Goal: Entertainment & Leisure: Consume media (video, audio)

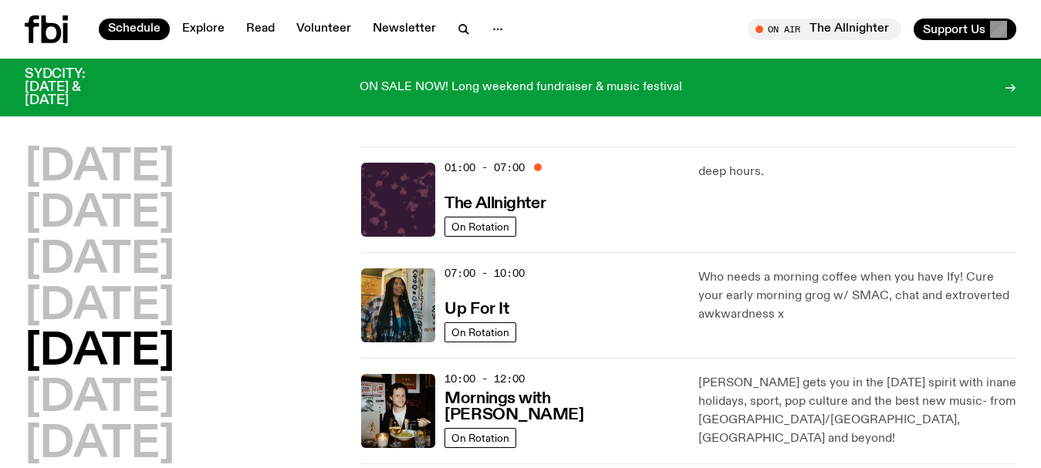
click at [454, 28] on icon "button" at bounding box center [463, 29] width 19 height 19
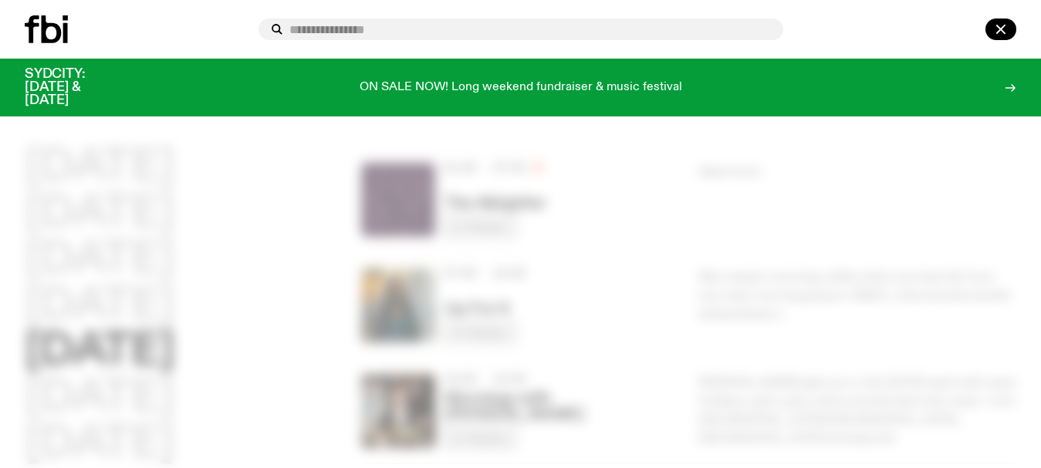
click at [413, 30] on input "text" at bounding box center [529, 29] width 481 height 13
type input "*"
type input "********"
click at [54, 31] on icon at bounding box center [46, 29] width 43 height 28
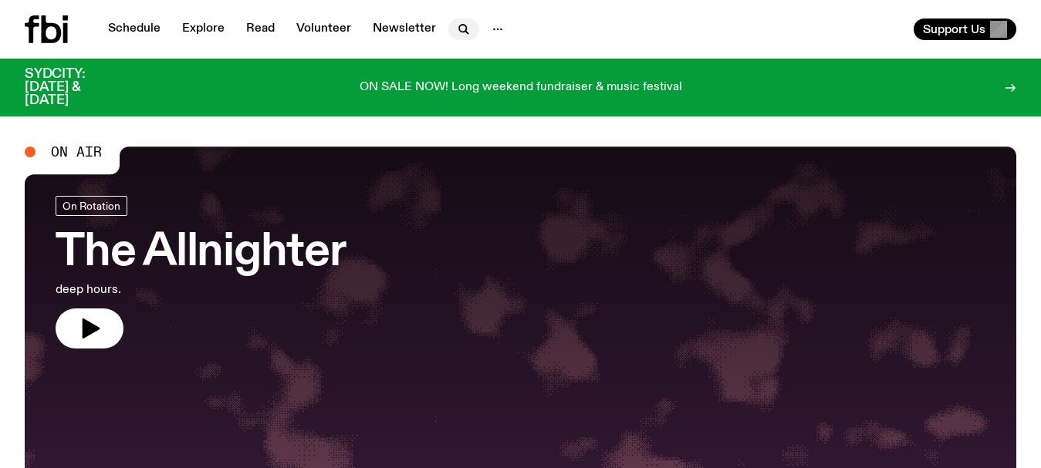
click at [464, 29] on icon "button" at bounding box center [463, 29] width 19 height 19
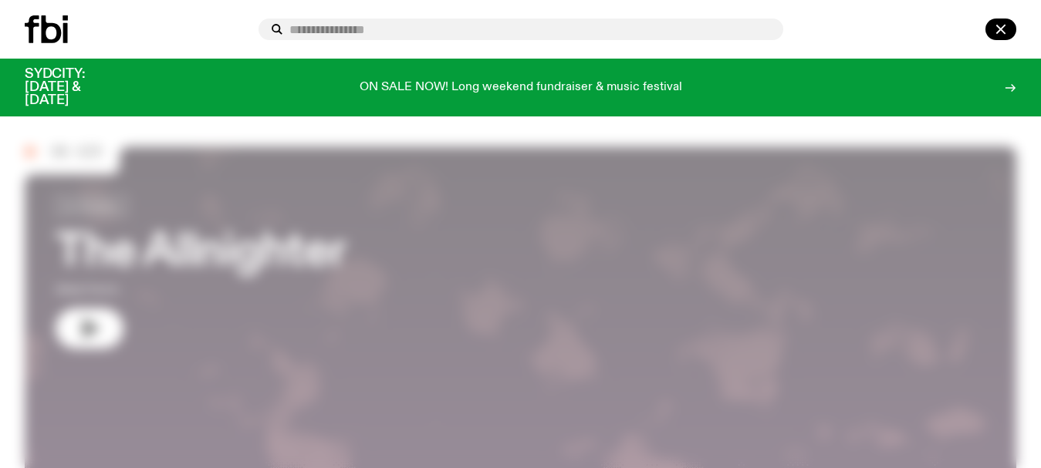
click at [437, 26] on input "text" at bounding box center [529, 29] width 481 height 13
type input "*"
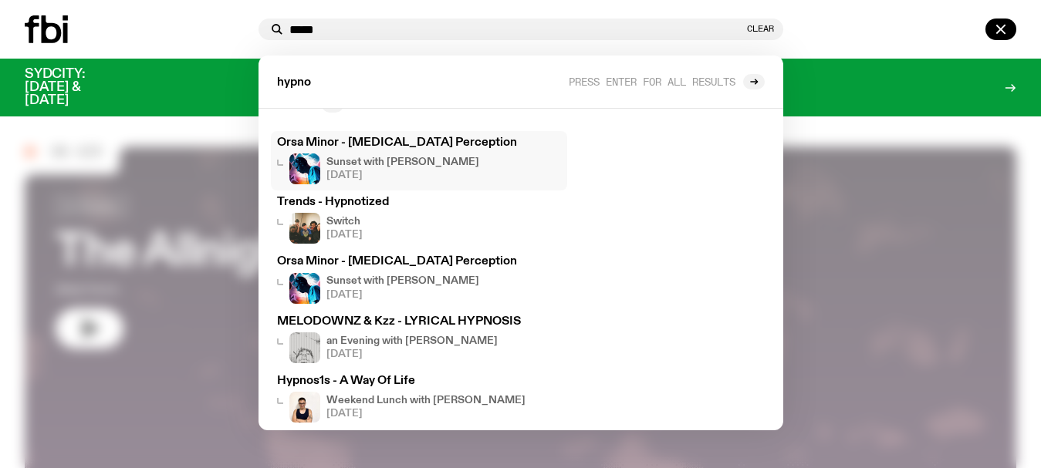
scroll to position [41, 0]
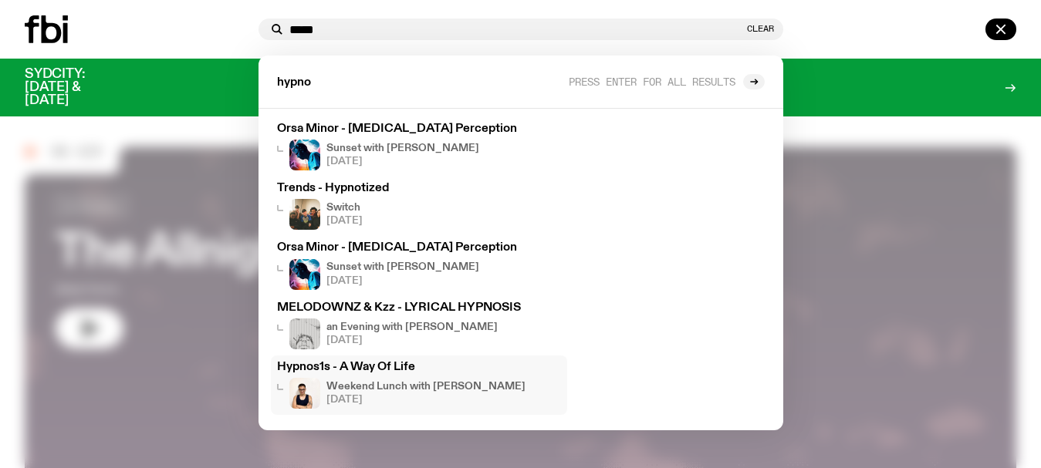
type input "*****"
click at [370, 366] on h3 "Hypnos1s - A Way Of Life" at bounding box center [419, 368] width 284 height 12
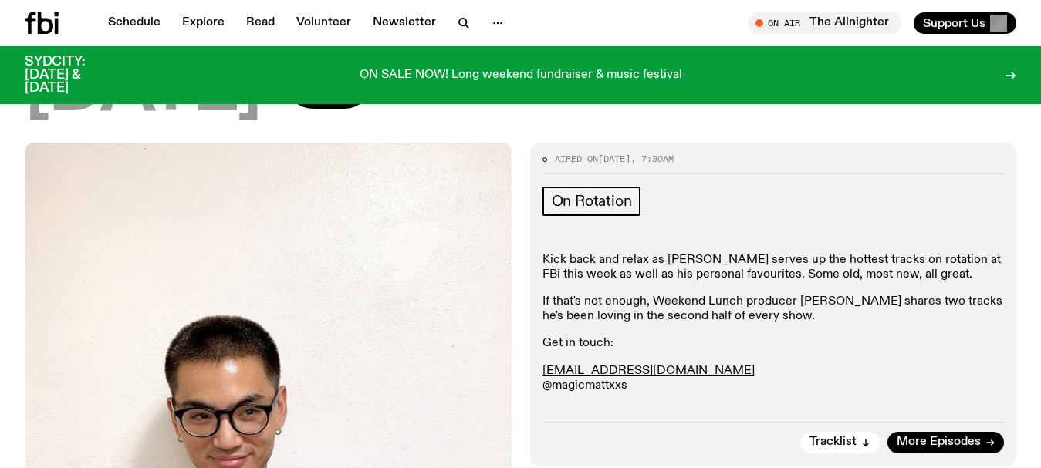
scroll to position [1738, 0]
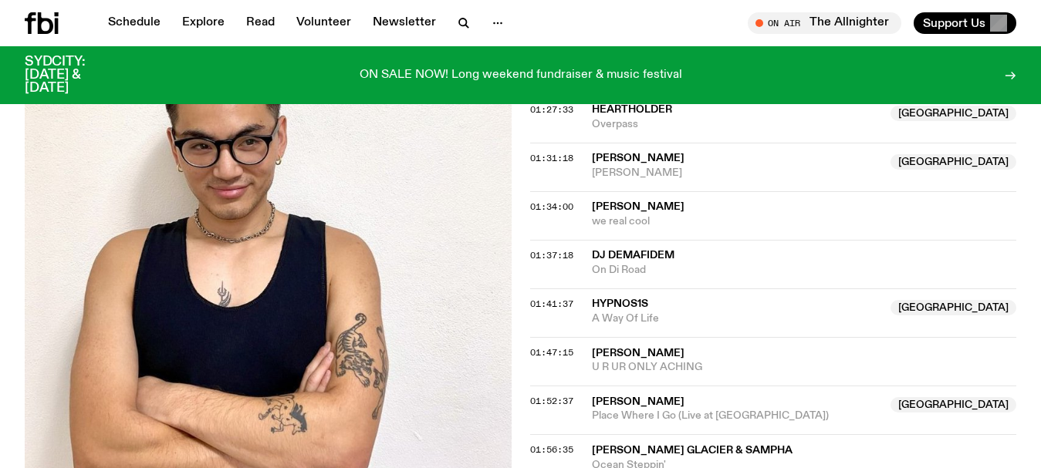
click at [689, 297] on span "Hypnos1s" at bounding box center [737, 304] width 290 height 15
drag, startPoint x: 671, startPoint y: 250, endPoint x: 588, endPoint y: 237, distance: 84.3
copy div "Hypnos1s NSW A Way Of Life"
click at [83, 154] on img at bounding box center [268, 197] width 487 height 648
click at [80, 152] on img at bounding box center [268, 197] width 487 height 648
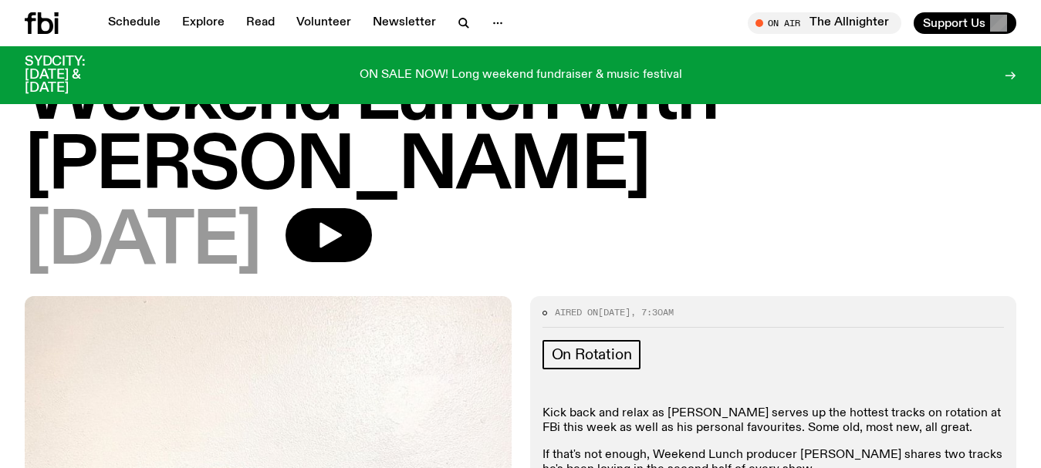
scroll to position [0, 0]
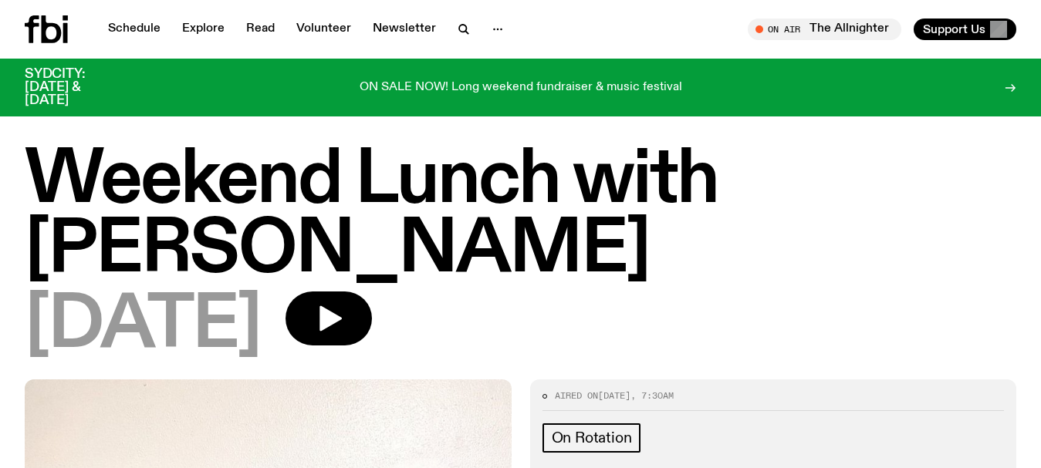
drag, startPoint x: 0, startPoint y: 136, endPoint x: 5, endPoint y: 125, distance: 12.1
click at [123, 31] on link "Schedule" at bounding box center [134, 30] width 71 height 22
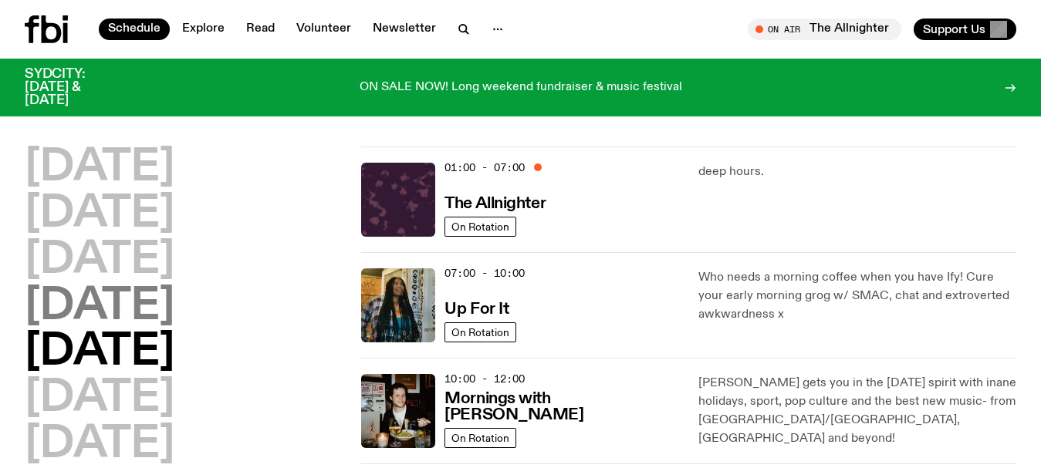
click at [122, 306] on h2 "[DATE]" at bounding box center [100, 306] width 150 height 43
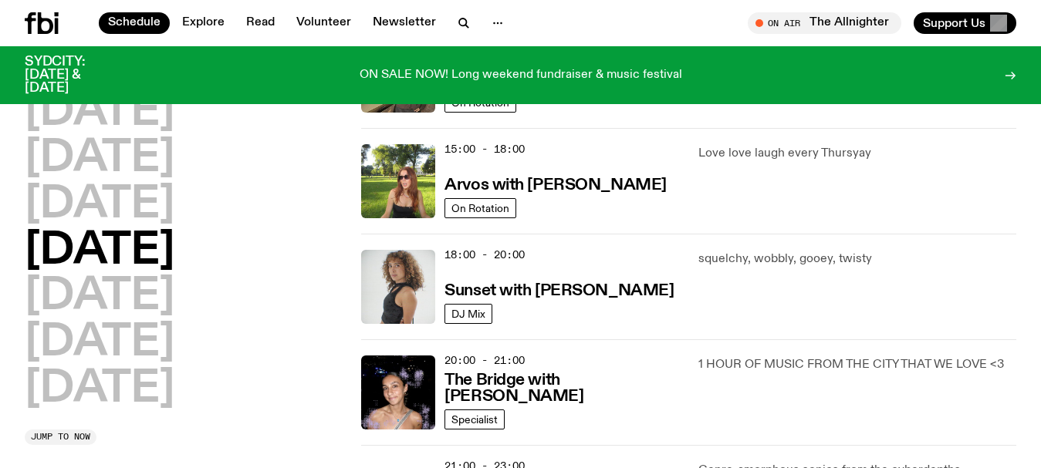
scroll to position [583, 0]
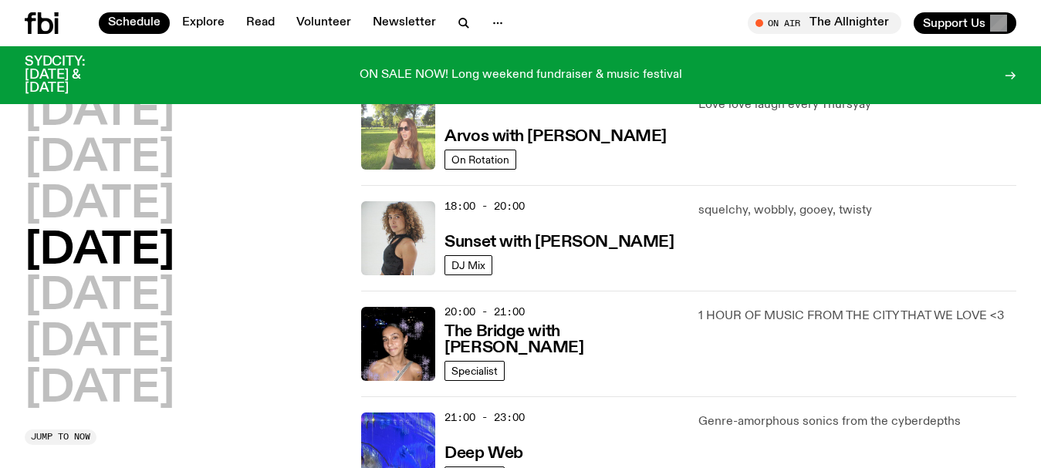
click at [413, 133] on img at bounding box center [398, 133] width 74 height 74
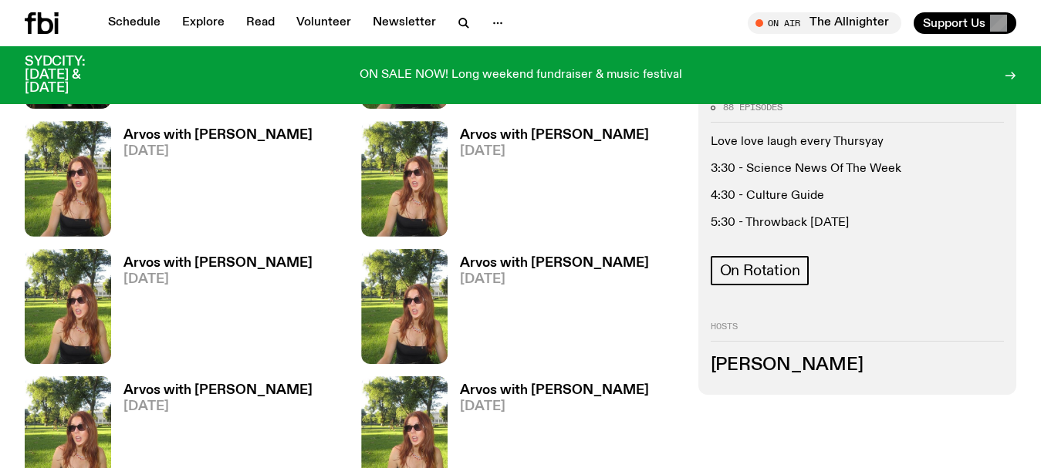
scroll to position [1690, 0]
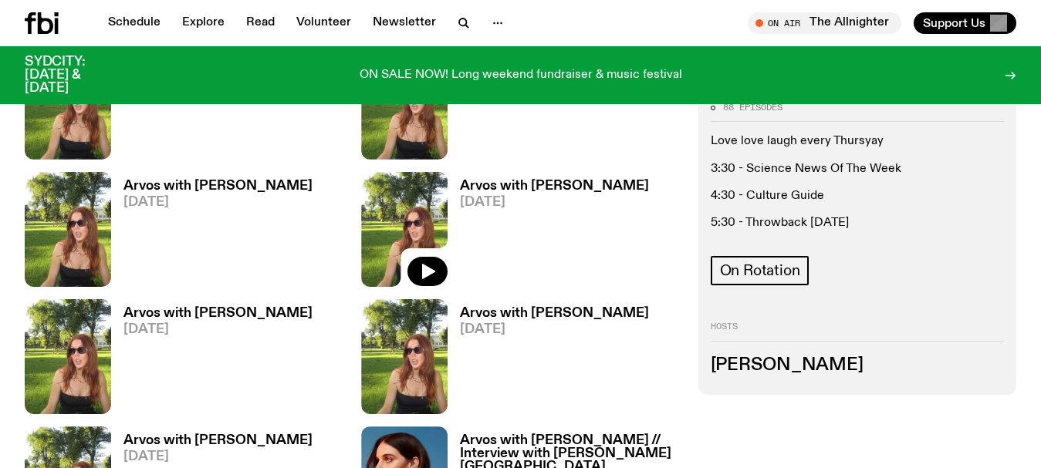
click at [432, 229] on img at bounding box center [404, 229] width 86 height 115
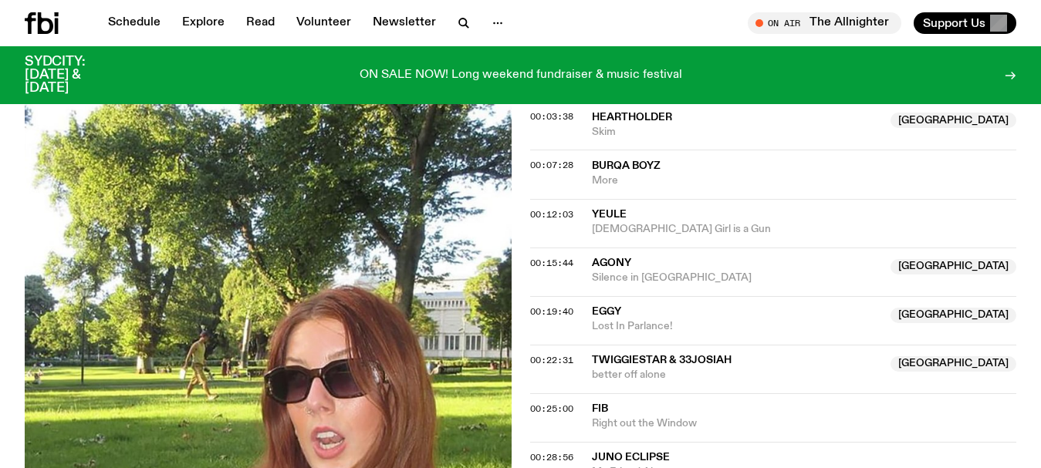
scroll to position [2211, 0]
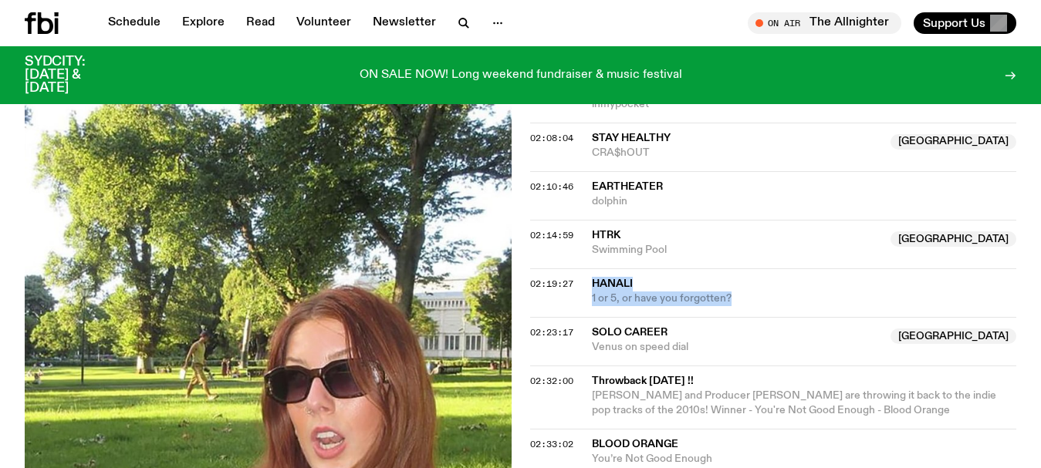
drag, startPoint x: 749, startPoint y: 285, endPoint x: 582, endPoint y: 266, distance: 167.6
click at [582, 268] on div "02:19:27 hanali 1 or 5, or have you forgotten?" at bounding box center [773, 292] width 487 height 49
copy div "hanali 1 or 5, or have you forgotten?"
click at [758, 277] on span "hanali" at bounding box center [804, 284] width 425 height 15
drag, startPoint x: 748, startPoint y: 282, endPoint x: 579, endPoint y: 268, distance: 169.4
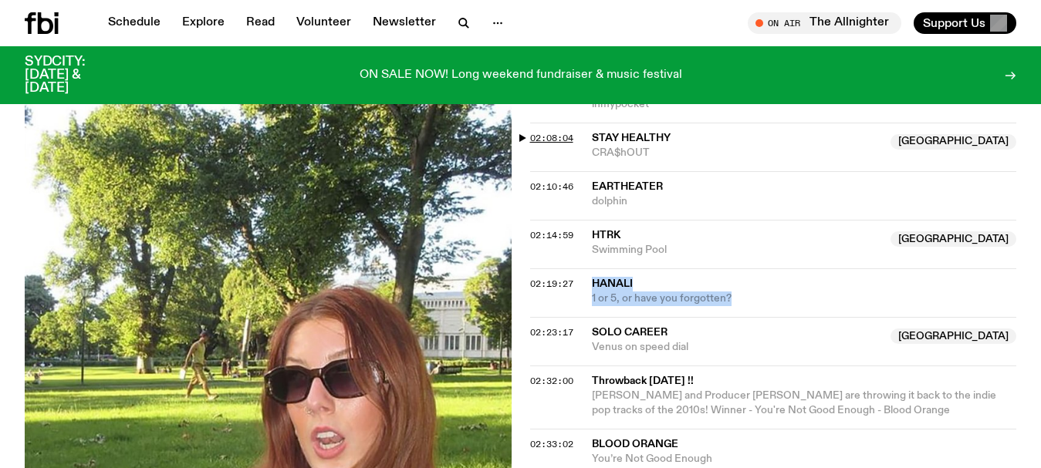
copy div "hanali 1 or 5, or have you forgotten?"
click at [539, 278] on span "02:19:27" at bounding box center [551, 284] width 43 height 12
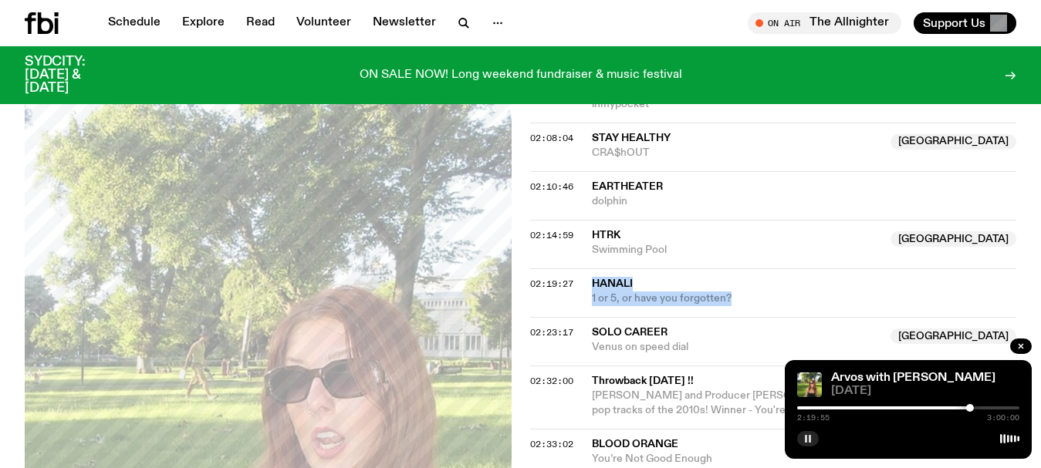
click at [808, 437] on rect "button" at bounding box center [809, 439] width 2 height 8
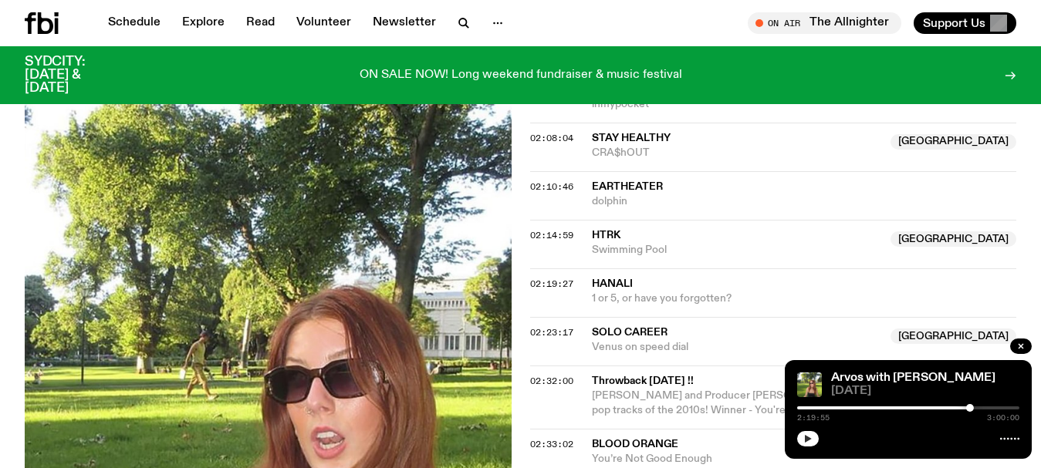
click at [736, 292] on span "1 or 5, or have you forgotten?" at bounding box center [804, 299] width 425 height 15
click at [1025, 343] on button "button" at bounding box center [1021, 346] width 22 height 15
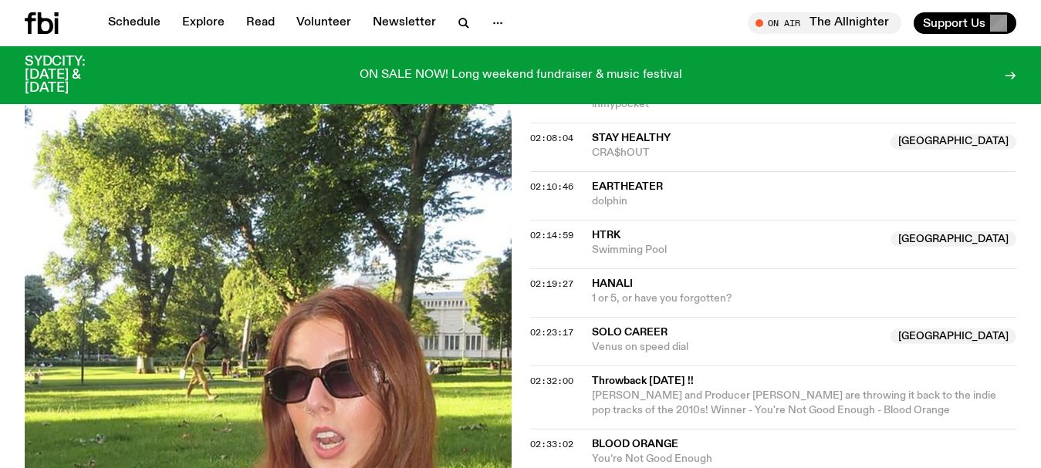
click at [636, 277] on span "hanali" at bounding box center [804, 284] width 425 height 15
click at [532, 278] on span "02:19:27" at bounding box center [551, 284] width 43 height 12
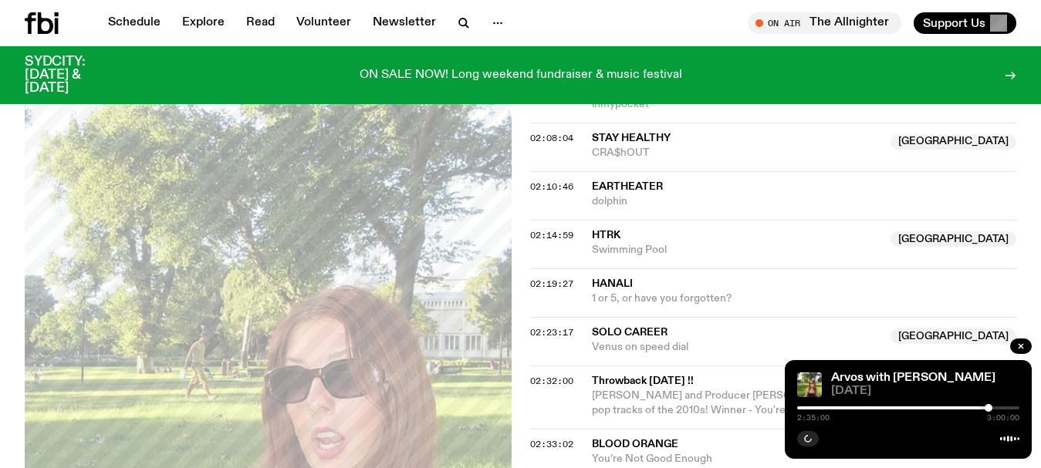
drag, startPoint x: 970, startPoint y: 406, endPoint x: 990, endPoint y: 406, distance: 20.8
click at [990, 406] on div at bounding box center [988, 408] width 8 height 8
click at [984, 411] on div at bounding box center [984, 408] width 8 height 8
click at [977, 408] on div at bounding box center [977, 408] width 8 height 8
click at [970, 410] on div at bounding box center [970, 408] width 8 height 8
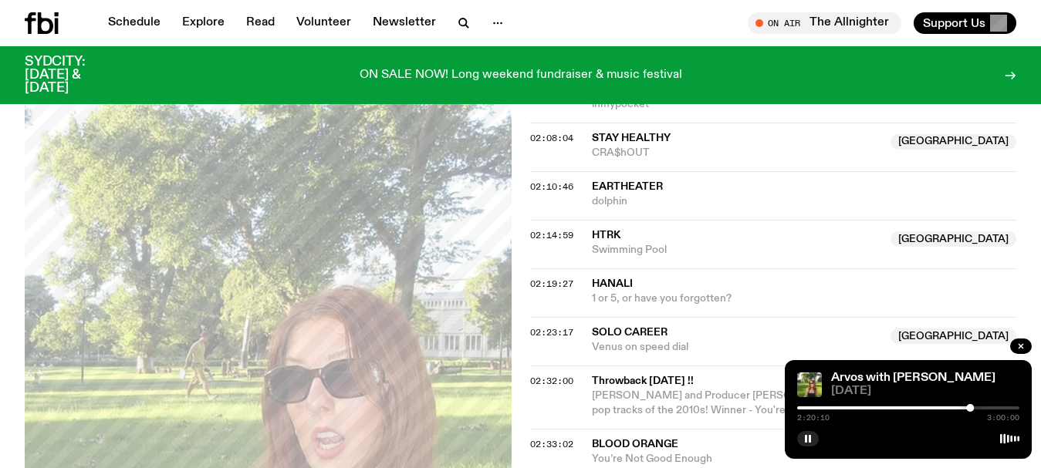
click at [994, 382] on div "Arvos with Lizzie Bowles" at bounding box center [923, 379] width 191 height 12
click at [802, 435] on button "button" at bounding box center [808, 438] width 22 height 15
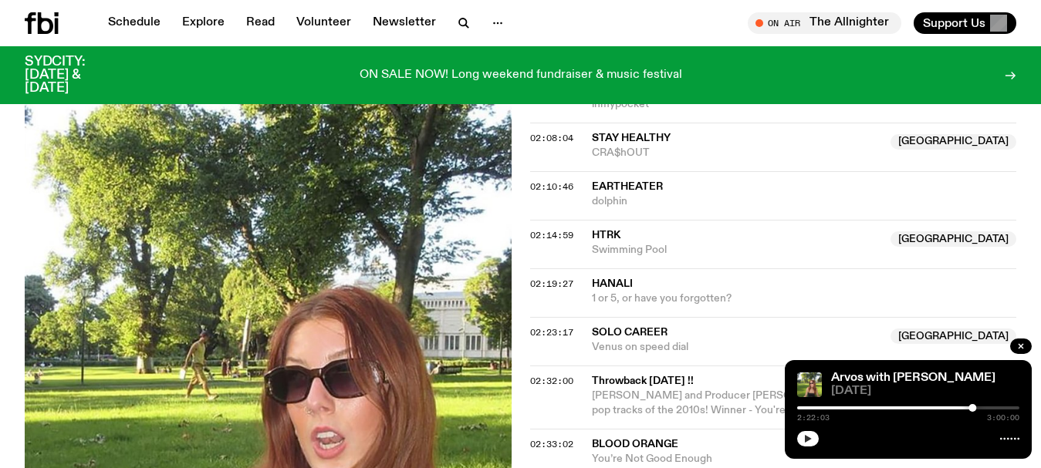
click at [805, 444] on button "button" at bounding box center [808, 438] width 22 height 15
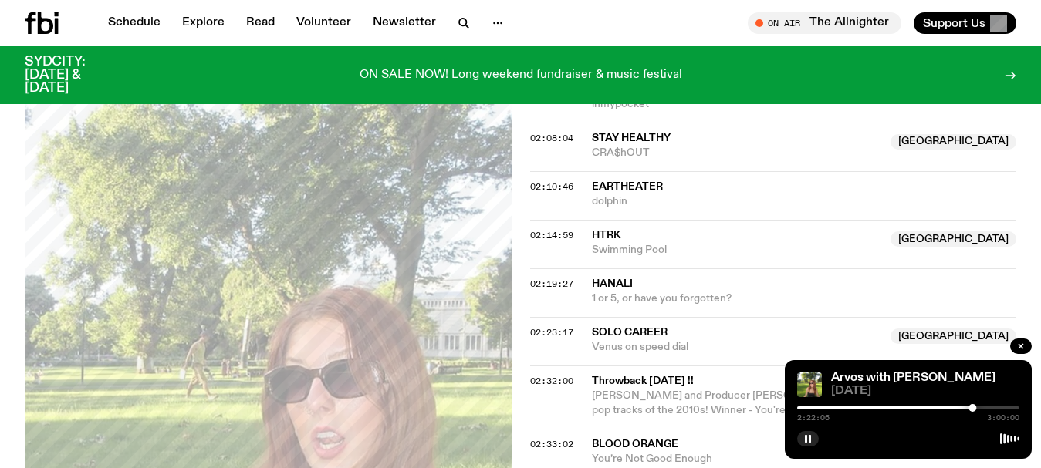
click at [979, 408] on div at bounding box center [908, 408] width 222 height 3
click at [807, 437] on rect "button" at bounding box center [806, 439] width 2 height 8
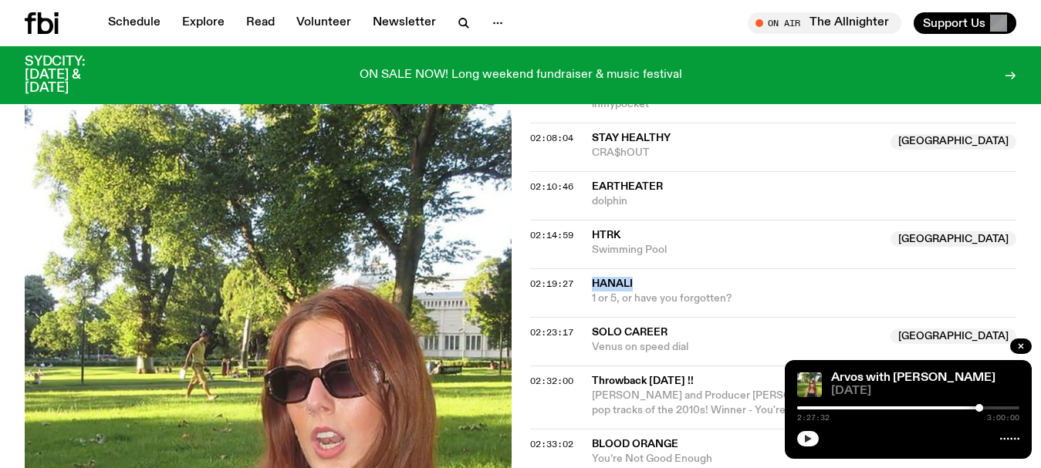
drag, startPoint x: 660, startPoint y: 268, endPoint x: 585, endPoint y: 268, distance: 75.6
click at [585, 268] on div "02:19:27 hanali 1 or 5, or have you forgotten?" at bounding box center [773, 292] width 487 height 49
copy div "hanali"
drag, startPoint x: 0, startPoint y: 205, endPoint x: 12, endPoint y: 163, distance: 44.2
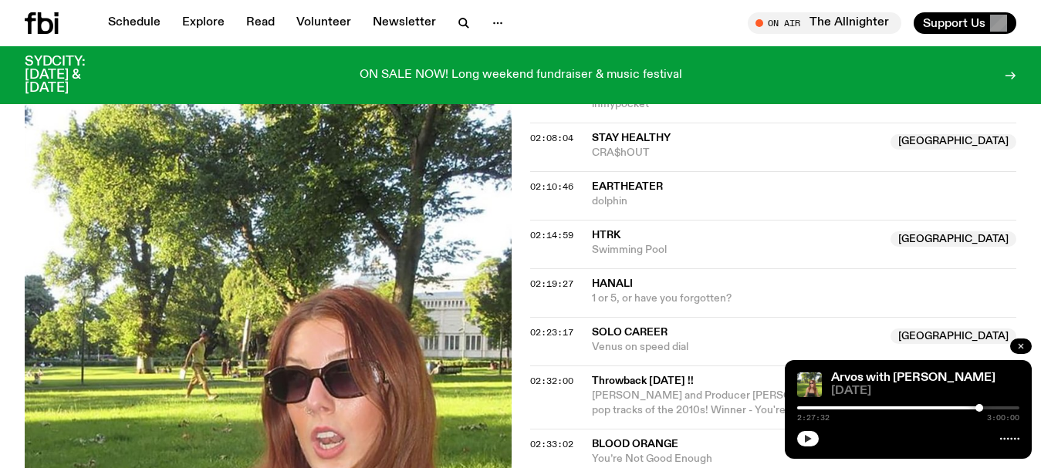
click at [1019, 350] on icon "button" at bounding box center [1020, 346] width 9 height 9
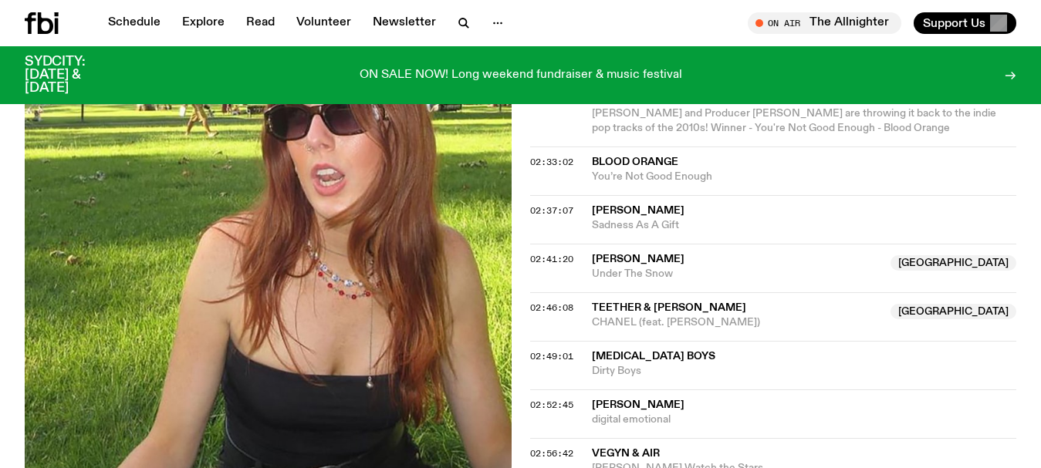
scroll to position [2519, 0]
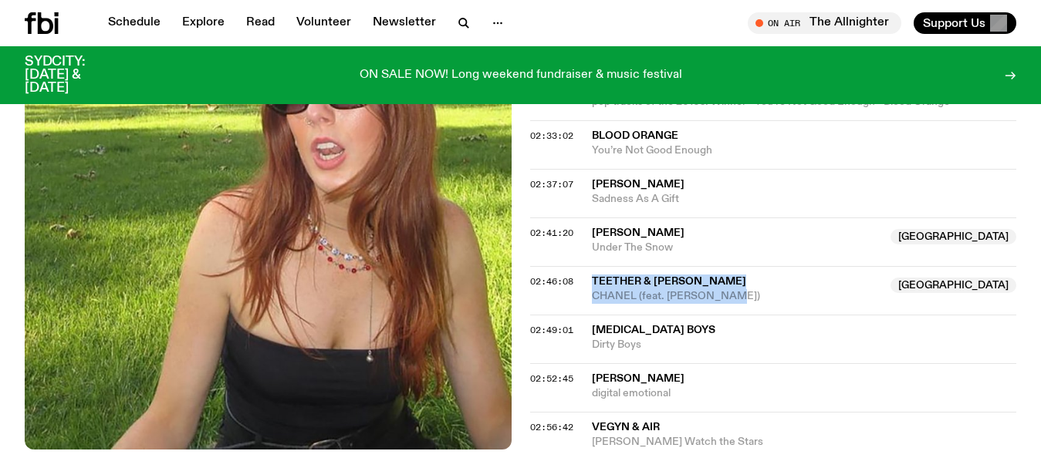
drag, startPoint x: 731, startPoint y: 282, endPoint x: 583, endPoint y: 262, distance: 149.5
click at [583, 266] on div "02:46:08 Teether & Kuya Neil Australia CHANEL (feat. Alice Skye) Australia" at bounding box center [773, 290] width 487 height 49
copy div "Teether & Kuya Neil Australia CHANEL (feat. Alice Skye)"
click at [459, 24] on icon "button" at bounding box center [462, 22] width 7 height 7
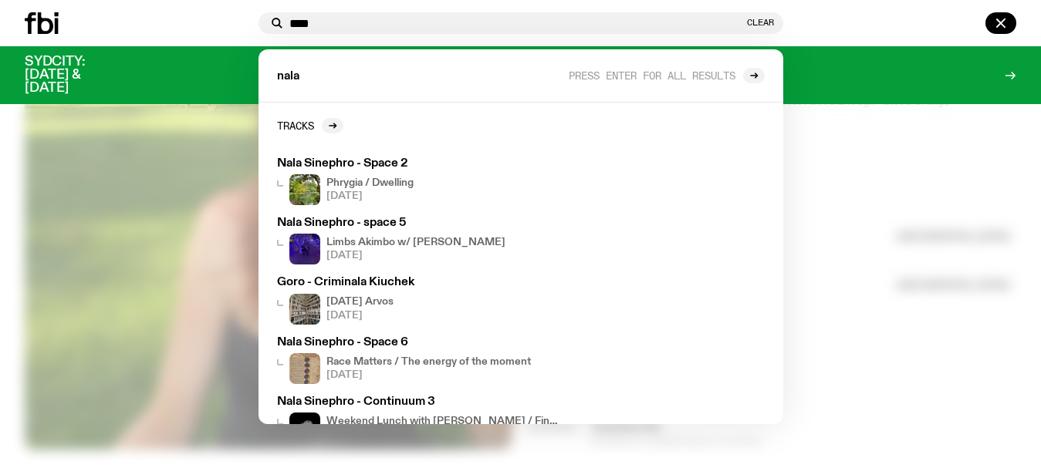
type input "****"
click at [0, 170] on div at bounding box center [520, 234] width 1041 height 468
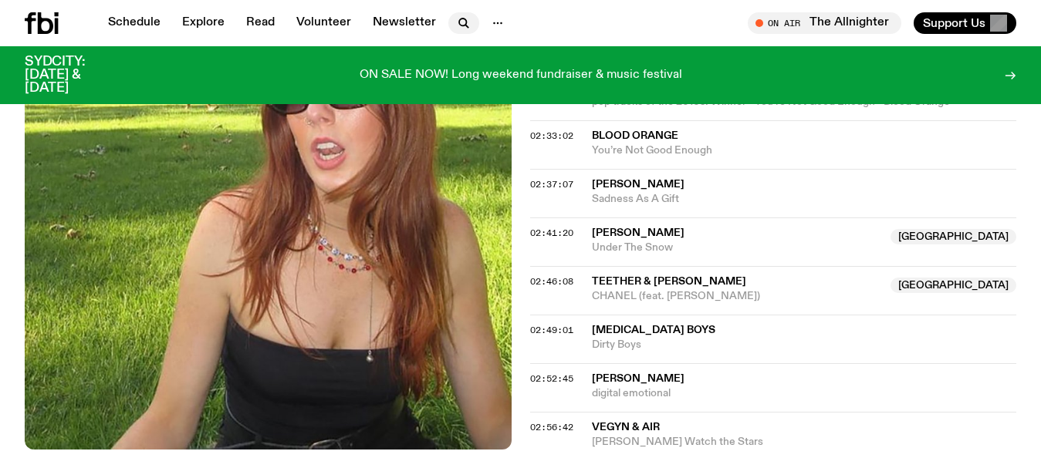
click at [461, 19] on icon "button" at bounding box center [463, 23] width 19 height 19
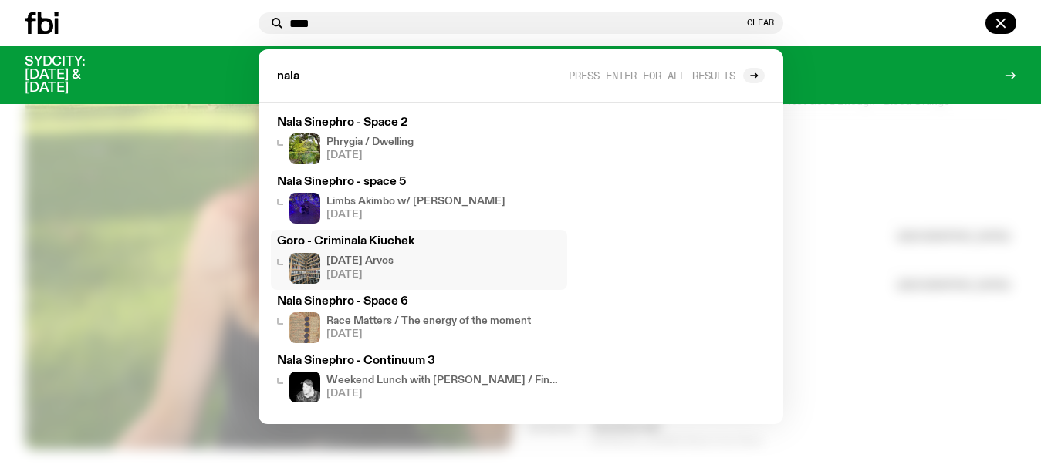
scroll to position [2596, 0]
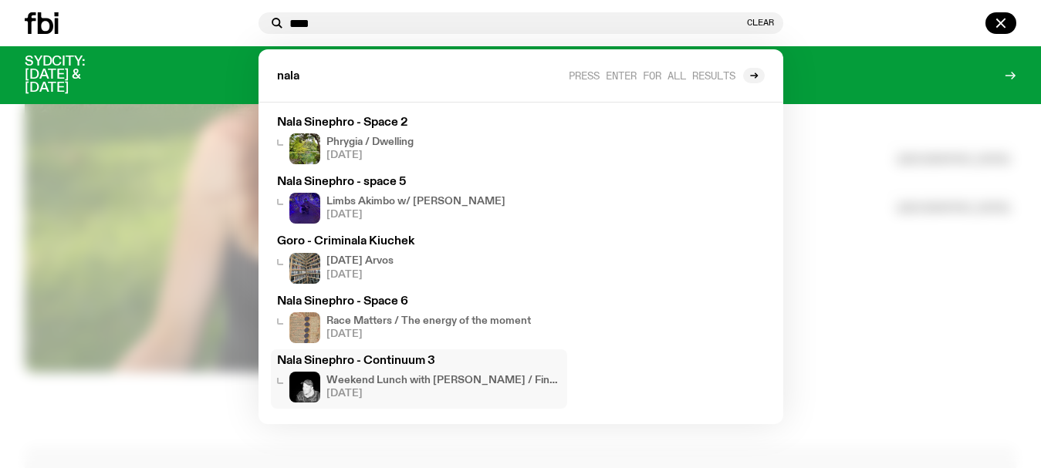
click at [410, 360] on h3 "Nala Sinephro - Continuum 3" at bounding box center [419, 362] width 284 height 12
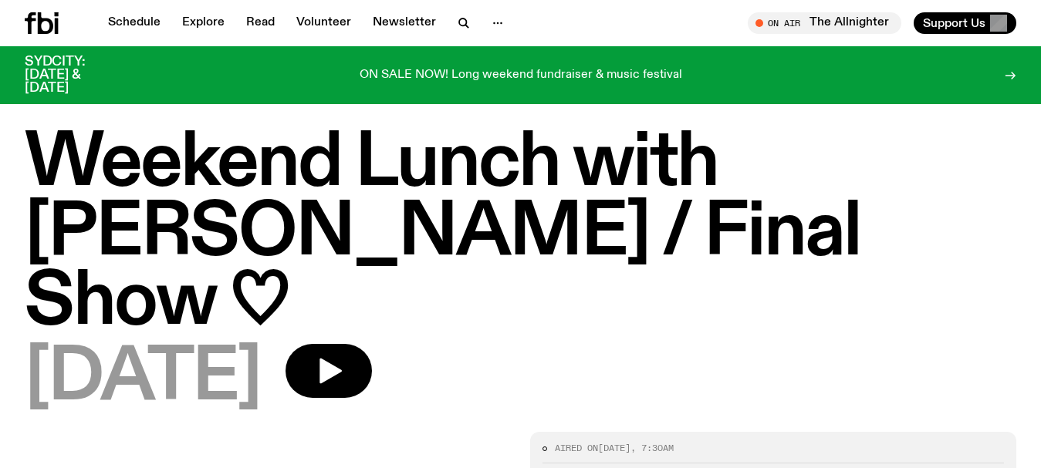
scroll to position [1086, 0]
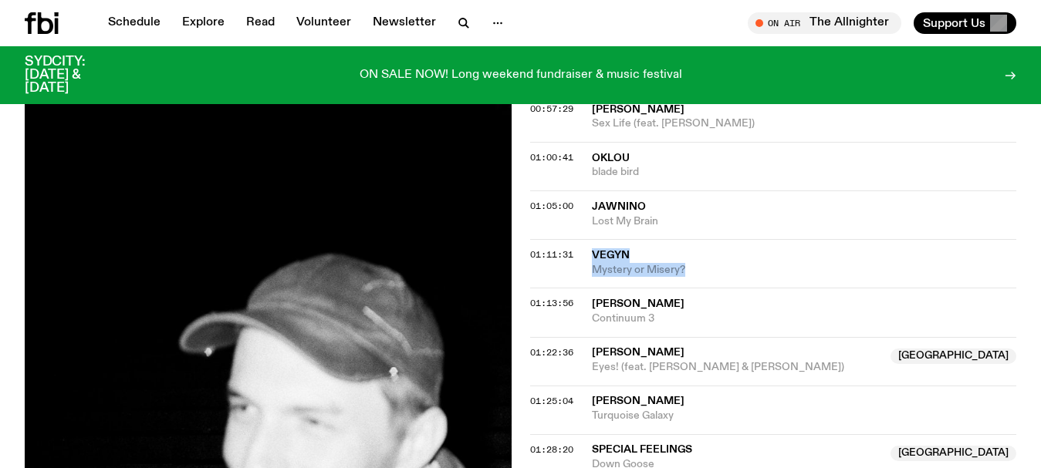
drag, startPoint x: 703, startPoint y: 205, endPoint x: 585, endPoint y: 181, distance: 120.4
click at [585, 239] on div "01:11:31 Vegyn Mystery or Misery?" at bounding box center [773, 263] width 487 height 49
copy div "Vegyn Mystery or Misery?"
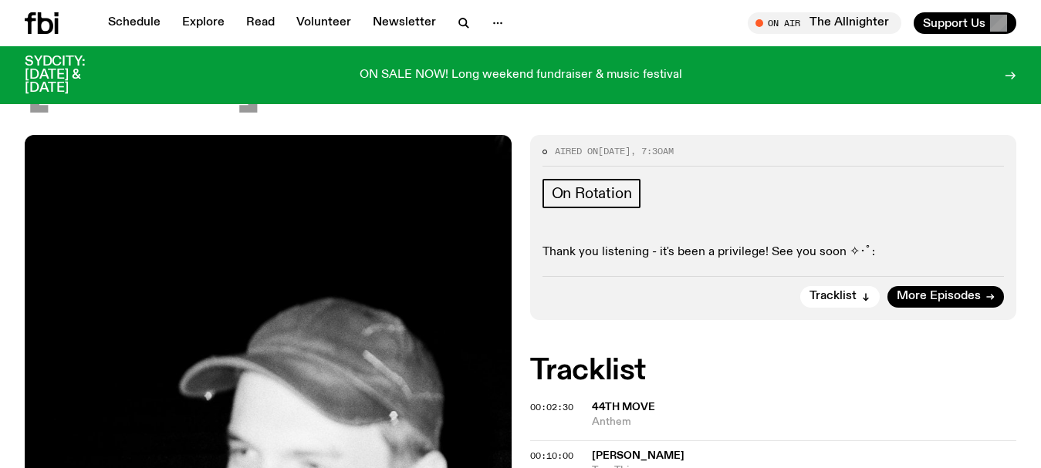
scroll to position [83, 0]
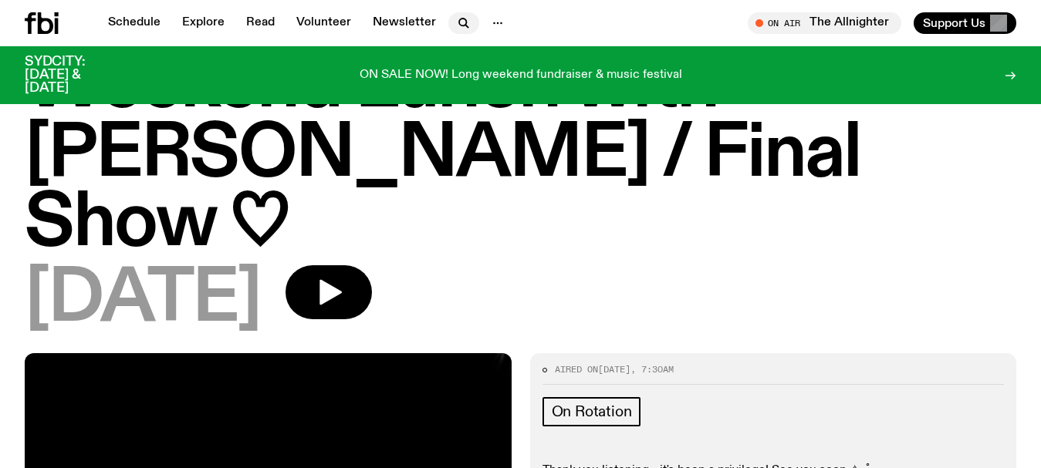
click at [462, 20] on icon "button" at bounding box center [462, 22] width 7 height 7
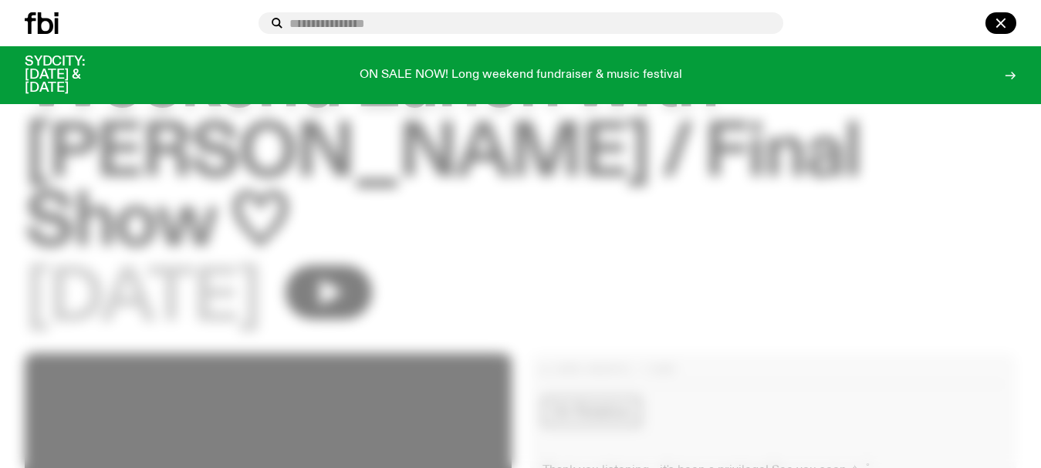
click at [441, 21] on input "text" at bounding box center [529, 23] width 481 height 13
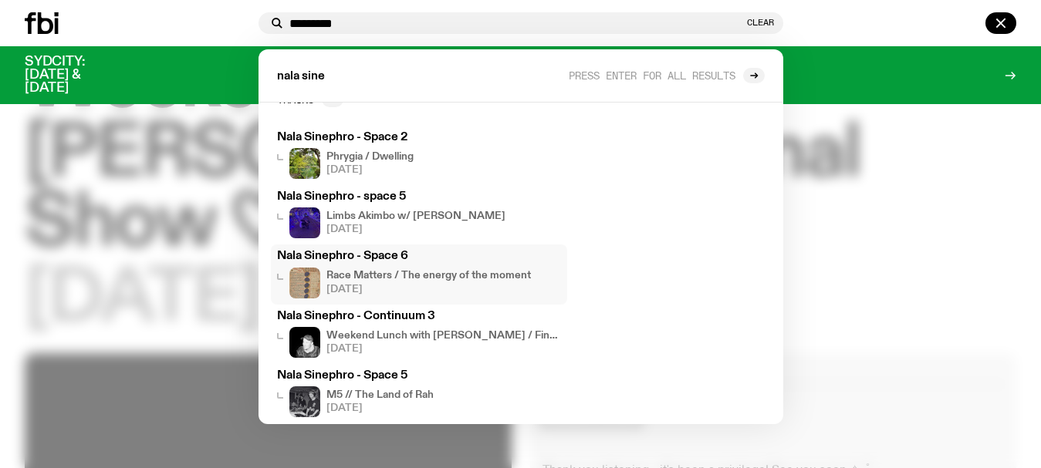
scroll to position [41, 0]
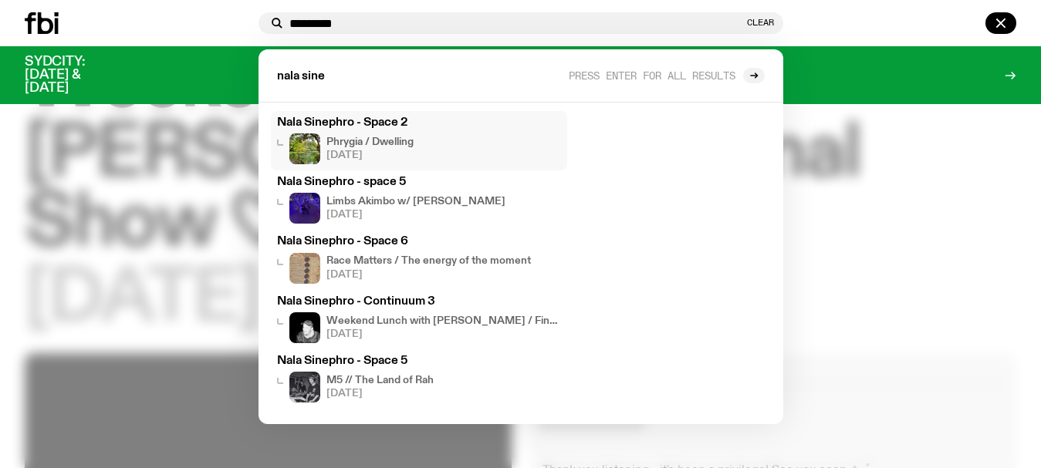
type input "*********"
click at [354, 139] on h4 "Phrygia / Dwelling" at bounding box center [369, 142] width 87 height 10
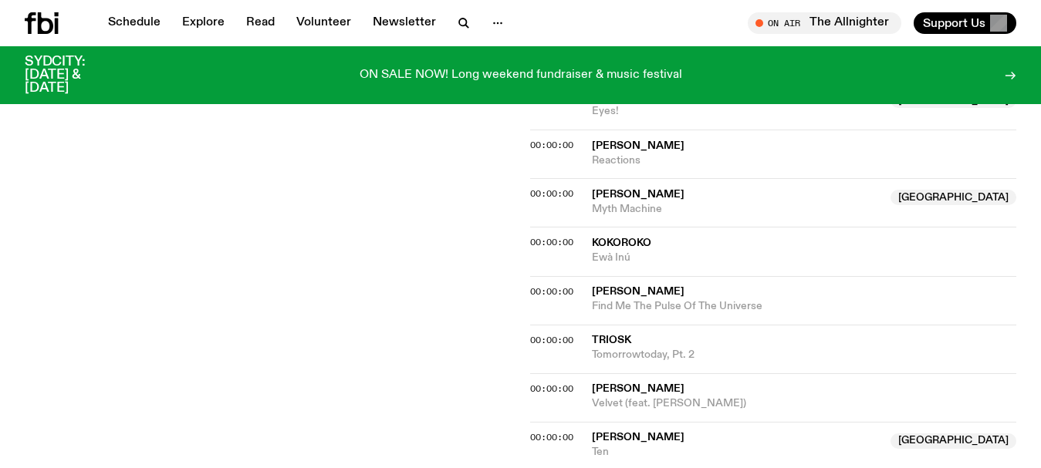
scroll to position [842, 0]
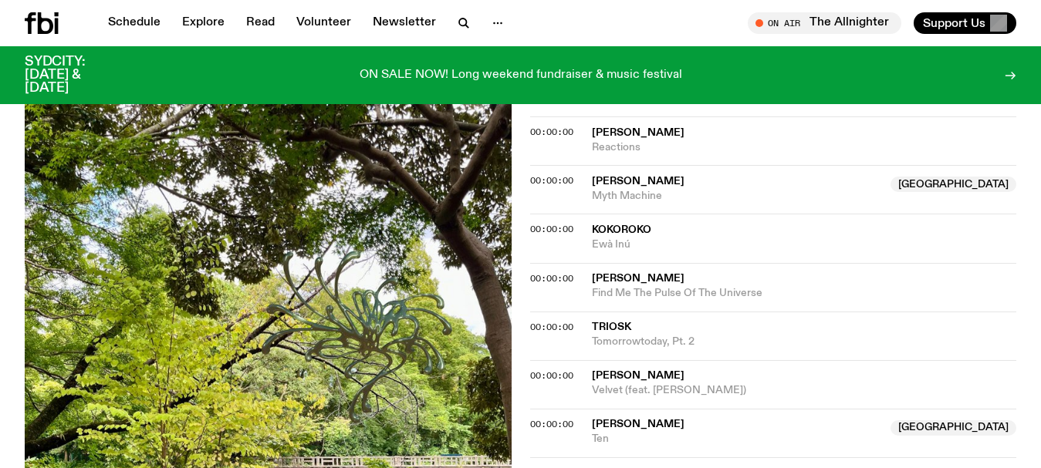
click at [0, 172] on div "Aired on 08.08.25 , 7:30pm Specialist Jazz Experimental Electronic Dreams spun …" at bounding box center [520, 207] width 1041 height 1502
click at [138, 20] on link "Schedule" at bounding box center [134, 23] width 71 height 22
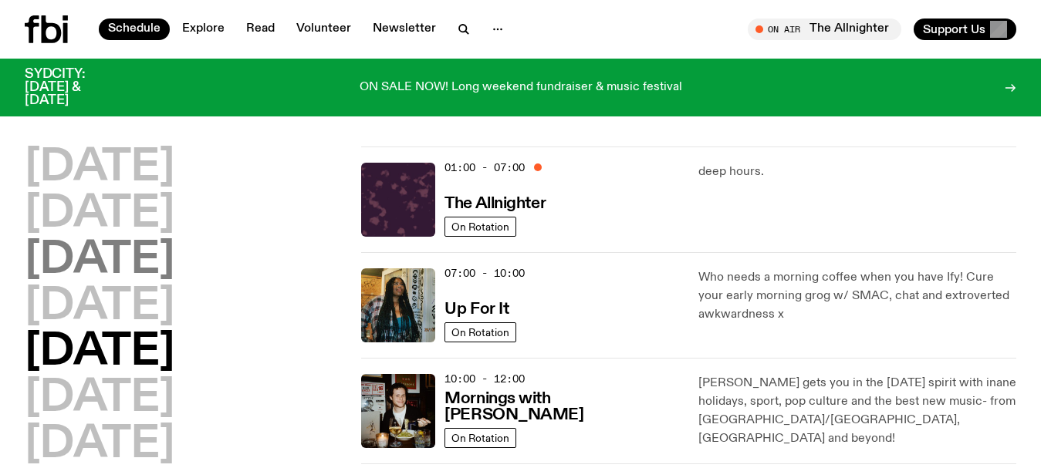
click at [110, 267] on h2 "[DATE]" at bounding box center [100, 260] width 150 height 43
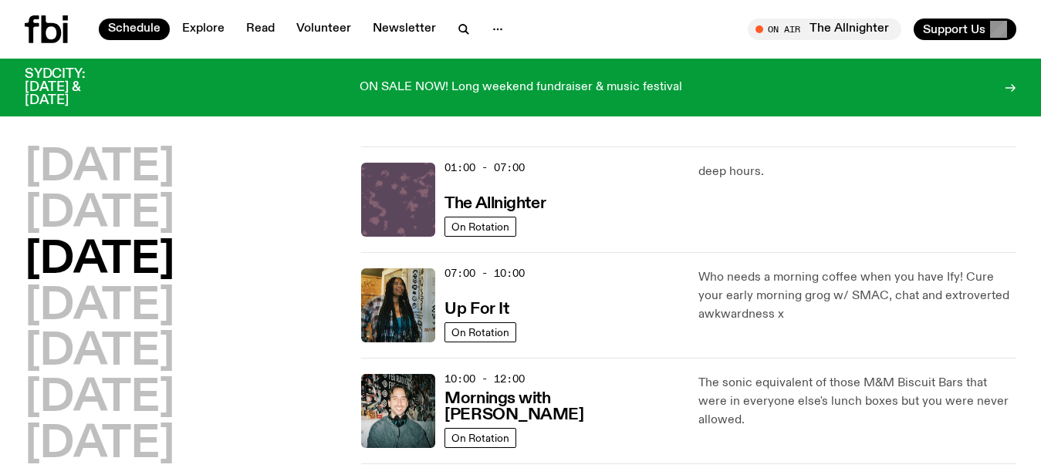
click at [410, 201] on img at bounding box center [398, 200] width 74 height 74
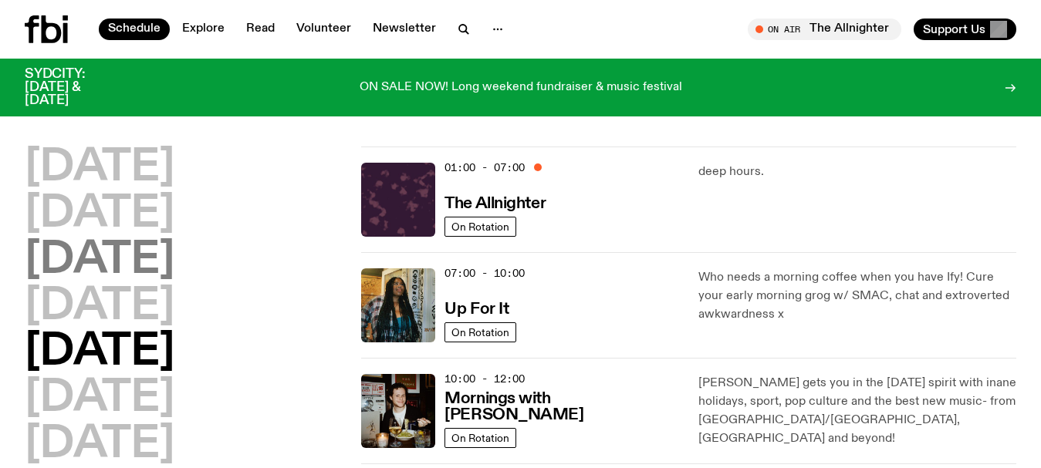
click at [126, 264] on h2 "[DATE]" at bounding box center [100, 260] width 150 height 43
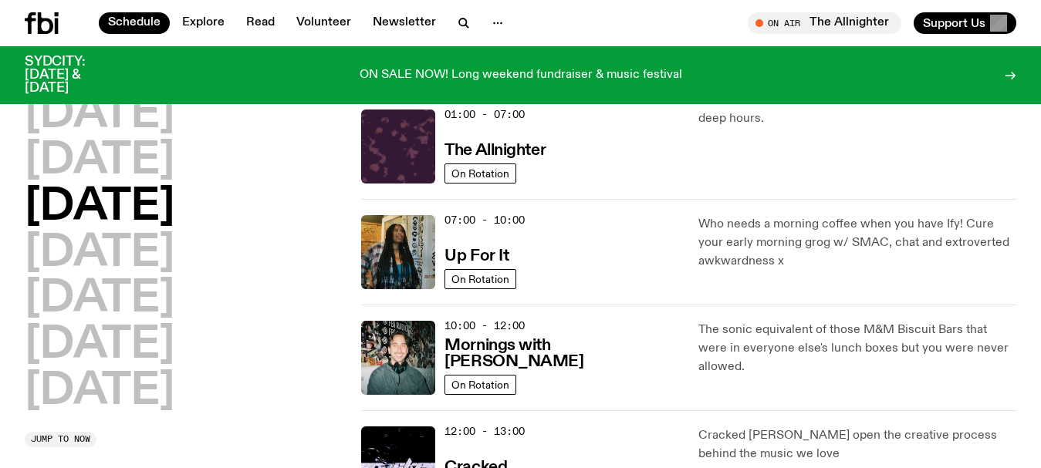
scroll to position [43, 0]
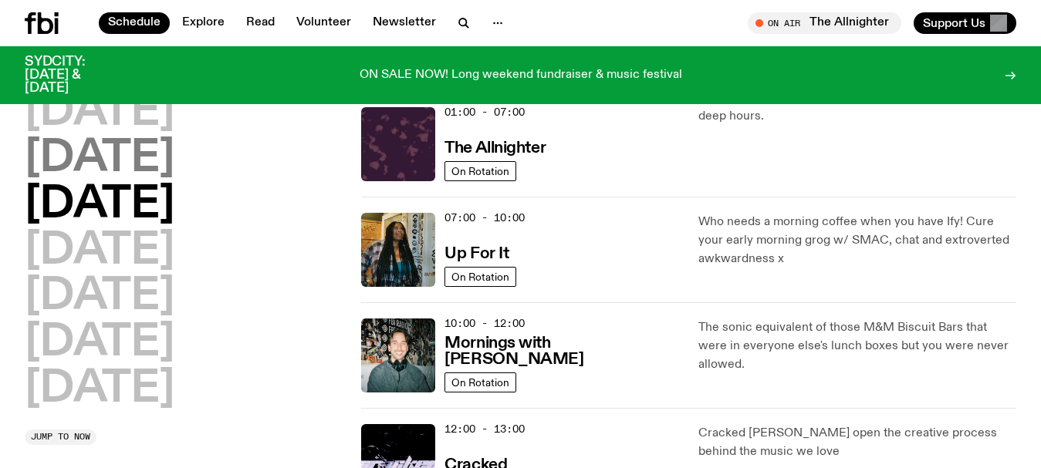
click at [123, 164] on h2 "[DATE]" at bounding box center [100, 158] width 150 height 43
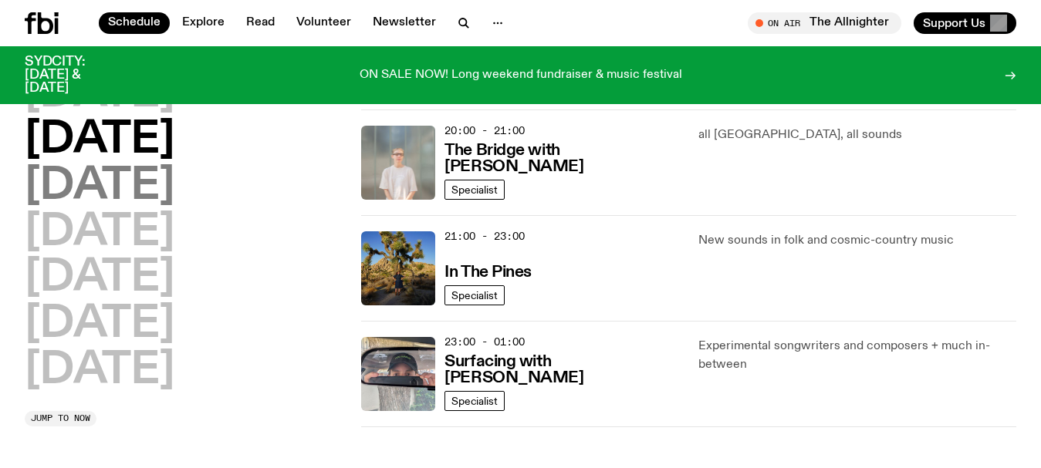
scroll to position [737, 0]
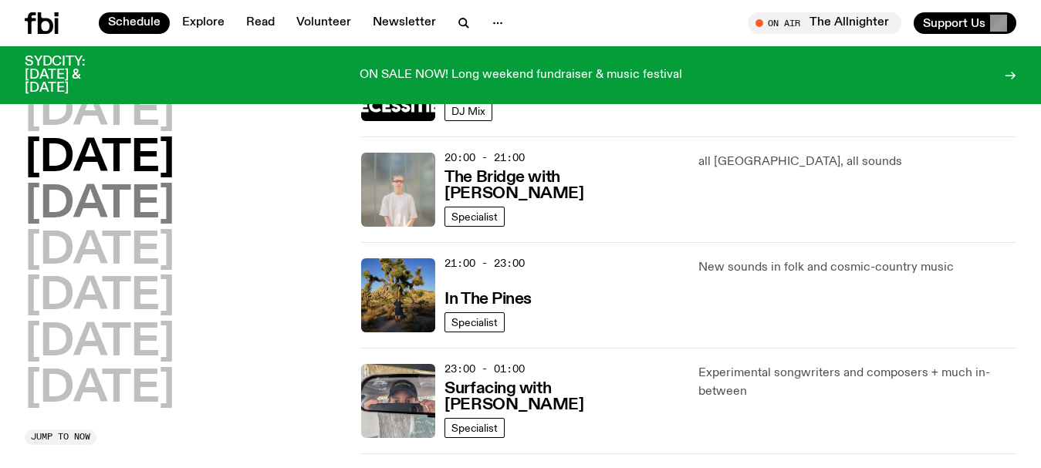
click at [146, 189] on h2 "[DATE]" at bounding box center [100, 205] width 150 height 43
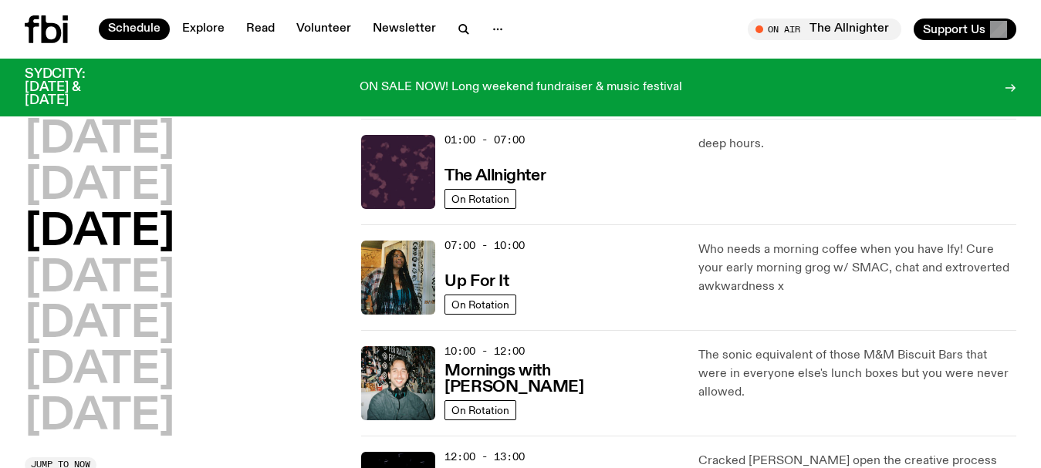
scroll to position [0, 0]
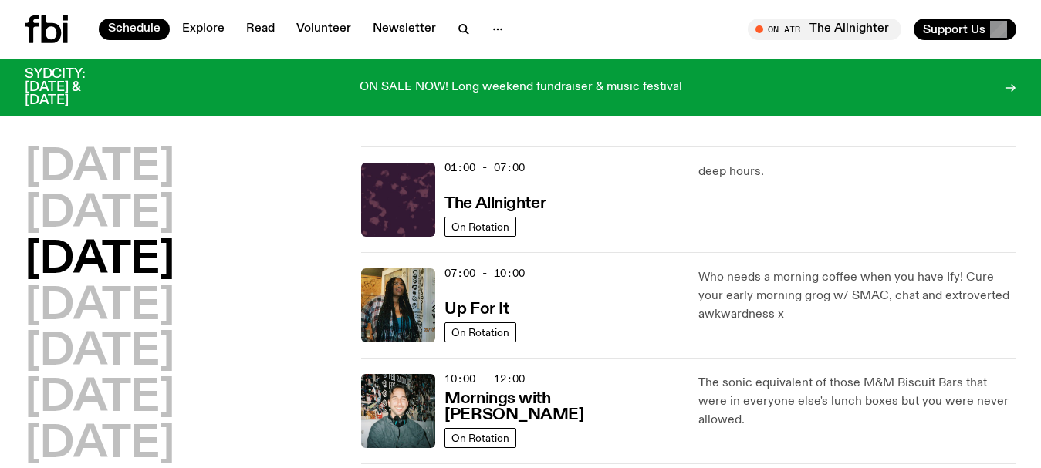
click at [461, 25] on icon "button" at bounding box center [462, 28] width 7 height 7
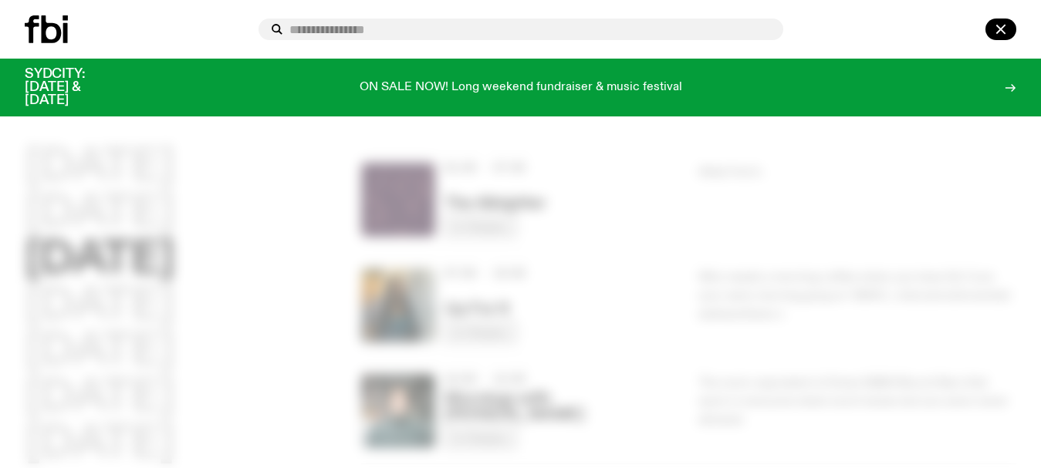
click at [406, 26] on input "text" at bounding box center [529, 29] width 481 height 13
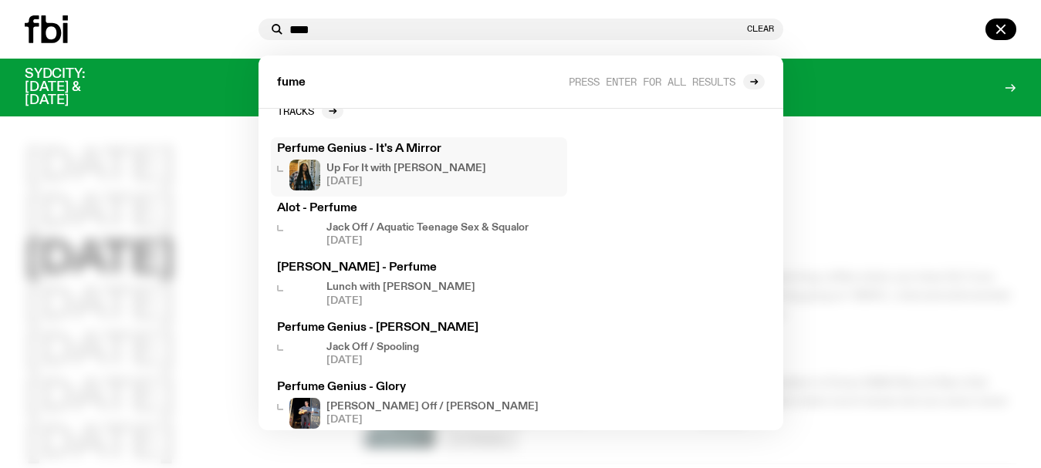
scroll to position [41, 0]
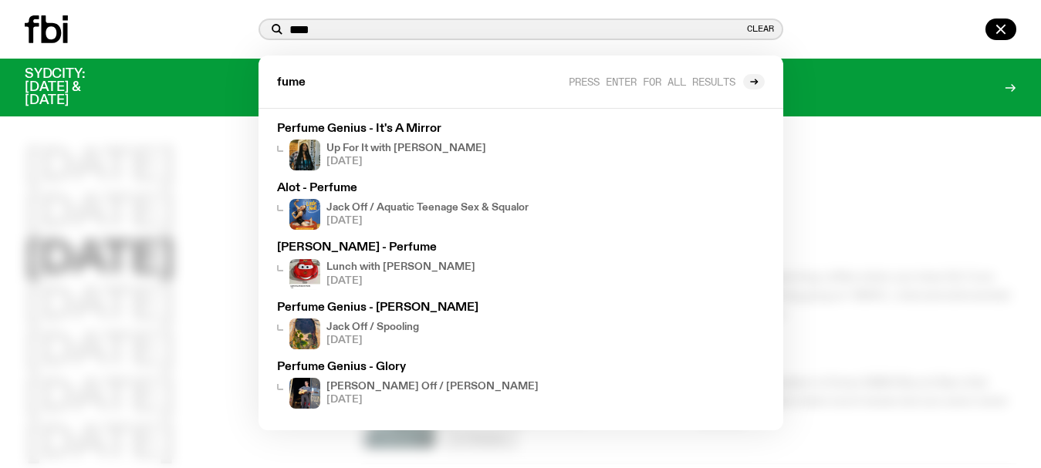
click at [323, 23] on input "****" at bounding box center [516, 29] width 454 height 13
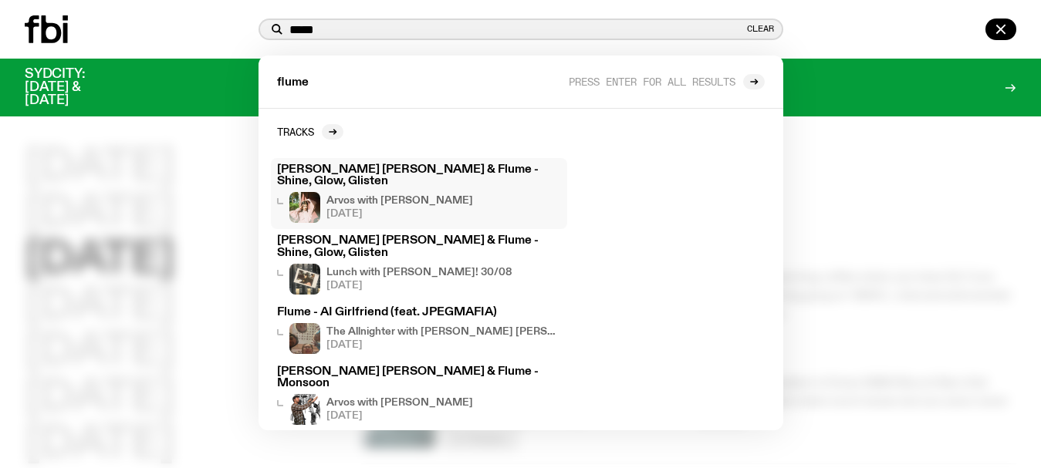
type input "*****"
click at [407, 177] on div "Emma Louise & Flume - Shine, Glow, Glisten Arvos with Maleeka Gazula 03.09.25" at bounding box center [419, 193] width 284 height 59
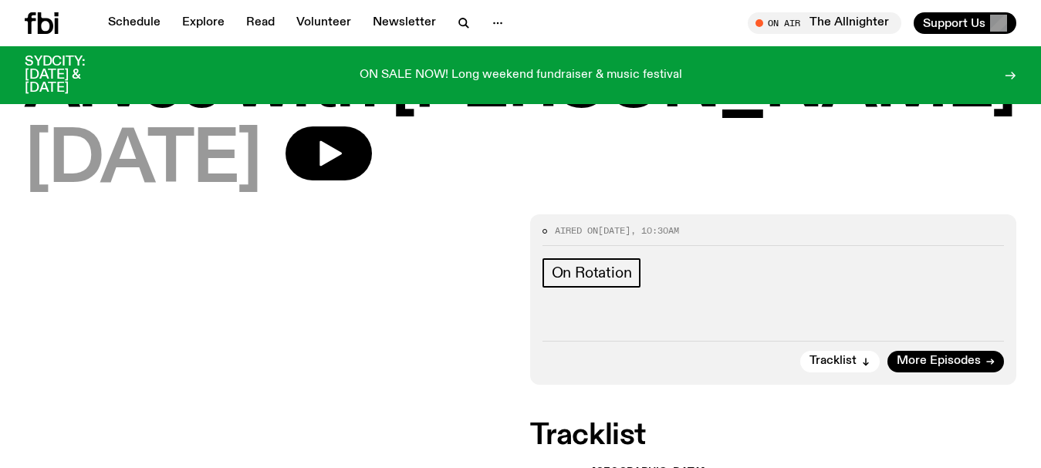
scroll to position [77, 0]
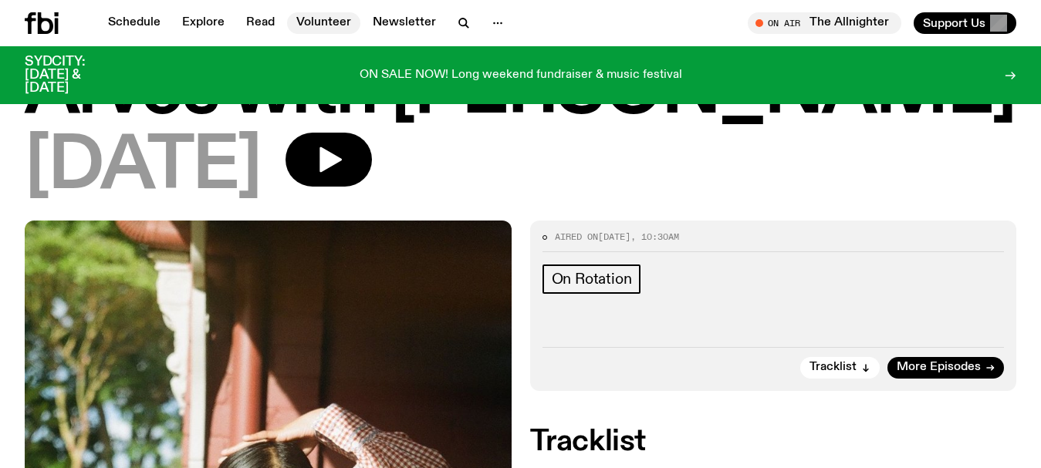
click at [315, 22] on link "Volunteer" at bounding box center [323, 23] width 73 height 22
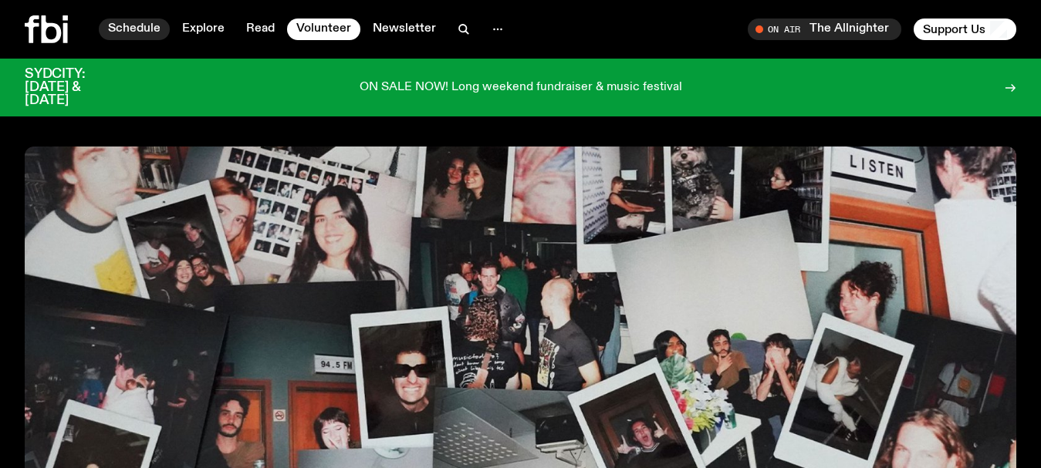
click at [131, 32] on link "Schedule" at bounding box center [134, 30] width 71 height 22
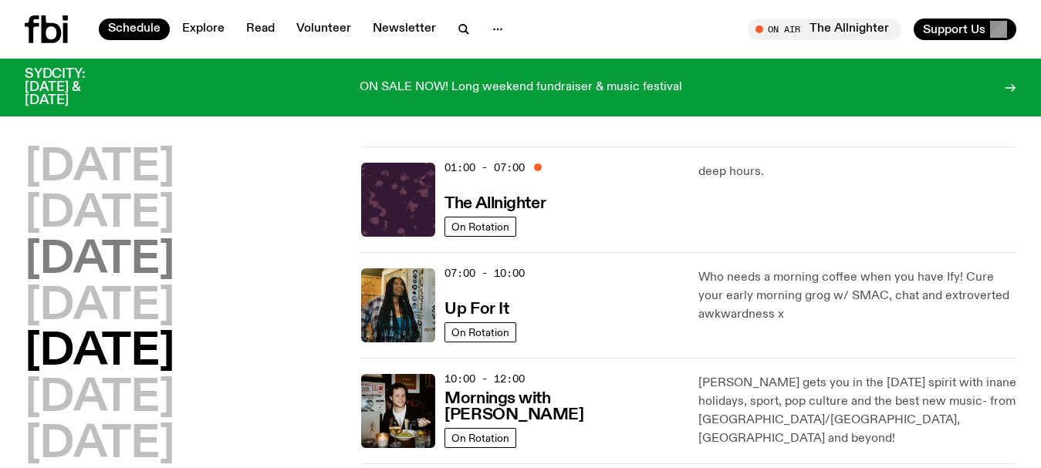
click at [107, 267] on h2 "[DATE]" at bounding box center [100, 260] width 150 height 43
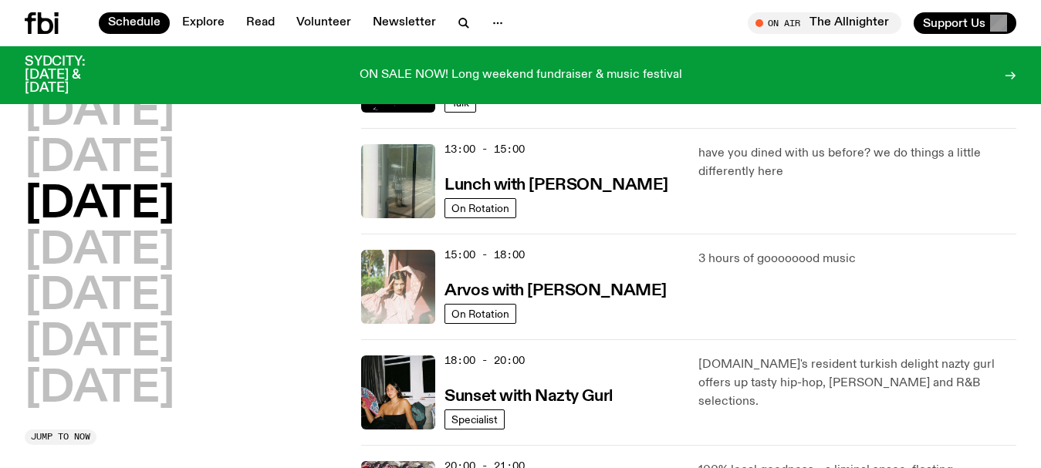
scroll to position [506, 0]
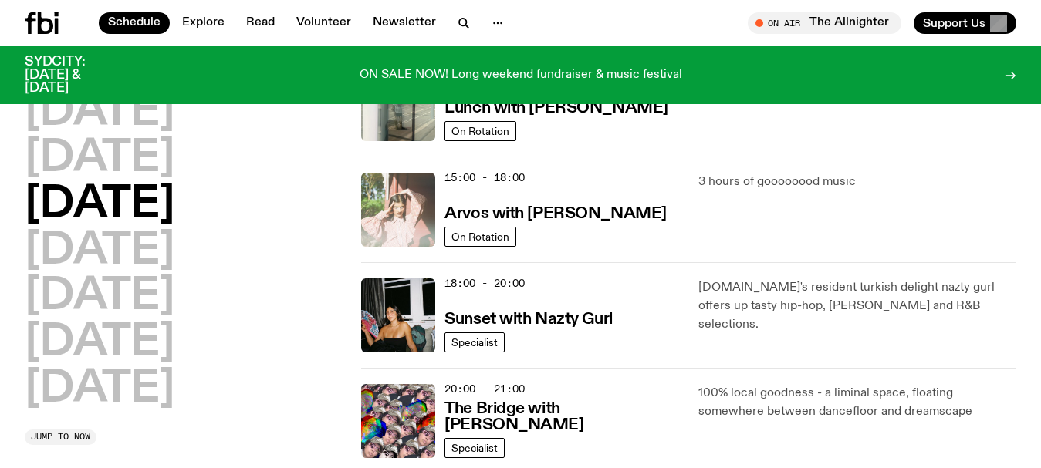
click at [417, 202] on img at bounding box center [398, 210] width 74 height 74
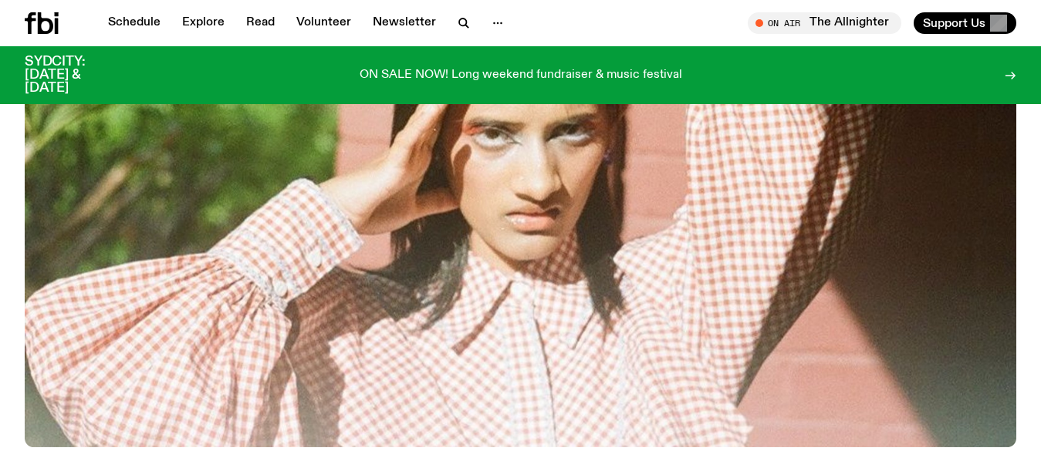
scroll to position [456, 0]
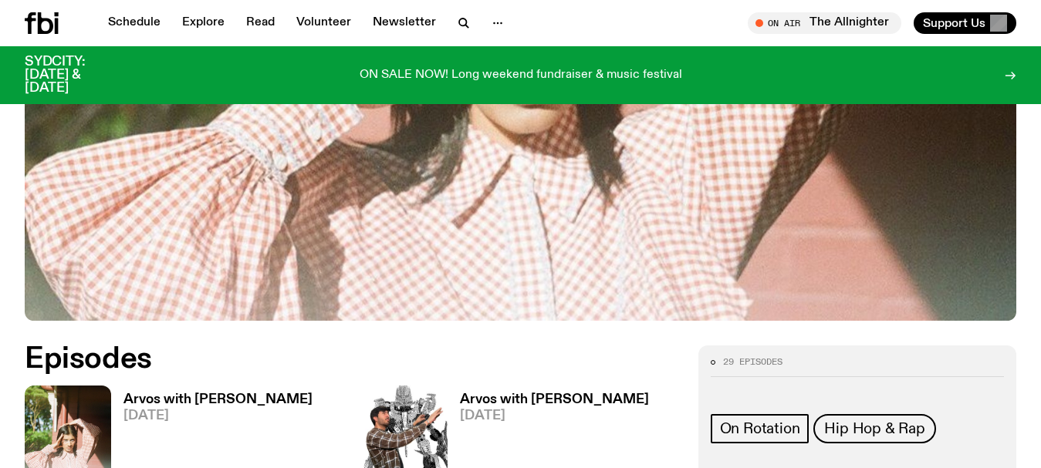
click at [84, 417] on img at bounding box center [68, 443] width 86 height 115
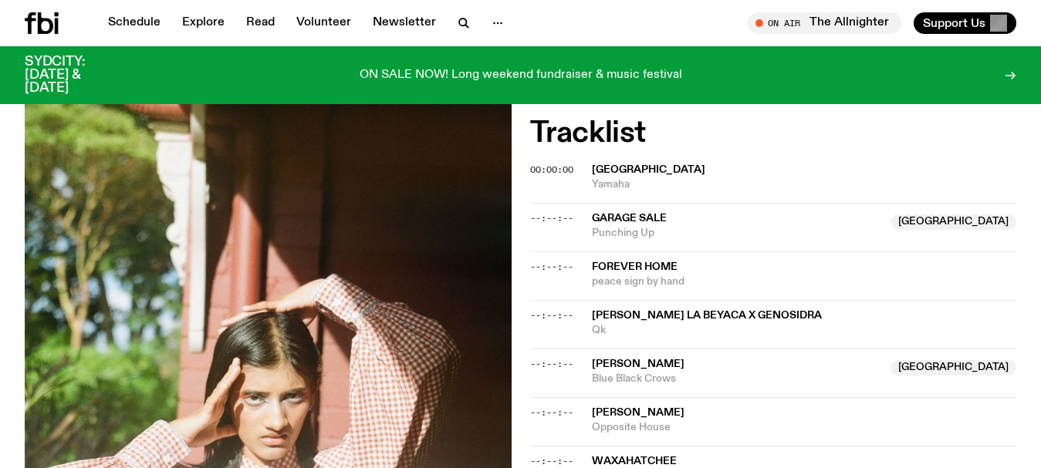
scroll to position [1294, 0]
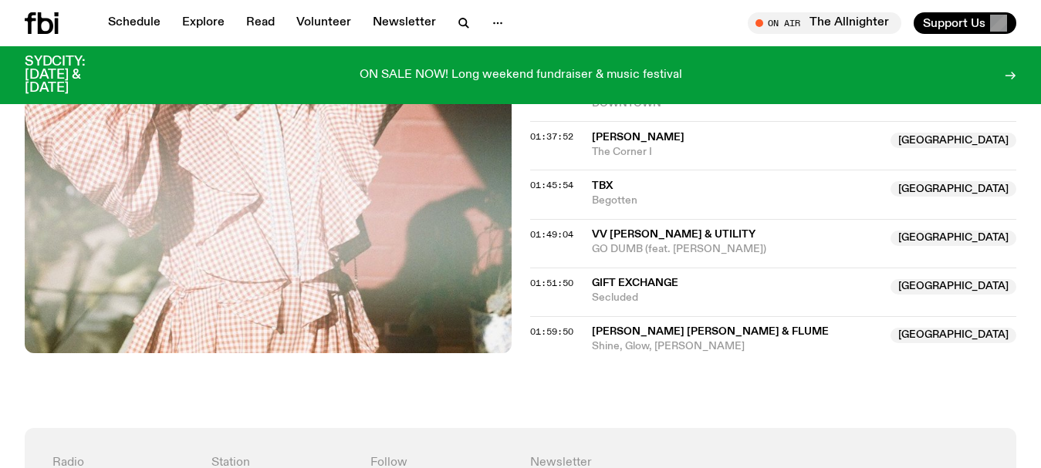
drag, startPoint x: 741, startPoint y: 249, endPoint x: 585, endPoint y: 228, distance: 157.2
click at [585, 228] on div "01:49:04 Vv Pete & UTILITY NSW GO DUMB (feat. Brodinski) NSW" at bounding box center [773, 243] width 487 height 49
copy div "Vv Pete & UTILITY NSW GO DUMB (feat. Brodinski)"
drag, startPoint x: 664, startPoint y: 199, endPoint x: 582, endPoint y: 184, distance: 83.8
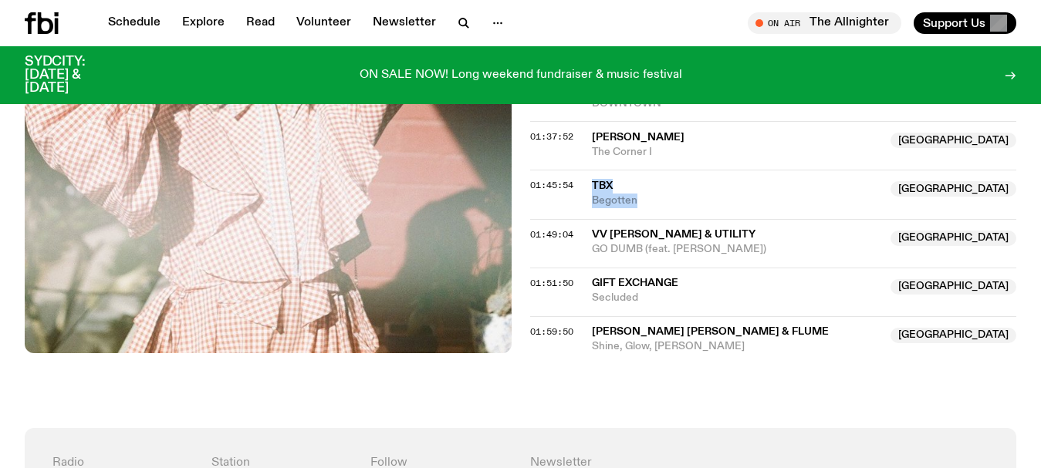
click at [582, 184] on div "01:45:54 TBX NSW Begotten NSW" at bounding box center [773, 194] width 487 height 49
copy div "TBX NSW Begotten"
drag, startPoint x: 663, startPoint y: 205, endPoint x: 582, endPoint y: 187, distance: 82.2
click at [582, 187] on div "01:45:54 TBX NSW Begotten NSW" at bounding box center [773, 194] width 487 height 49
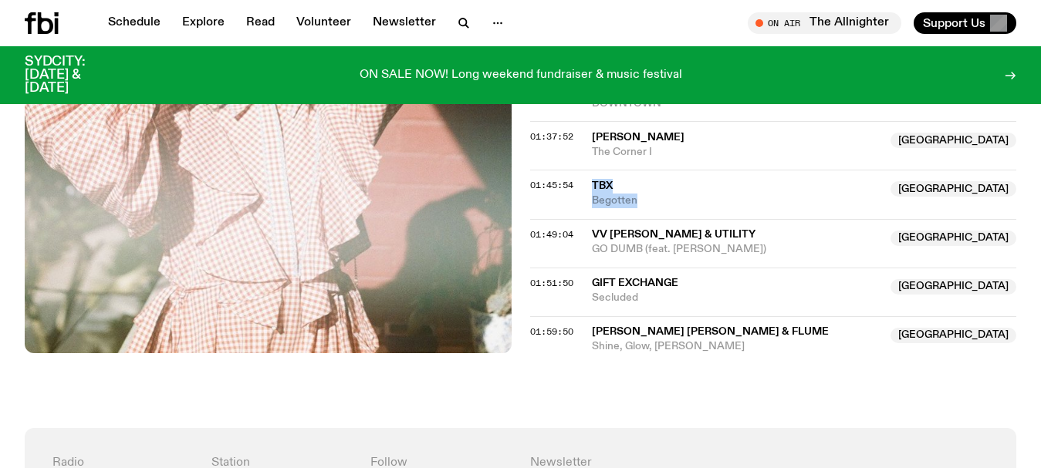
copy div "TBX NSW Begotten"
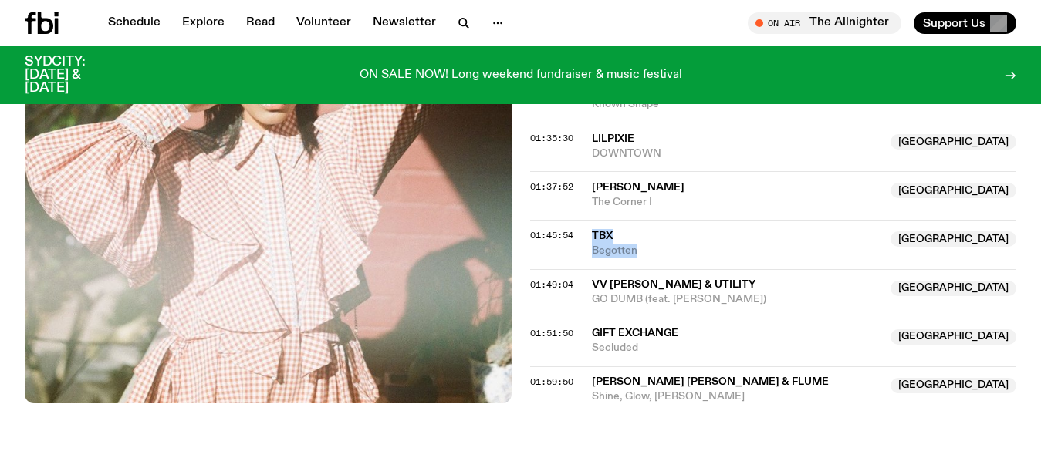
scroll to position [1216, 0]
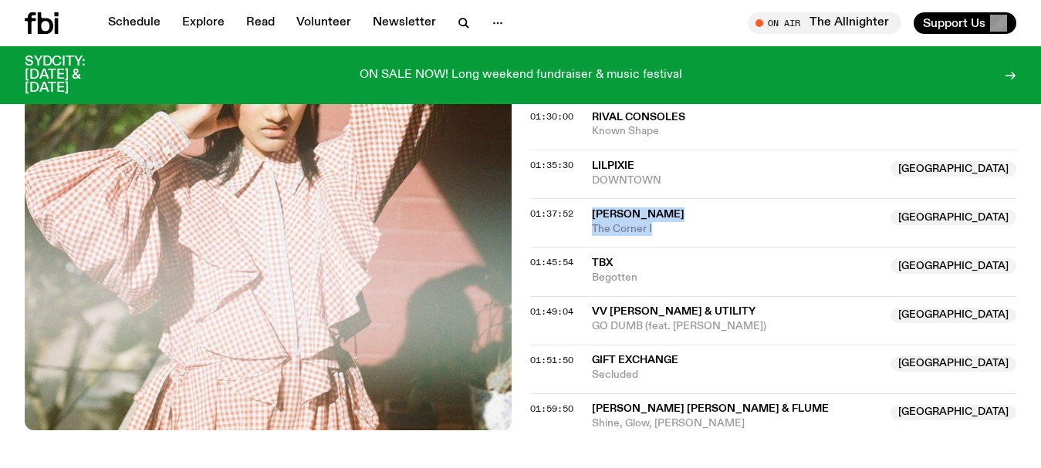
drag, startPoint x: 680, startPoint y: 228, endPoint x: 581, endPoint y: 215, distance: 100.4
click at [581, 215] on div "01:37:52 Maryam Rahmani Australia The Corner I Australia" at bounding box center [773, 222] width 487 height 49
copy div "Maryam Rahmani Australia The Corner I"
drag, startPoint x: 667, startPoint y: 177, endPoint x: 582, endPoint y: 164, distance: 86.6
click at [582, 164] on div "01:35:30 LILPIXIE NSW DOWNTOWN NSW" at bounding box center [773, 174] width 487 height 49
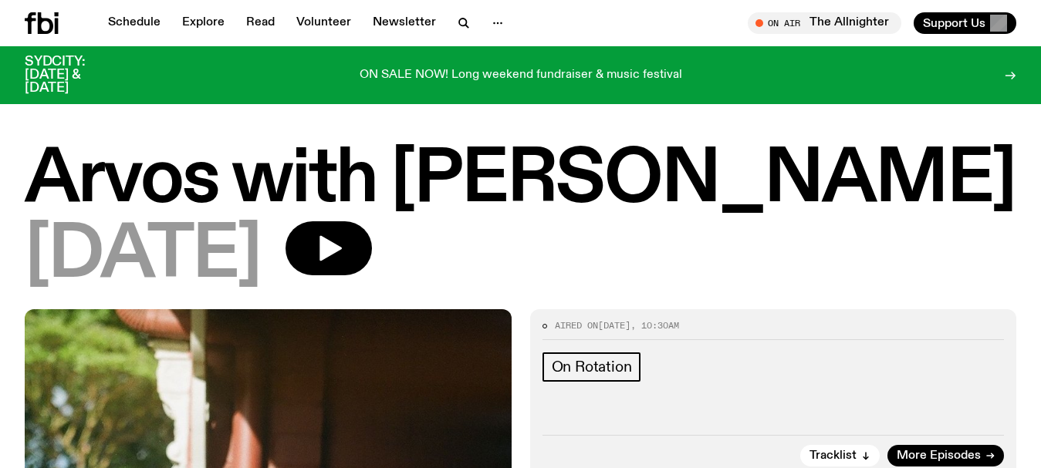
scroll to position [1795, 0]
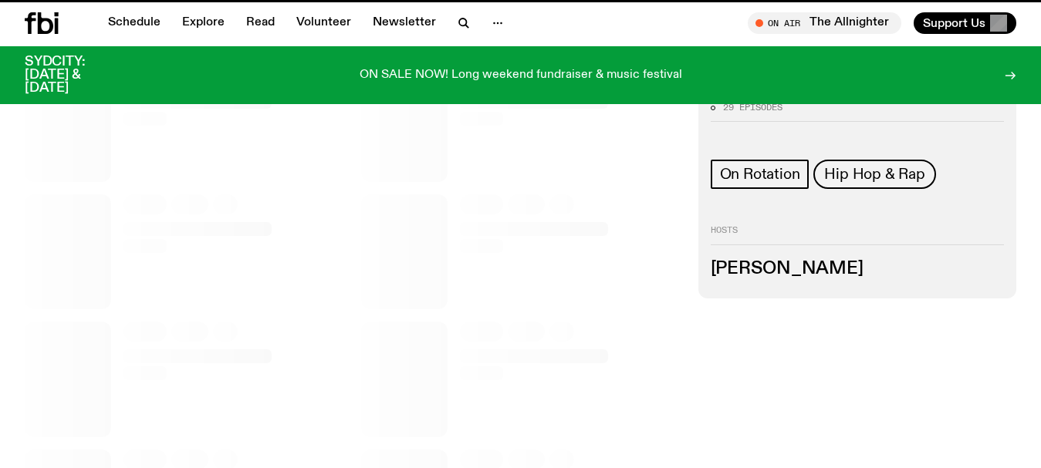
scroll to position [456, 0]
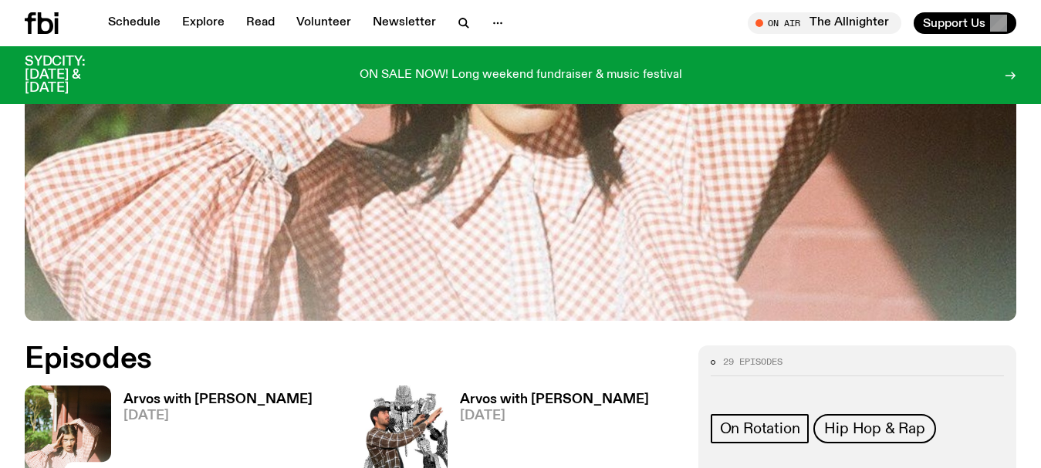
click at [73, 414] on img at bounding box center [68, 443] width 86 height 115
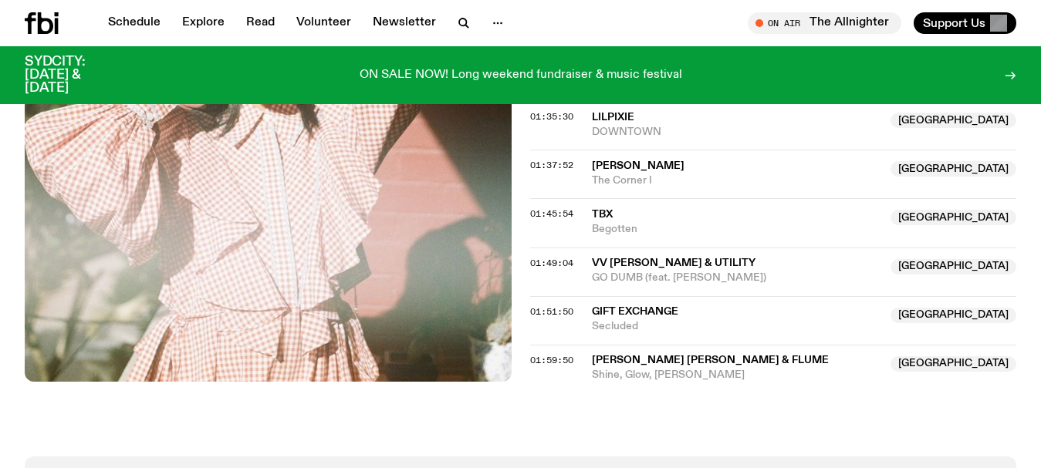
scroll to position [1306, 0]
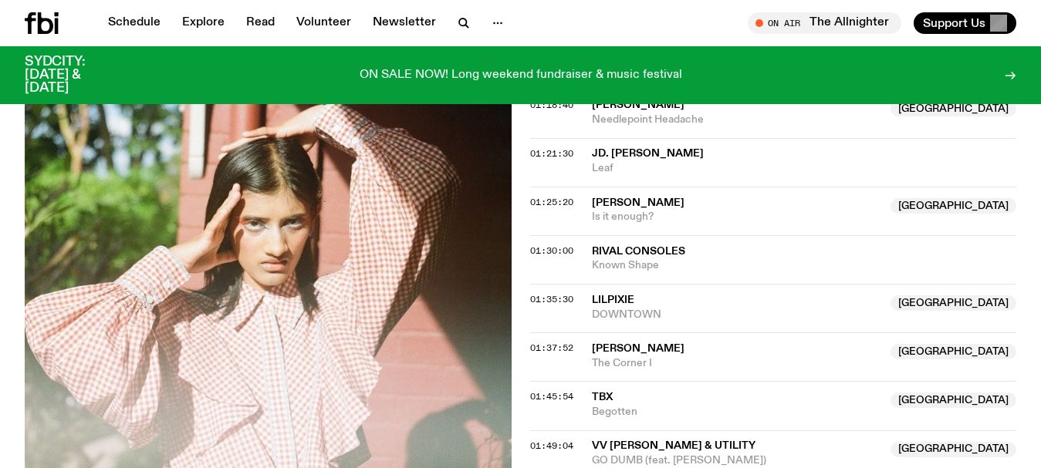
scroll to position [1083, 0]
click at [464, 19] on icon "button" at bounding box center [463, 23] width 19 height 19
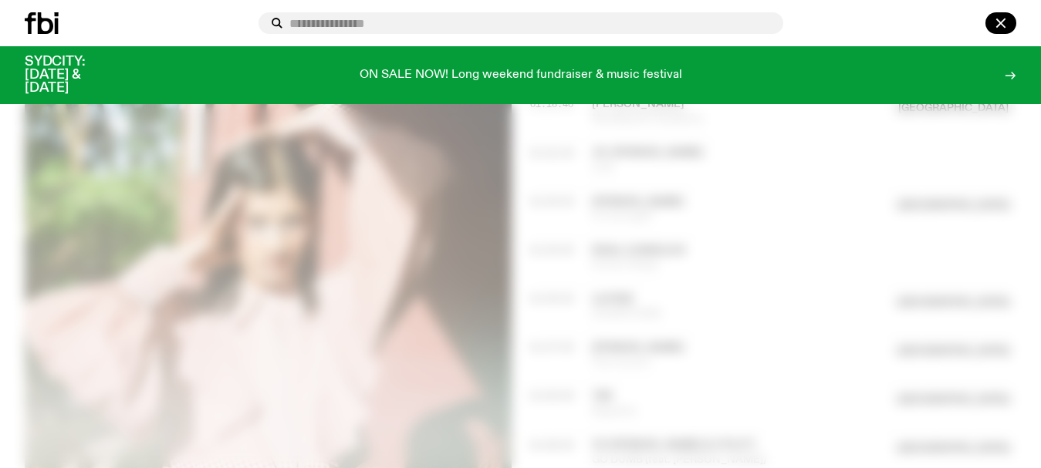
click at [369, 24] on input "text" at bounding box center [529, 23] width 481 height 13
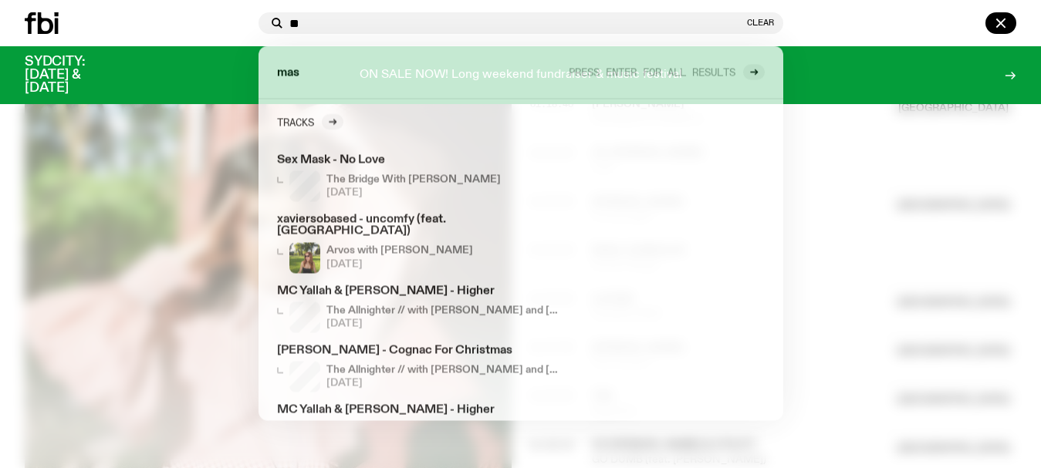
type input "*"
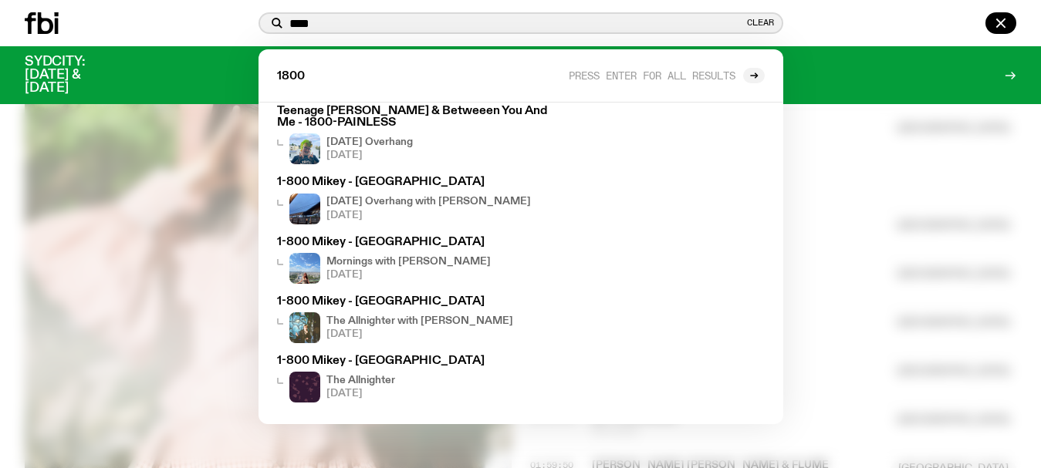
scroll to position [0, 0]
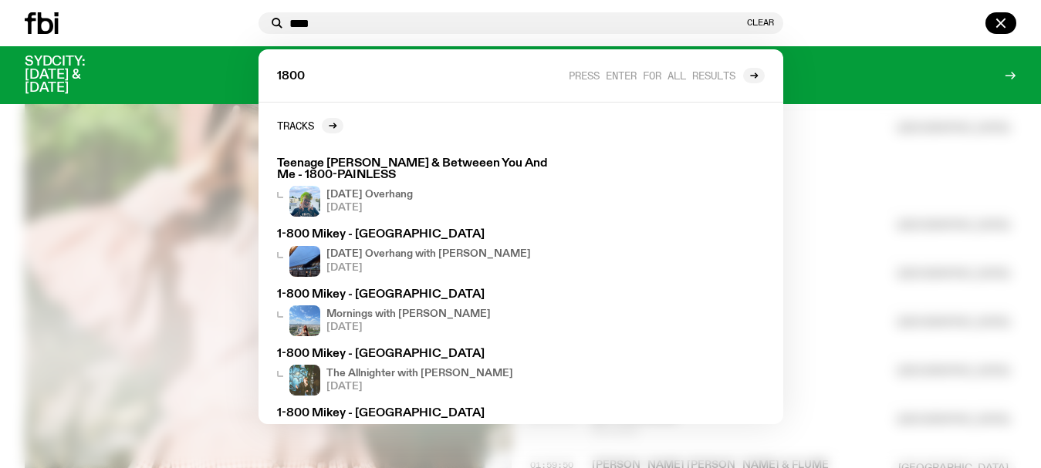
click at [357, 78] on div "1800 Press enter for all results" at bounding box center [520, 75] width 525 height 53
click at [324, 76] on div "1800 Press enter for all results" at bounding box center [520, 75] width 525 height 53
drag, startPoint x: 304, startPoint y: 75, endPoint x: 259, endPoint y: 75, distance: 44.7
click at [259, 75] on div "1800 Press enter for all results" at bounding box center [520, 75] width 525 height 53
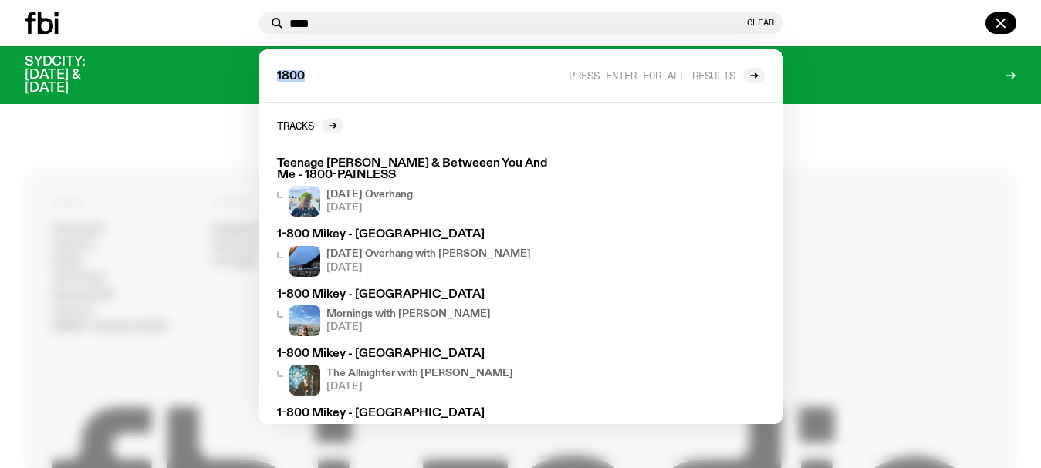
scroll to position [1570, 0]
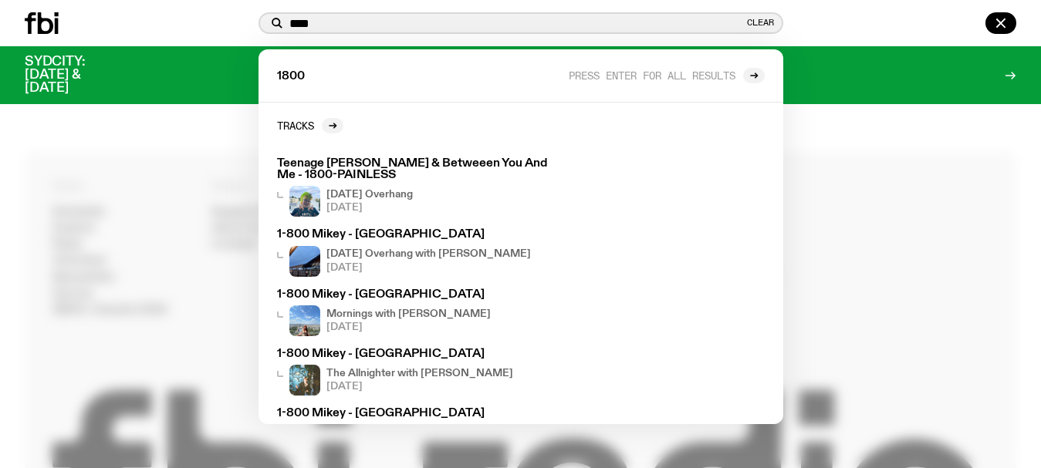
drag, startPoint x: 328, startPoint y: 23, endPoint x: 255, endPoint y: 14, distance: 73.1
click at [255, 14] on div "**** Clear 1800 Press enter for all results Tracks Teenage Joans & Betweeen You…" at bounding box center [520, 23] width 537 height 22
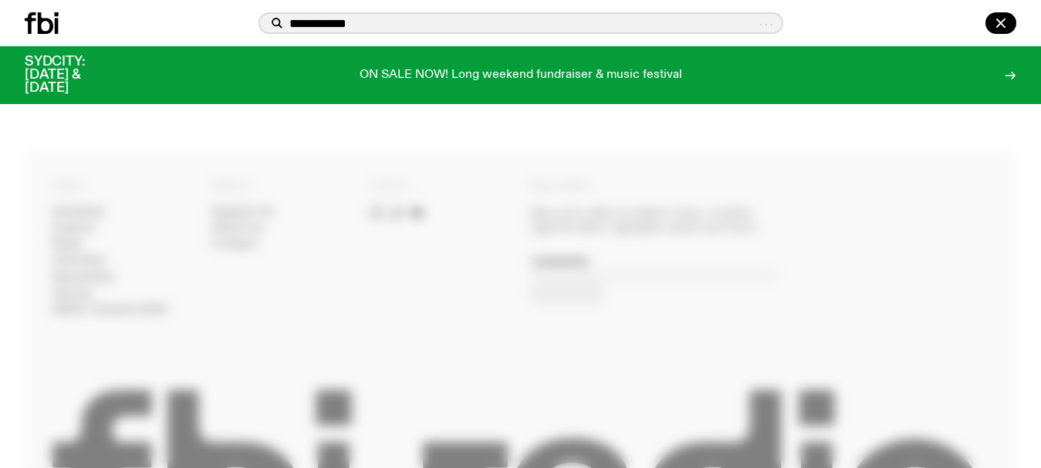
drag, startPoint x: 410, startPoint y: 27, endPoint x: 235, endPoint y: 19, distance: 175.3
click at [235, 19] on div "**********" at bounding box center [520, 23] width 1041 height 46
type input "****"
click at [994, 29] on icon "button" at bounding box center [1000, 23] width 19 height 19
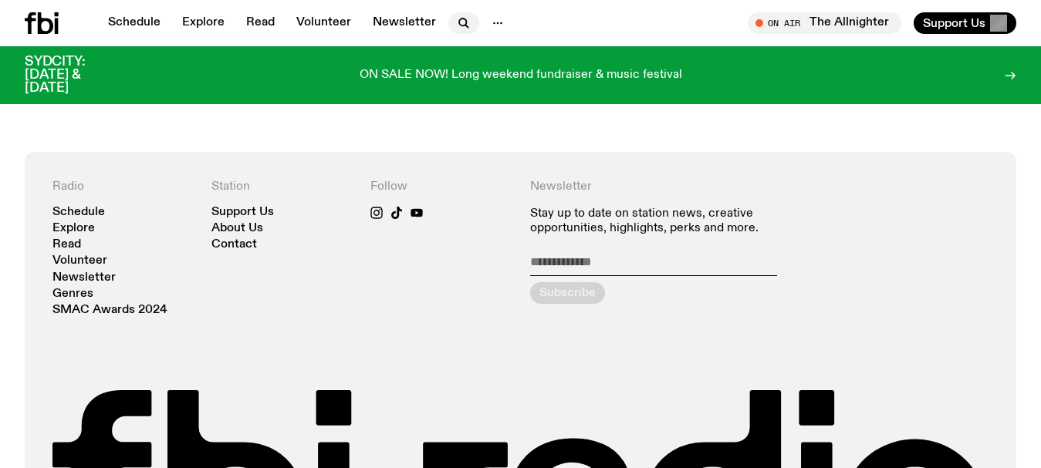
click at [449, 26] on button "button" at bounding box center [463, 23] width 31 height 22
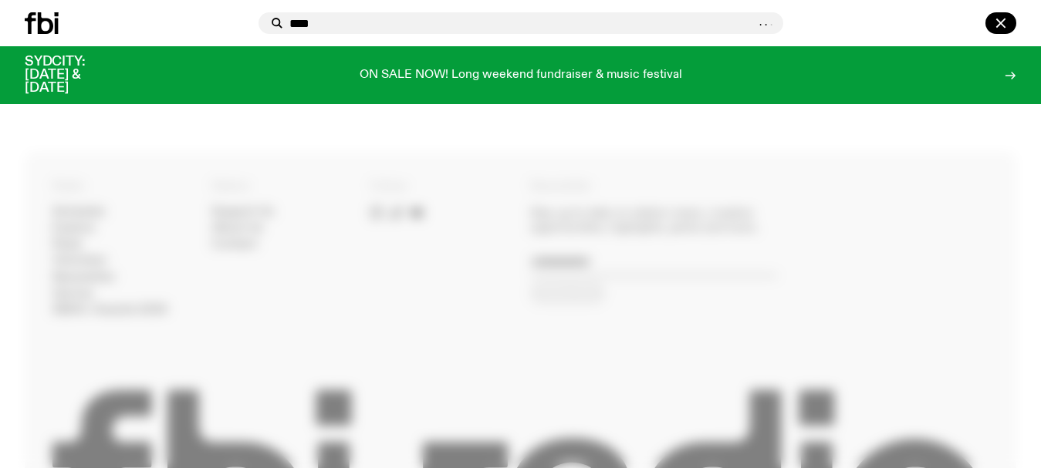
click at [433, 25] on input "****" at bounding box center [521, 23] width 465 height 13
type input "*"
click at [0, 214] on div at bounding box center [520, 234] width 1041 height 468
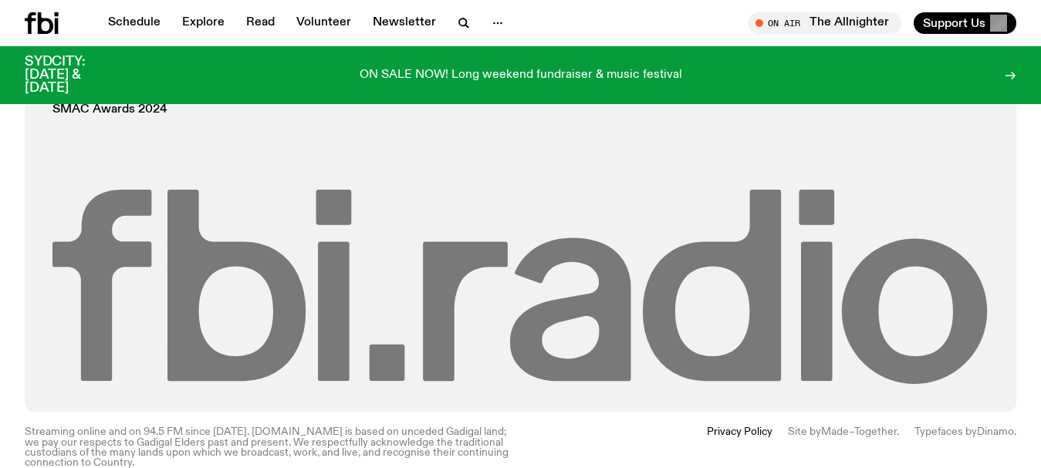
scroll to position [1795, 0]
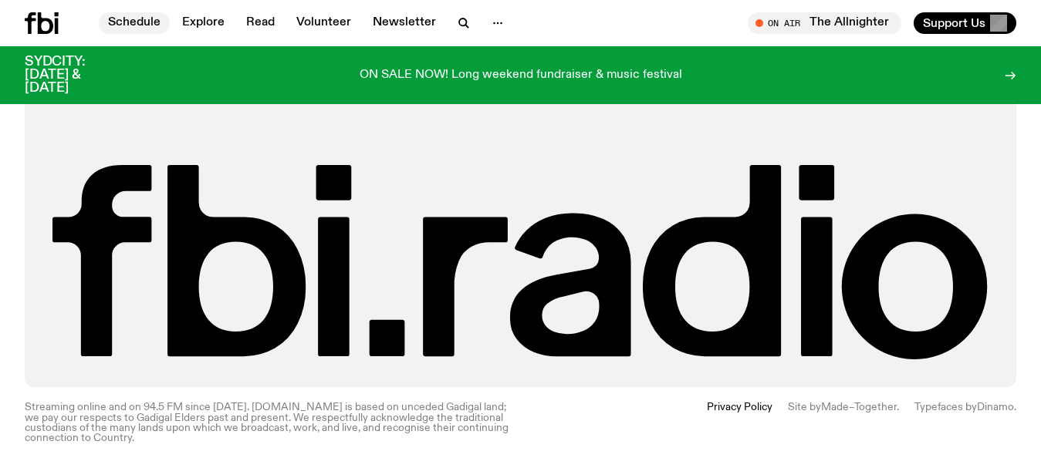
click at [128, 18] on link "Schedule" at bounding box center [134, 23] width 71 height 22
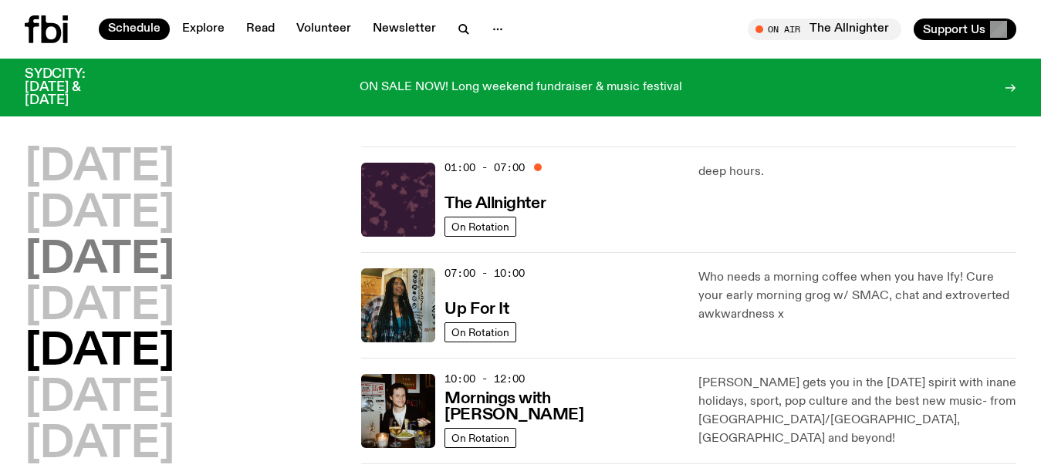
click at [93, 274] on h2 "[DATE]" at bounding box center [100, 260] width 150 height 43
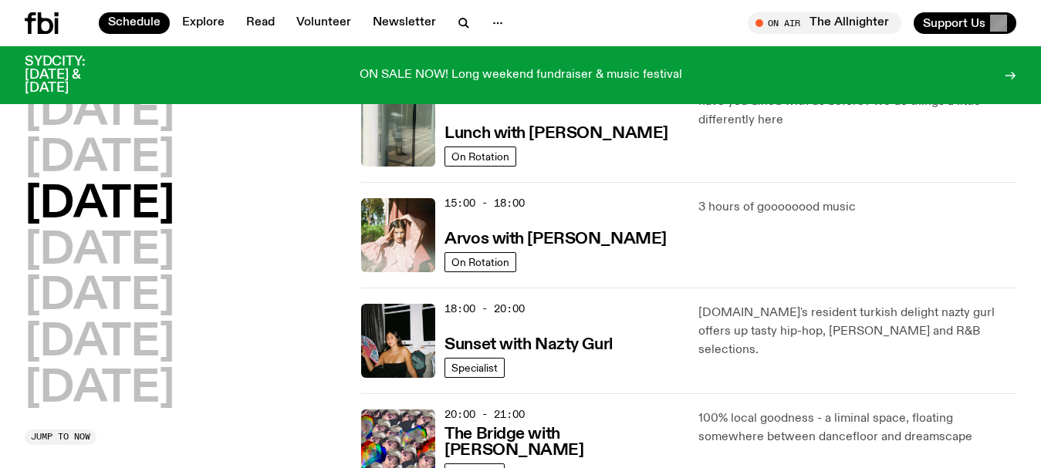
scroll to position [506, 0]
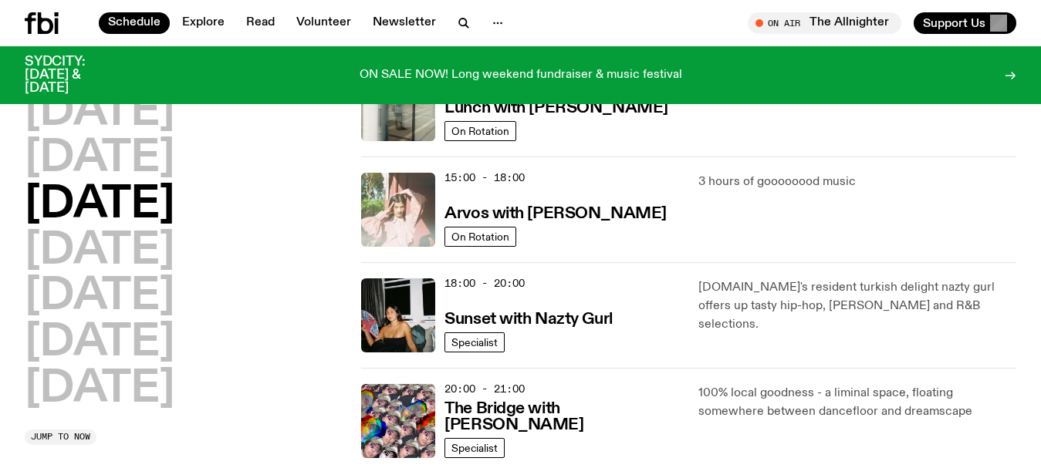
click at [413, 208] on img at bounding box center [398, 210] width 74 height 74
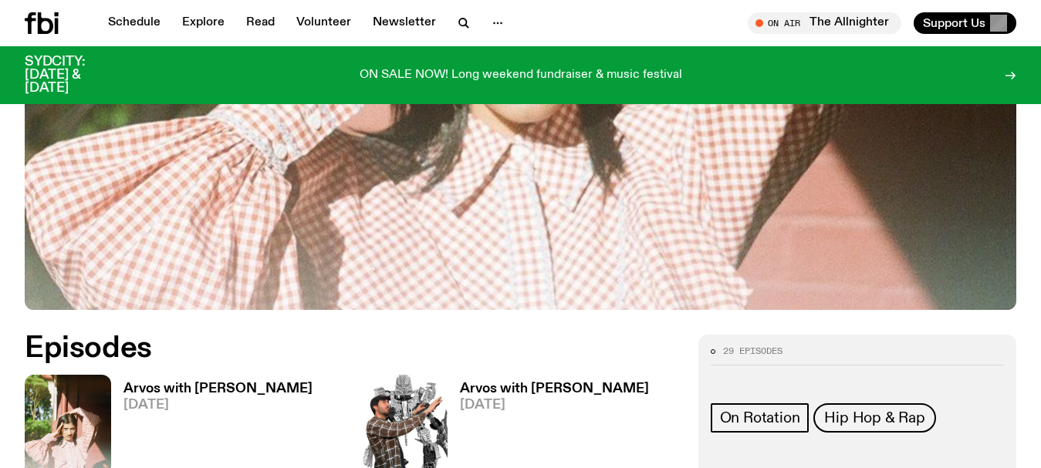
scroll to position [610, 0]
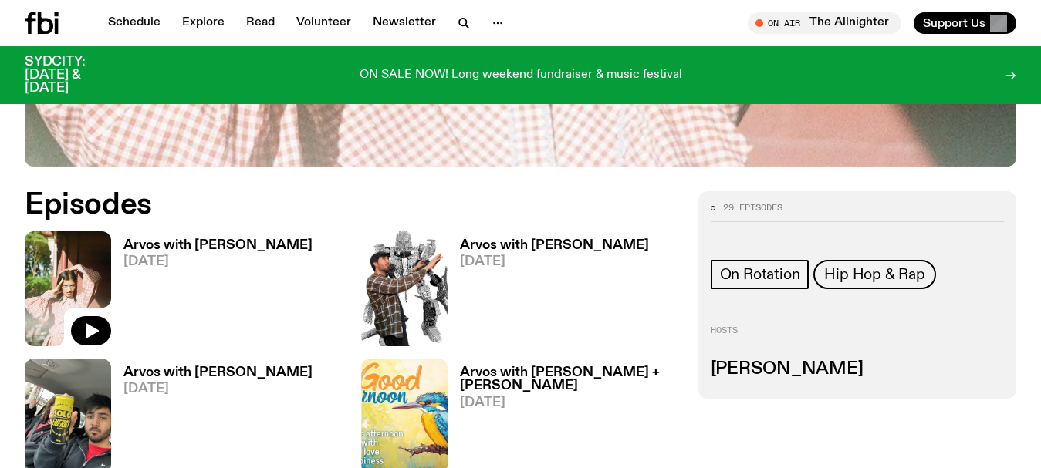
click at [84, 272] on img at bounding box center [68, 288] width 86 height 115
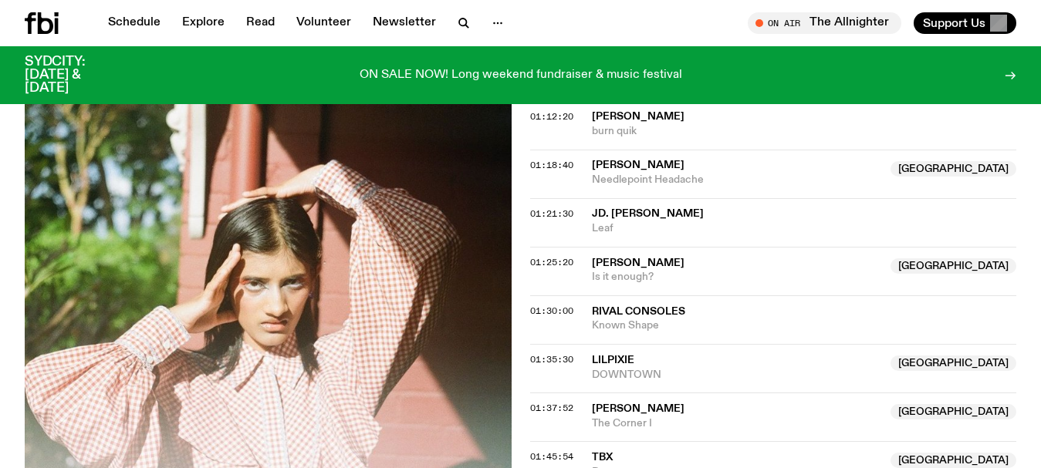
scroll to position [1152, 0]
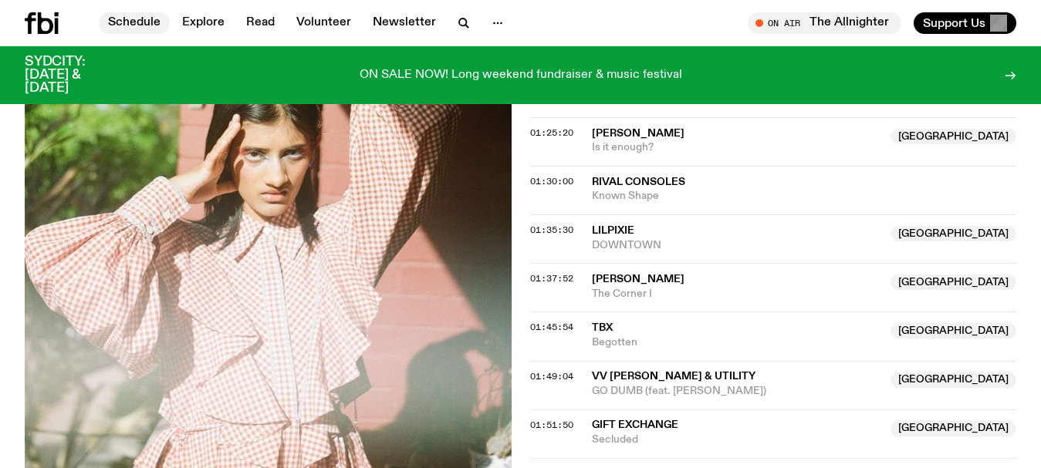
click at [124, 19] on link "Schedule" at bounding box center [134, 23] width 71 height 22
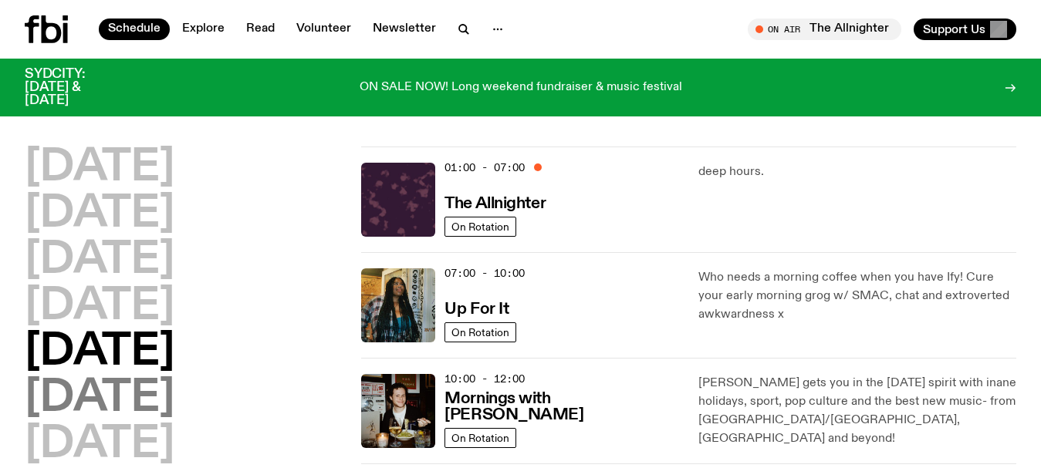
click at [109, 400] on h2 "[DATE]" at bounding box center [100, 398] width 150 height 43
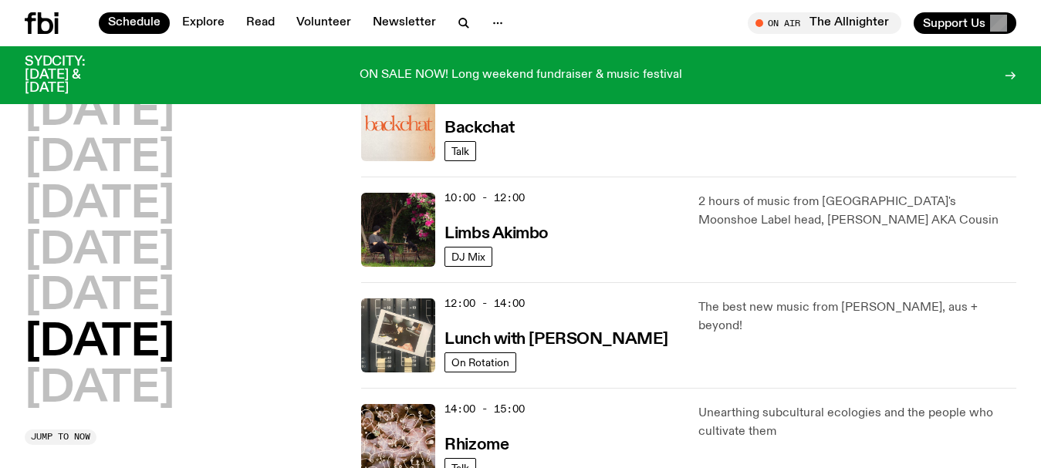
scroll to position [457, 0]
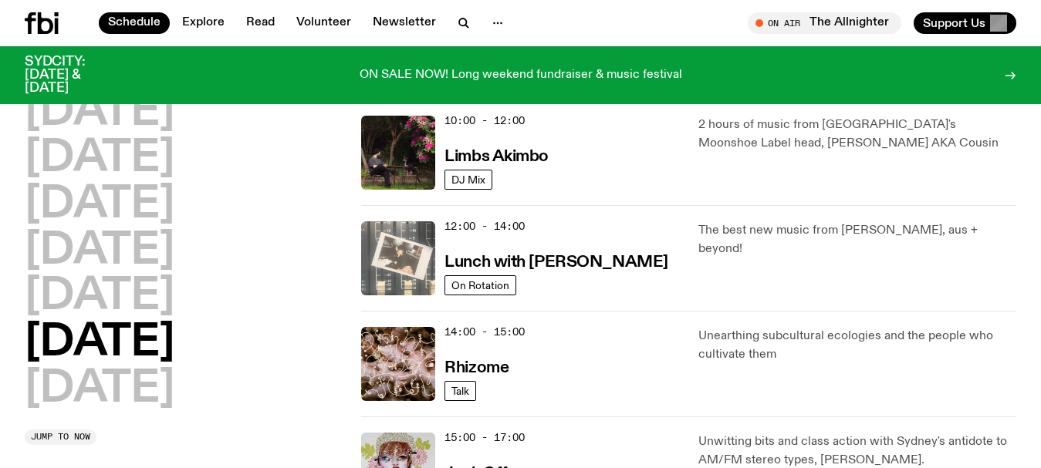
click at [417, 237] on img at bounding box center [398, 258] width 74 height 74
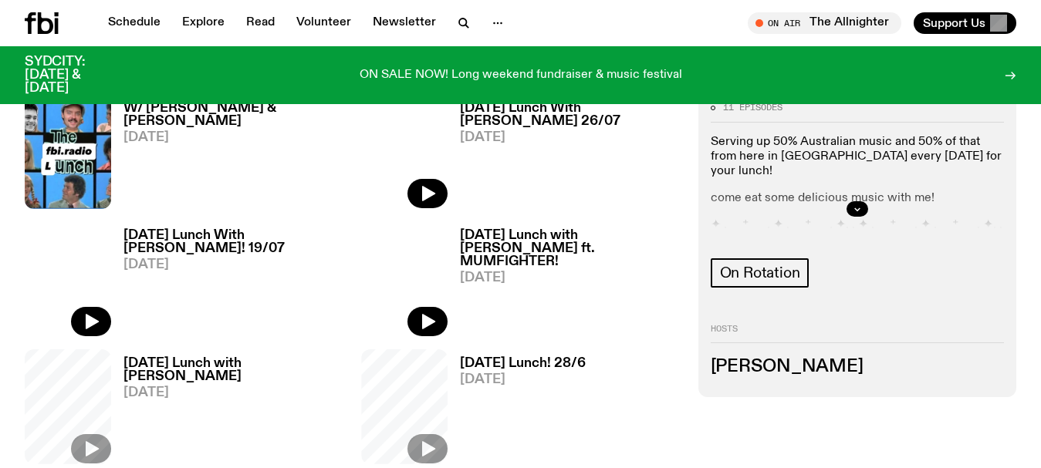
scroll to position [609, 0]
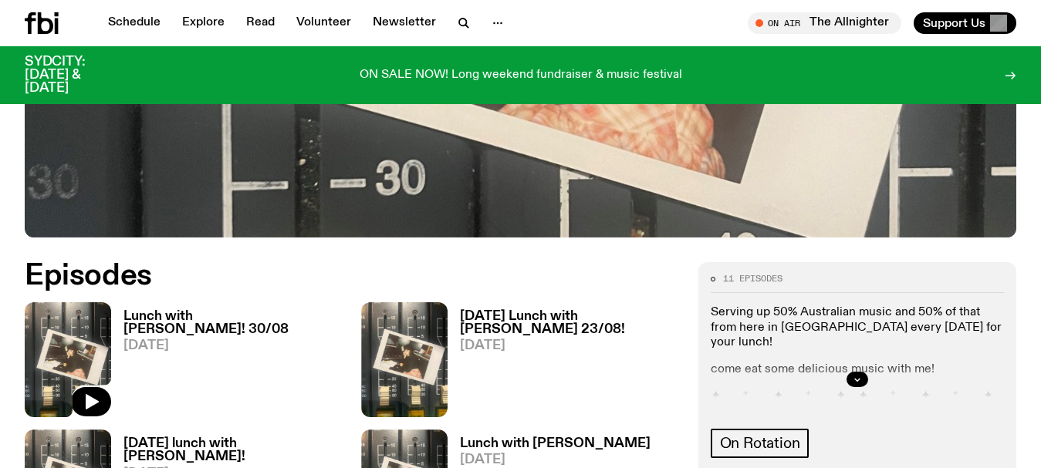
click at [59, 302] on img at bounding box center [68, 359] width 86 height 115
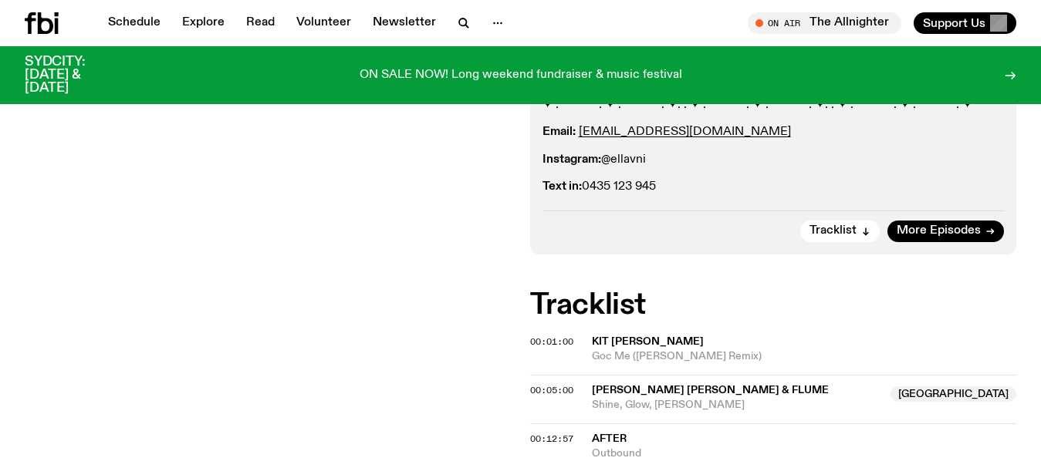
scroll to position [457, 0]
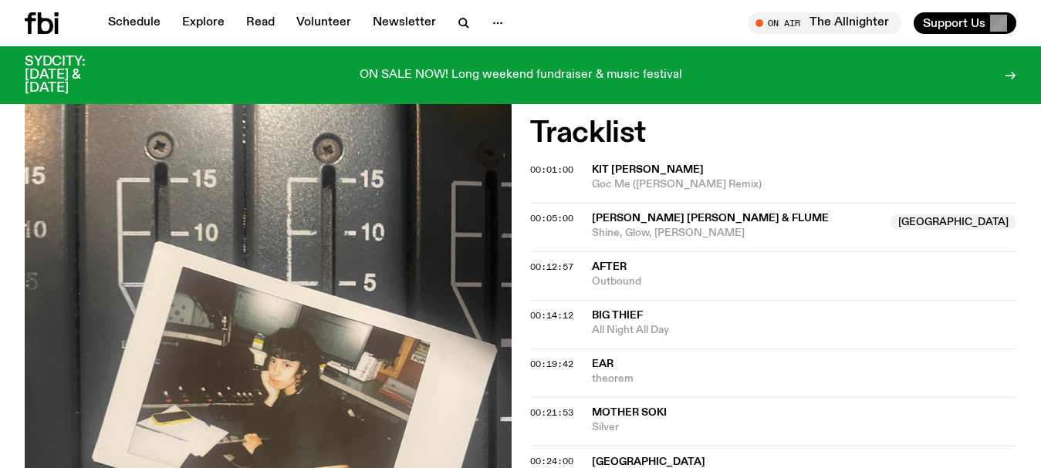
scroll to position [535, 0]
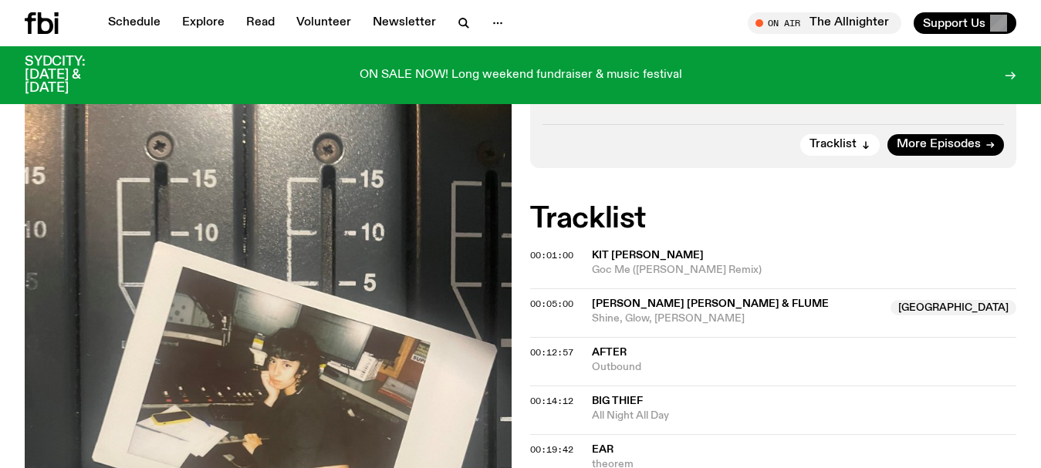
click at [1005, 248] on span "Kit Sebastian" at bounding box center [804, 255] width 425 height 15
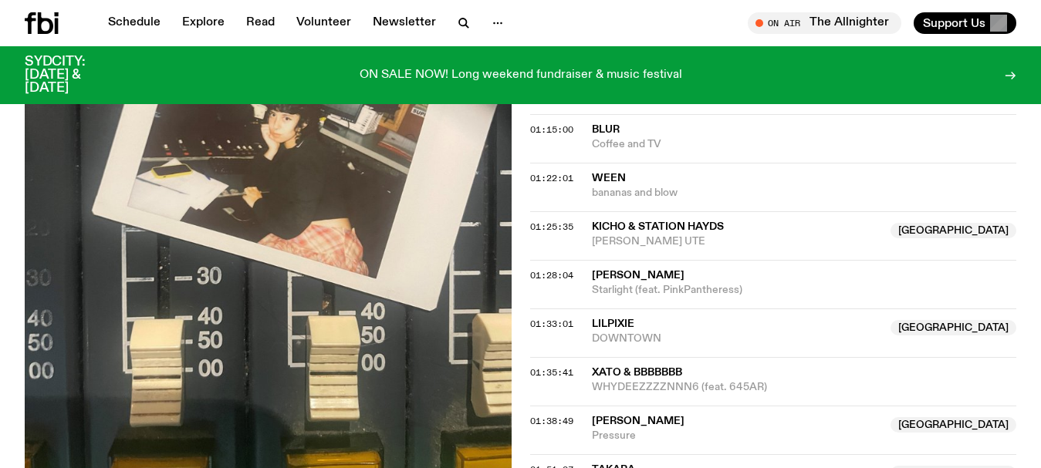
scroll to position [1611, 0]
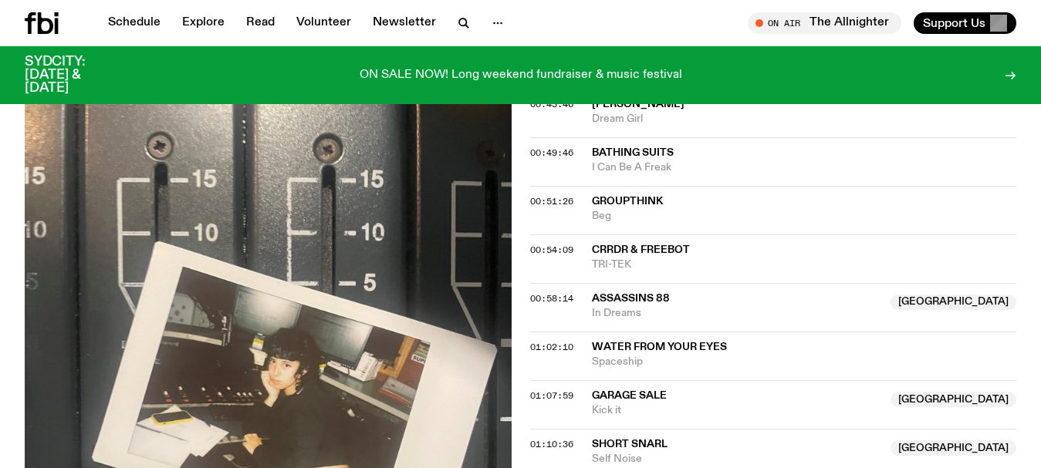
scroll to position [1302, 0]
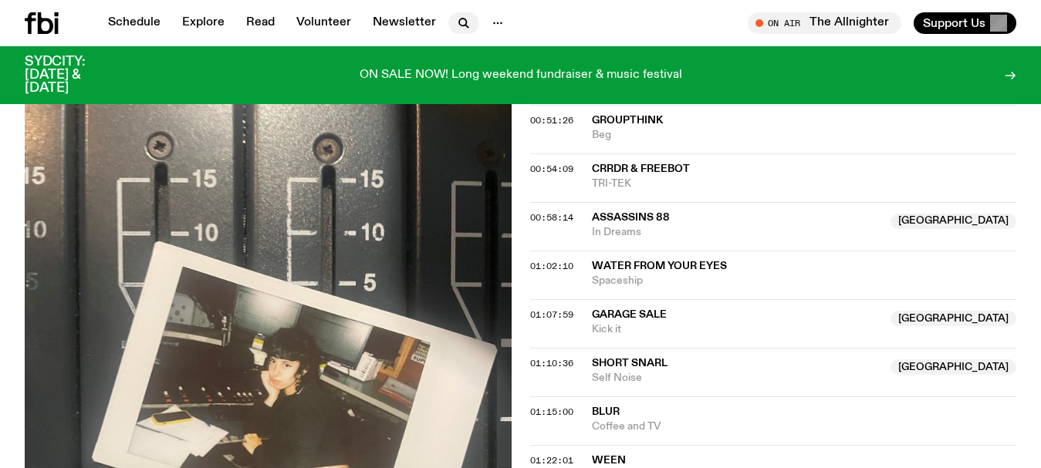
click at [463, 20] on icon "button" at bounding box center [463, 23] width 19 height 19
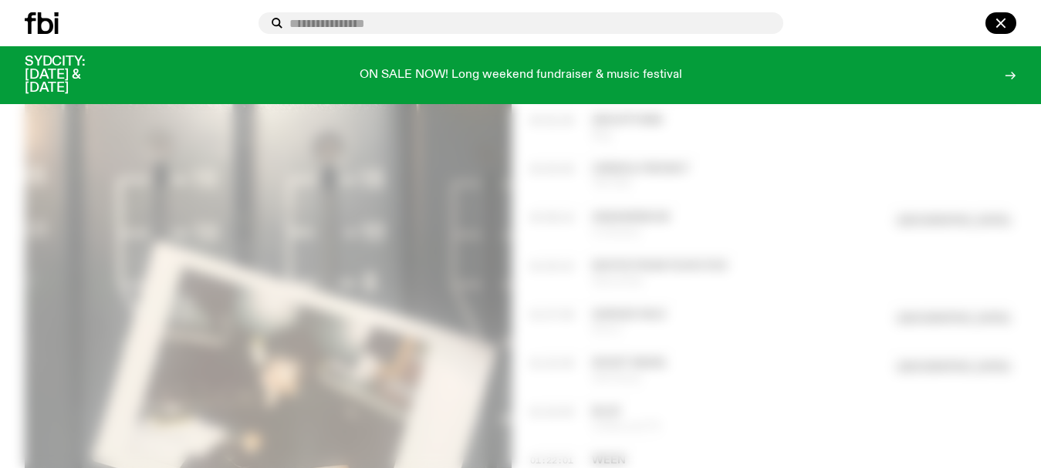
click at [463, 20] on input "text" at bounding box center [529, 23] width 481 height 13
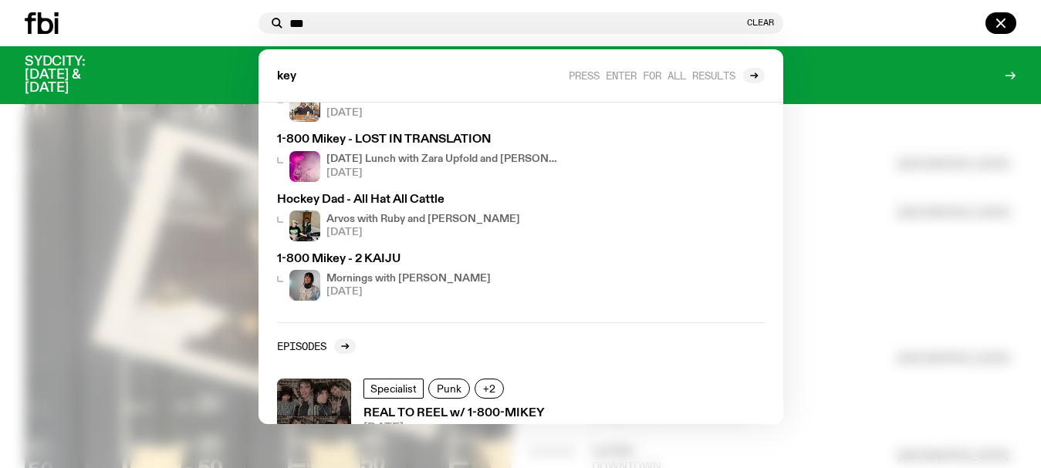
scroll to position [116, 0]
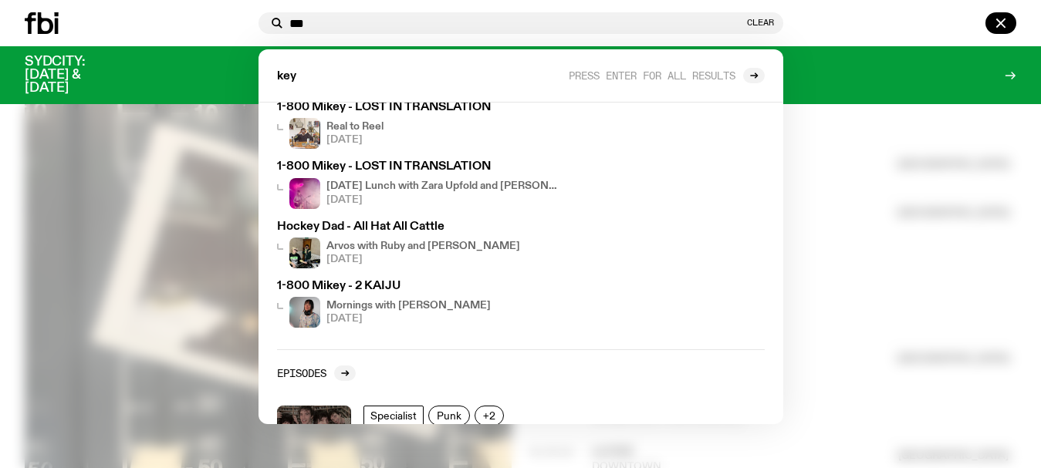
click at [342, 20] on input "***" at bounding box center [516, 23] width 454 height 13
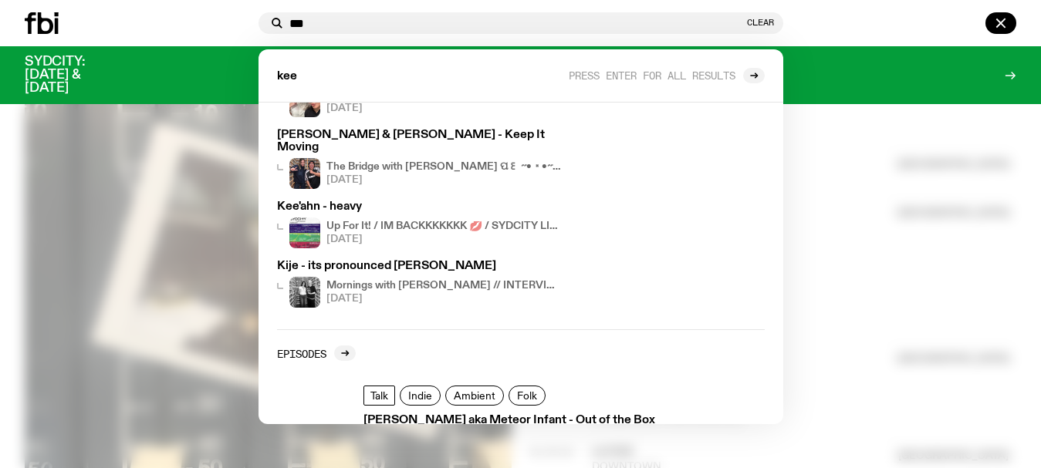
scroll to position [154, 0]
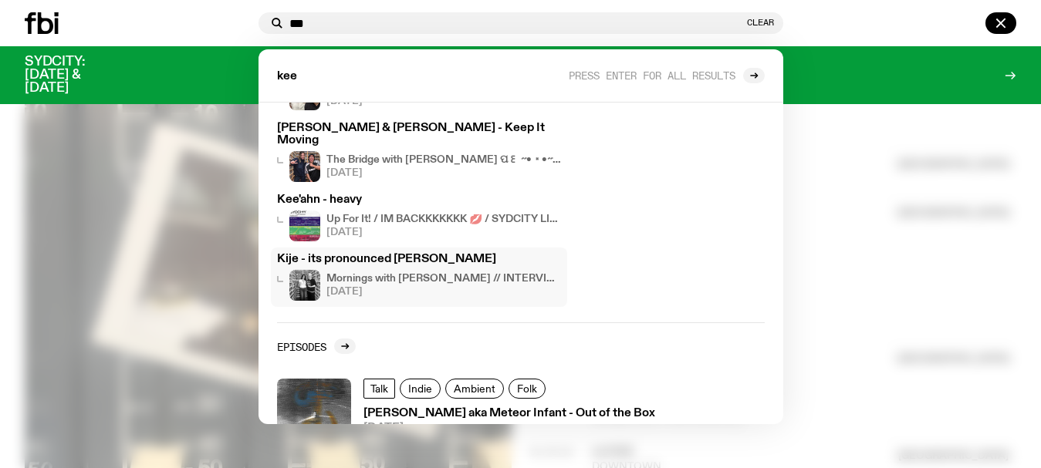
type input "***"
click at [380, 254] on h3 "Kije - its pronounced keejay" at bounding box center [419, 260] width 284 height 12
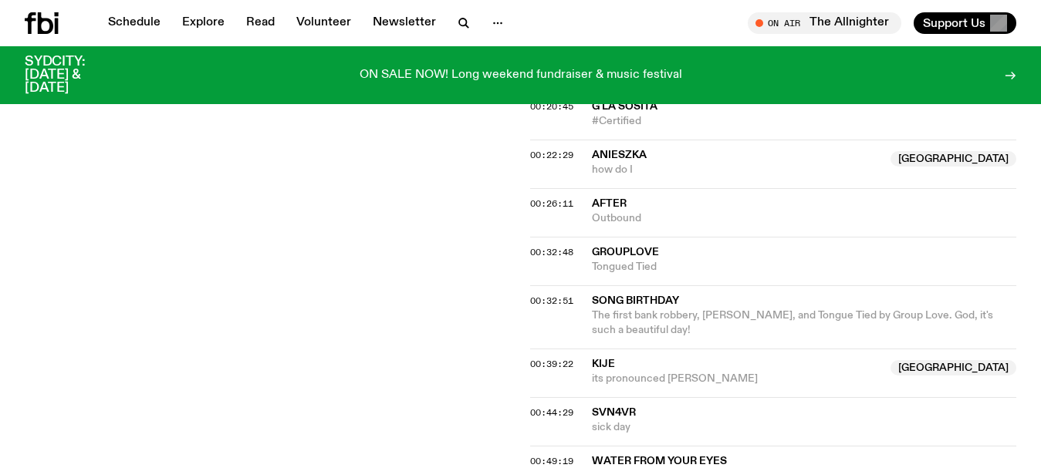
scroll to position [1034, 0]
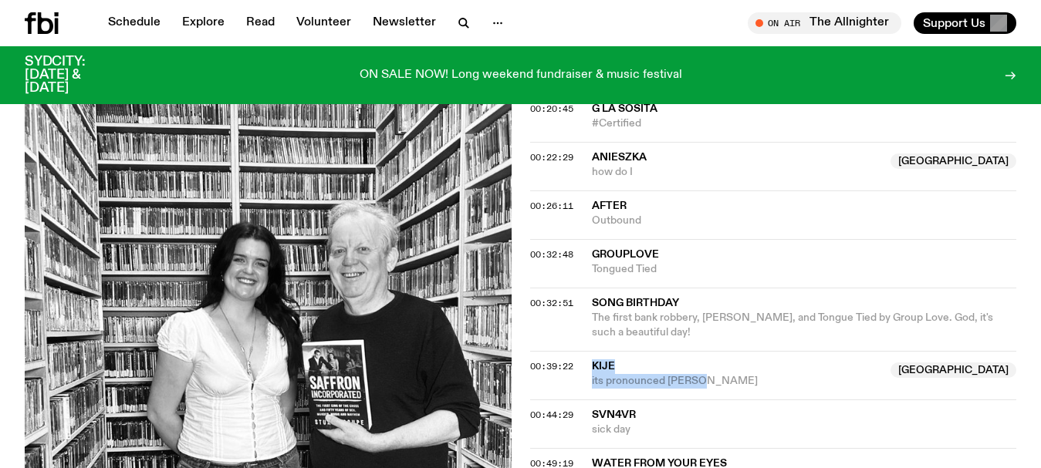
drag, startPoint x: 716, startPoint y: 318, endPoint x: 588, endPoint y: 294, distance: 130.3
click at [588, 351] on div "00:39:22 Kije NSW its pronounced keejay NSW" at bounding box center [773, 375] width 487 height 49
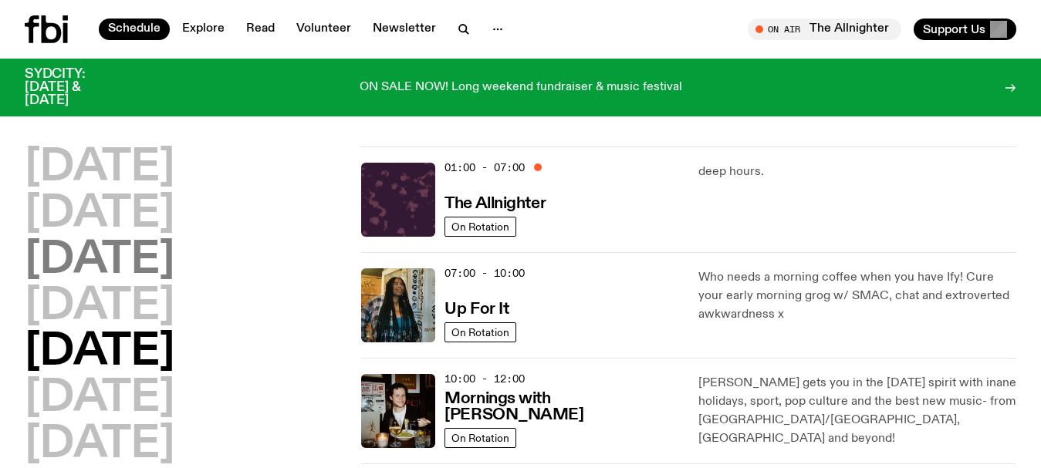
click at [136, 266] on h2 "[DATE]" at bounding box center [100, 260] width 150 height 43
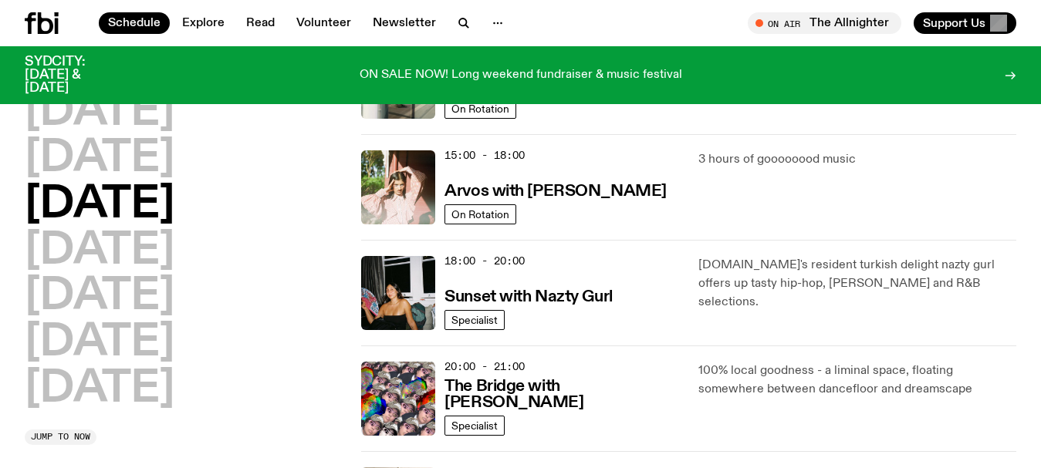
scroll to position [535, 0]
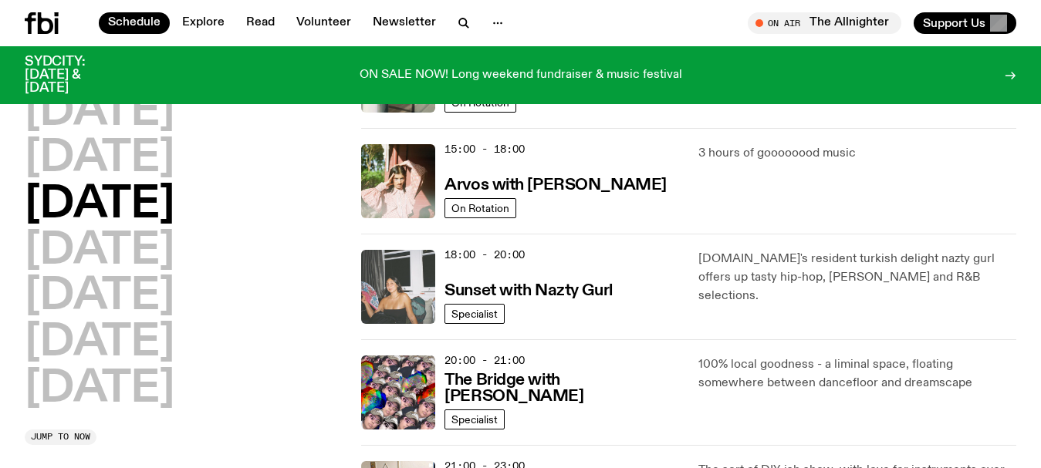
click at [400, 299] on img at bounding box center [398, 287] width 74 height 74
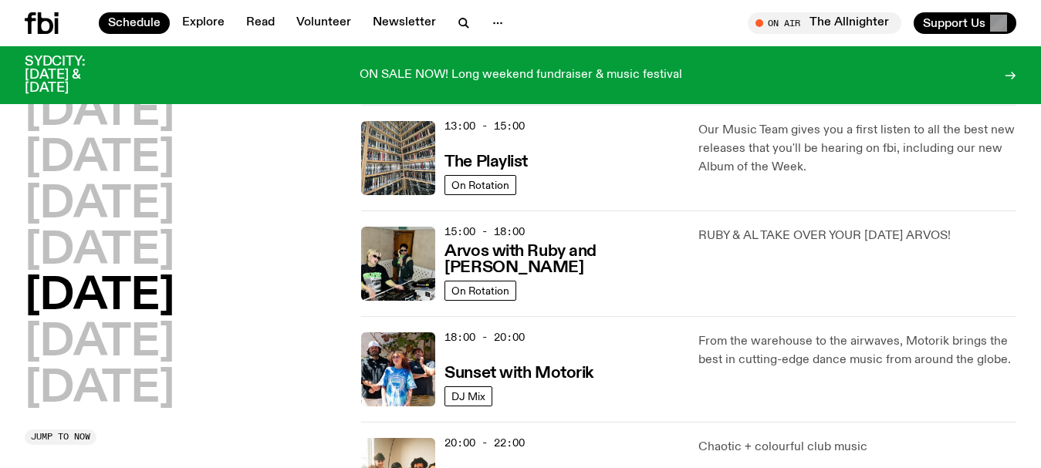
scroll to position [368, 0]
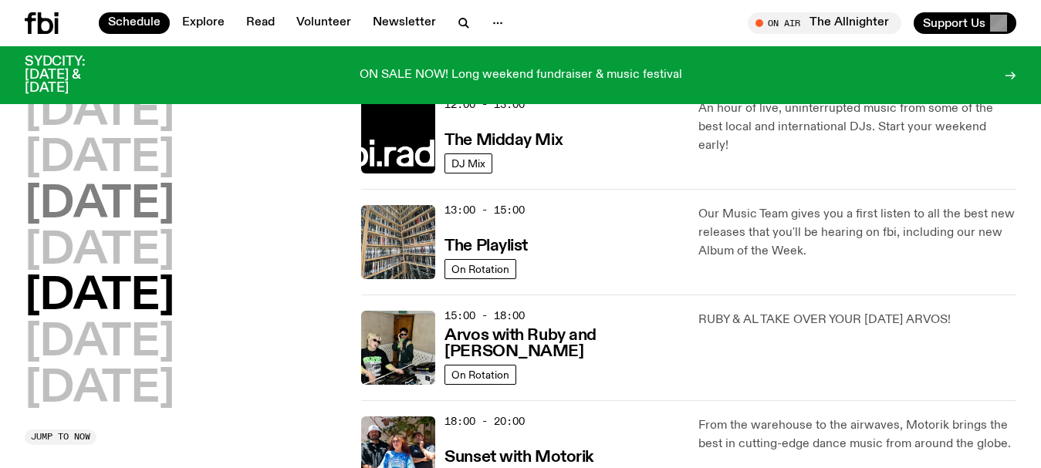
click at [158, 221] on h2 "[DATE]" at bounding box center [100, 205] width 150 height 43
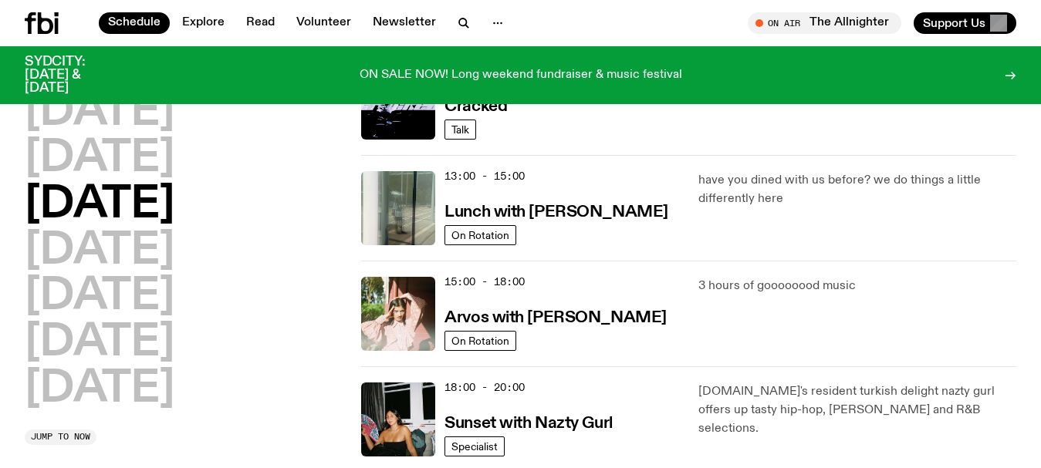
scroll to position [429, 0]
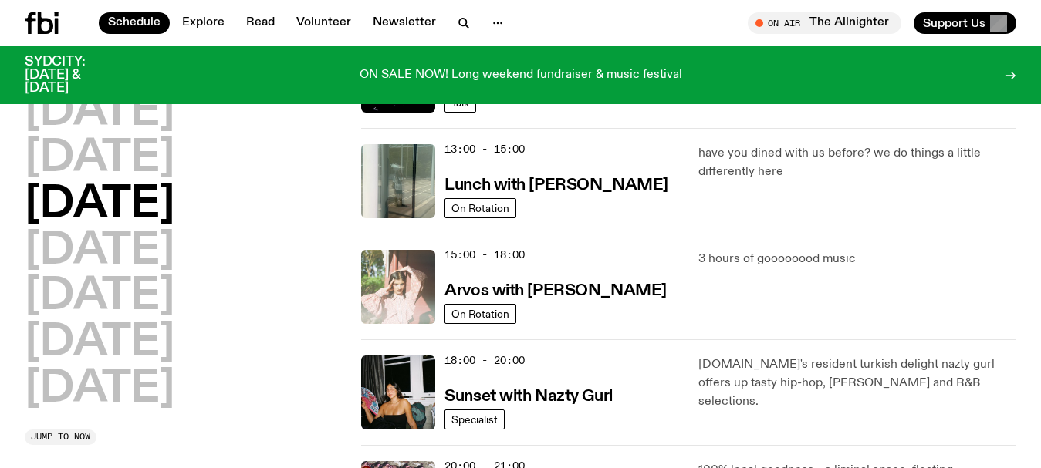
click at [417, 271] on img at bounding box center [398, 287] width 74 height 74
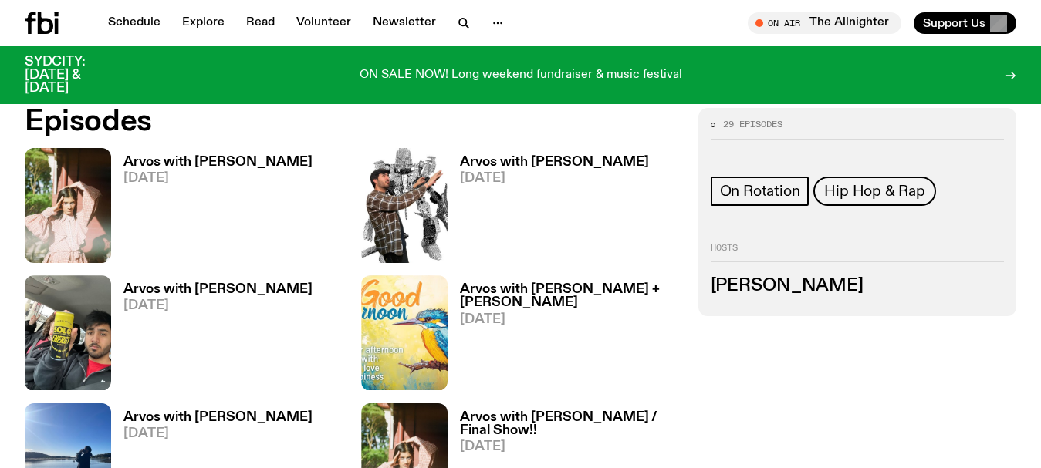
scroll to position [694, 0]
click at [62, 185] on img at bounding box center [68, 204] width 86 height 115
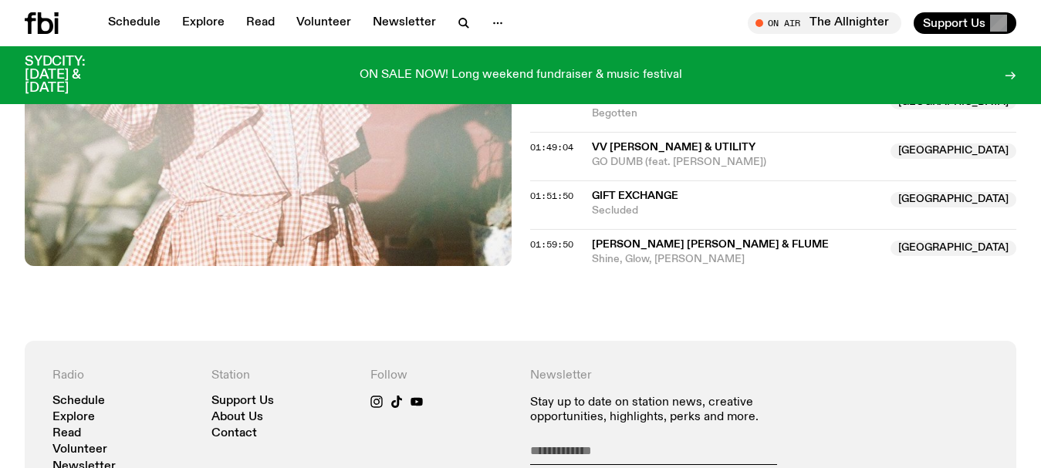
scroll to position [1382, 0]
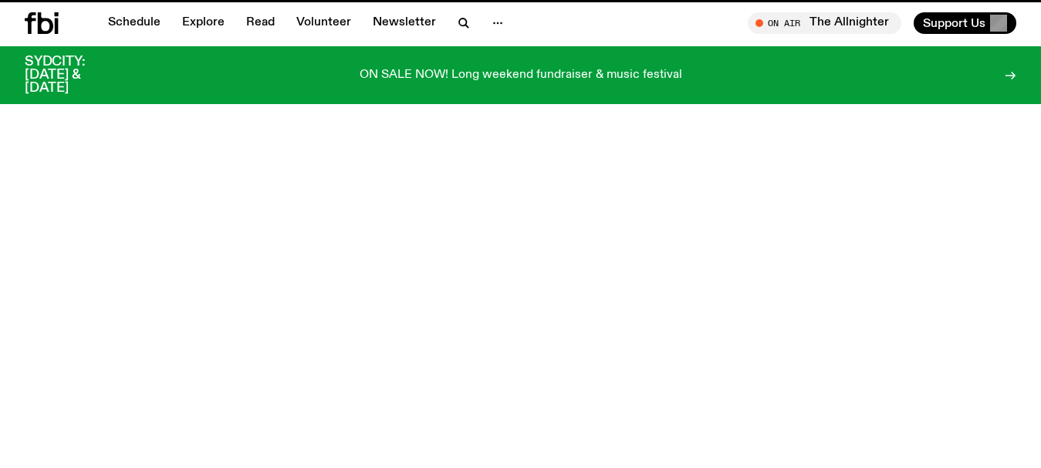
scroll to position [694, 0]
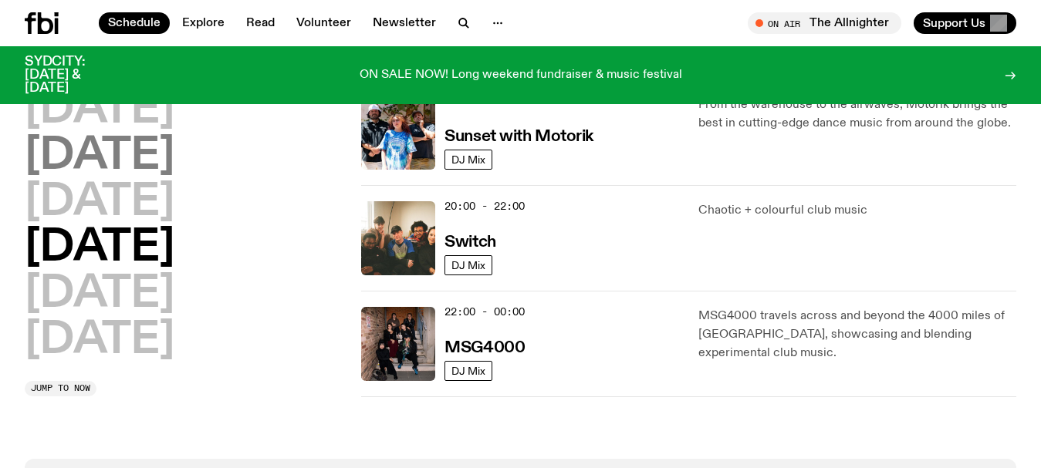
click at [127, 163] on h2 "[DATE]" at bounding box center [100, 156] width 150 height 43
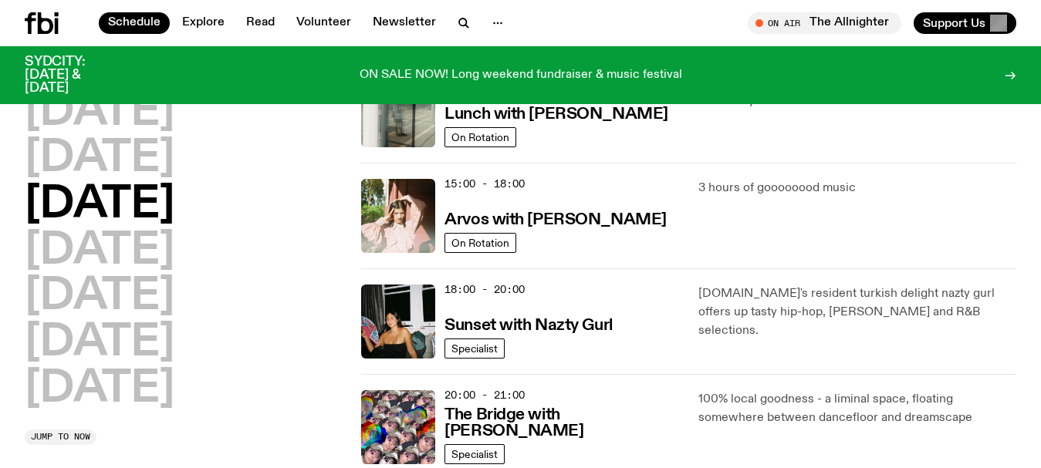
scroll to position [506, 0]
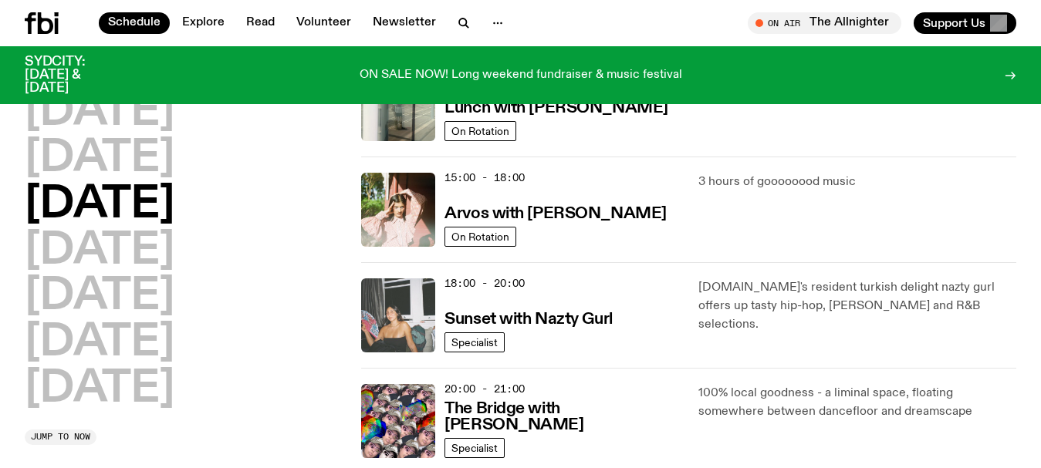
click at [419, 307] on img at bounding box center [398, 315] width 74 height 74
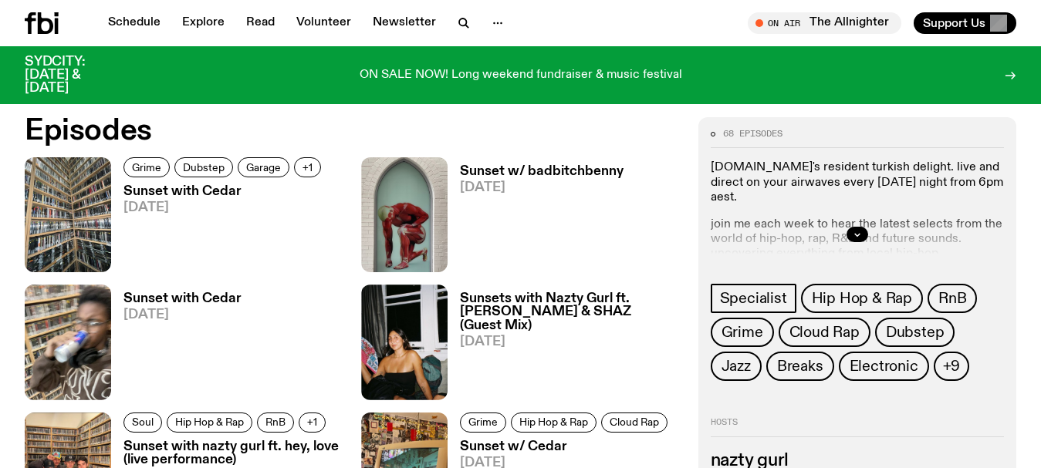
scroll to position [686, 0]
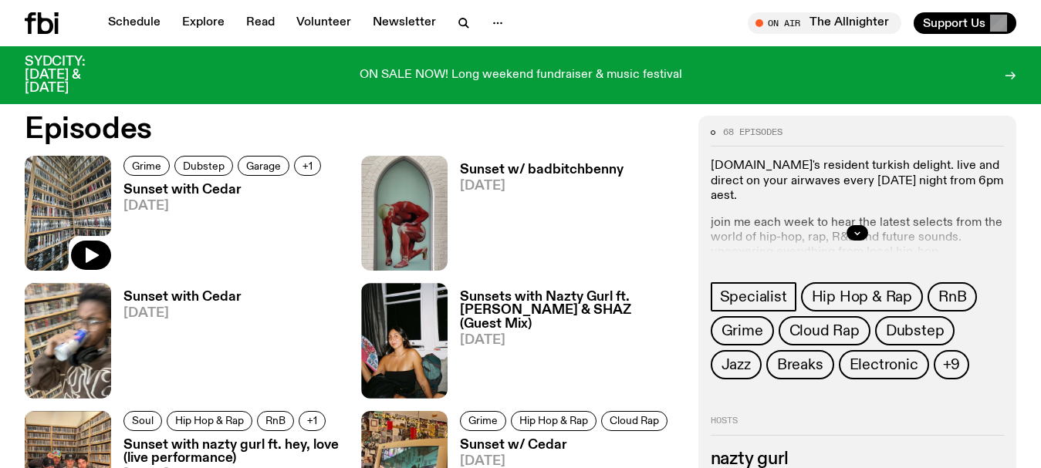
click at [83, 228] on img at bounding box center [68, 213] width 86 height 115
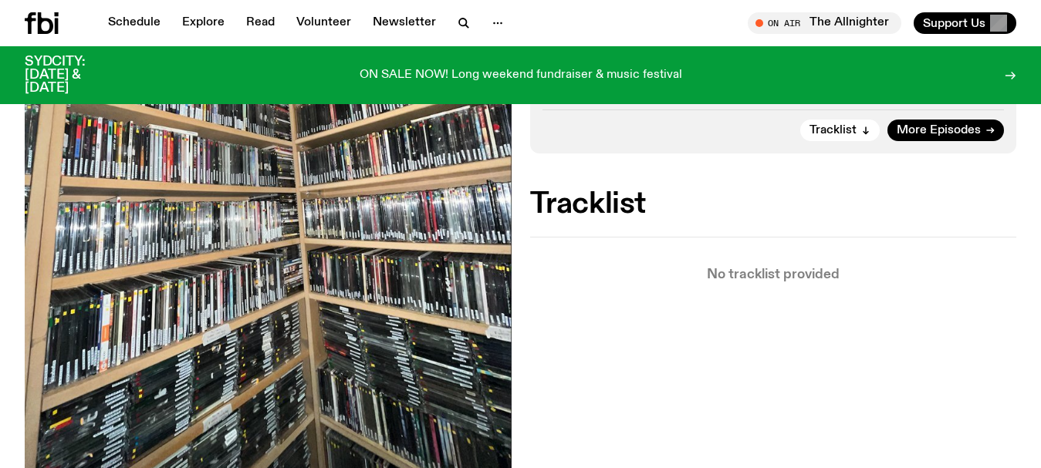
scroll to position [149, 0]
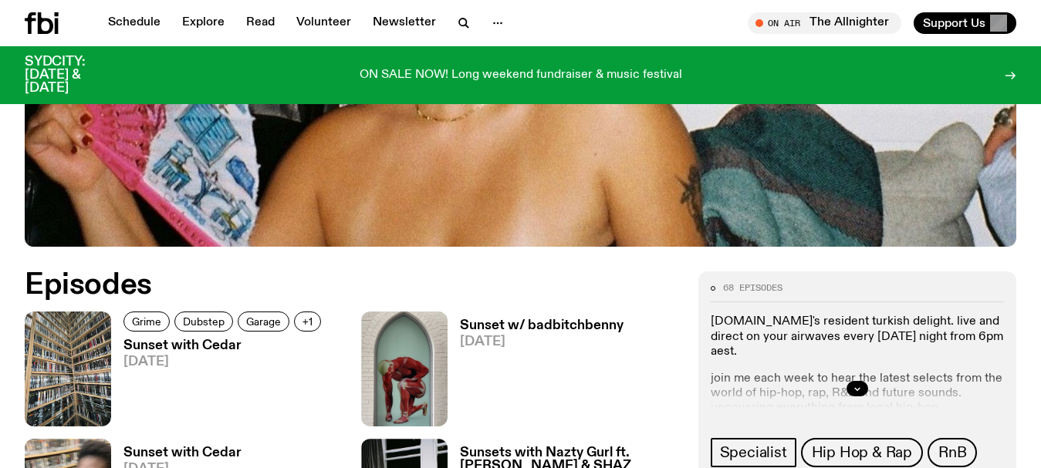
scroll to position [531, 0]
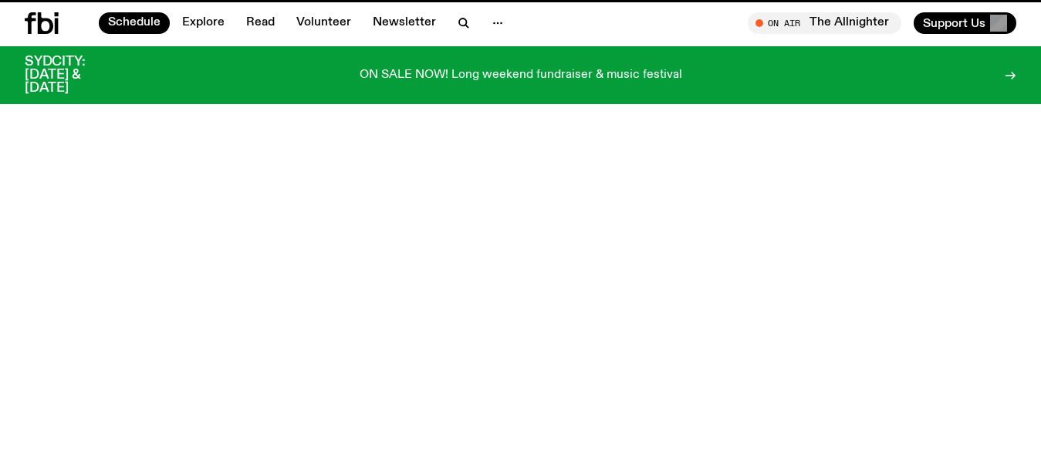
scroll to position [506, 0]
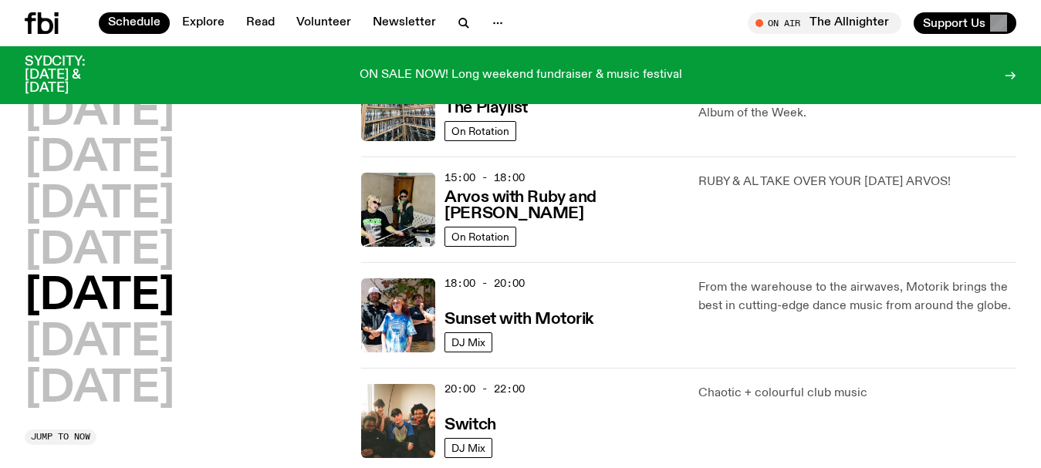
click at [0, 150] on div "[DATE] [DATE] [DATE] [DATE] [DATE] [DATE] [DATE] Jump to now 01:00 - 07:00 The …" at bounding box center [520, 104] width 1041 height 952
click at [458, 24] on icon "button" at bounding box center [463, 23] width 19 height 19
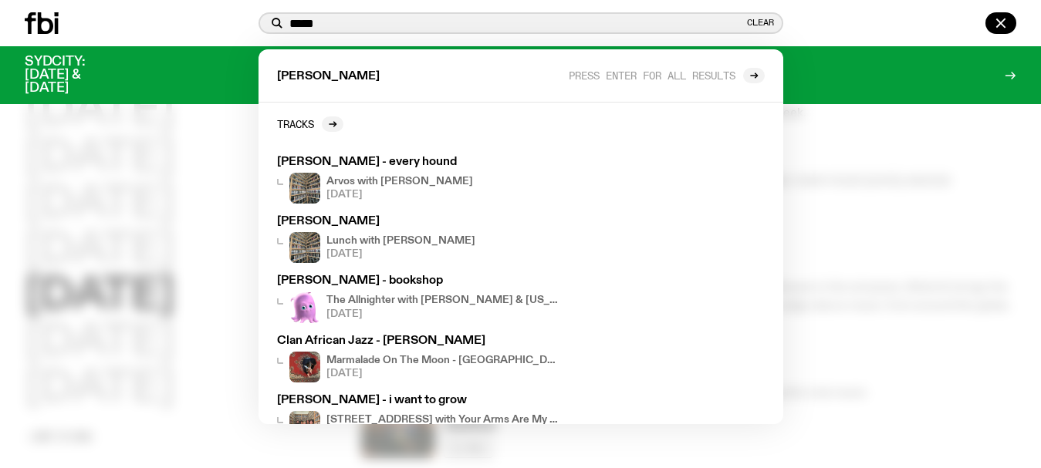
scroll to position [0, 0]
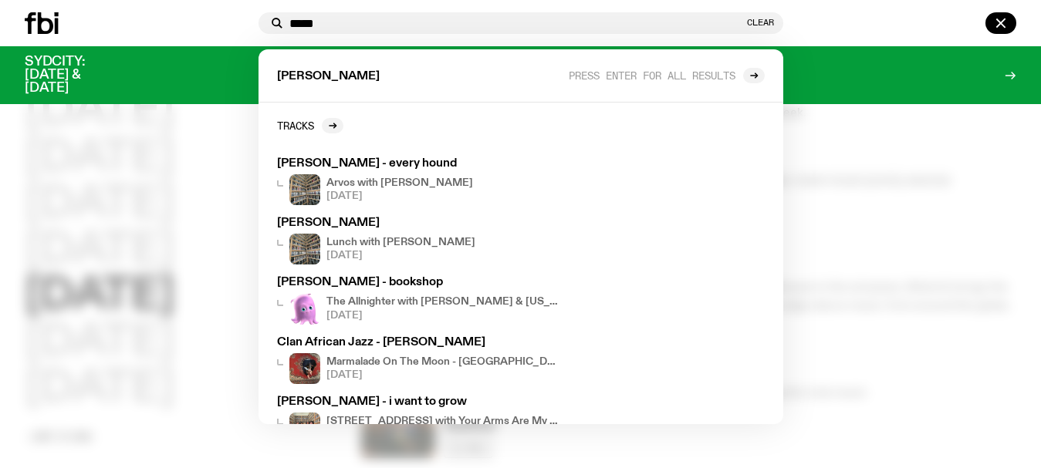
click at [358, 76] on div "[PERSON_NAME] enter for all results" at bounding box center [520, 75] width 525 height 53
click at [318, 71] on div "[PERSON_NAME] enter for all results" at bounding box center [520, 75] width 525 height 53
drag, startPoint x: 305, startPoint y: 75, endPoint x: 258, endPoint y: 75, distance: 47.8
click at [258, 75] on div "[PERSON_NAME] enter for all results" at bounding box center [520, 75] width 525 height 53
click at [335, 17] on div "***** Clear" at bounding box center [520, 23] width 525 height 22
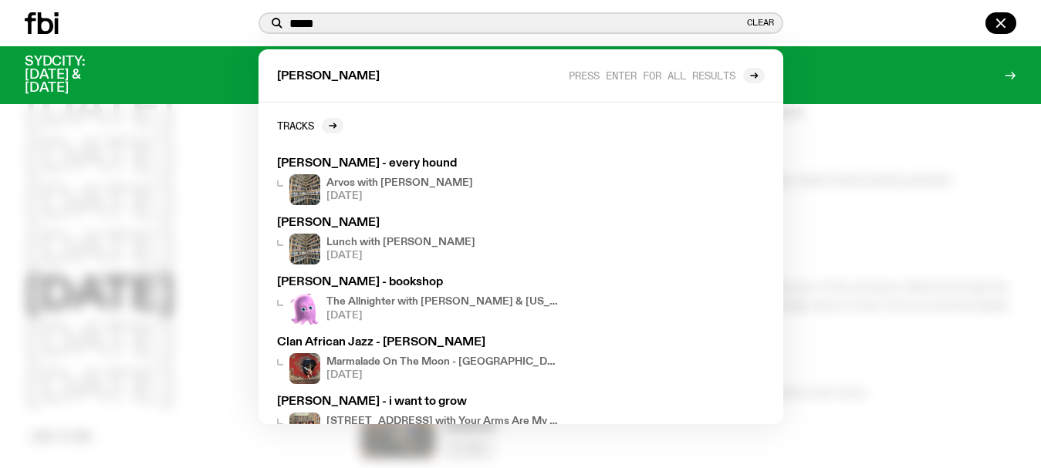
click at [335, 19] on input "*****" at bounding box center [516, 23] width 454 height 13
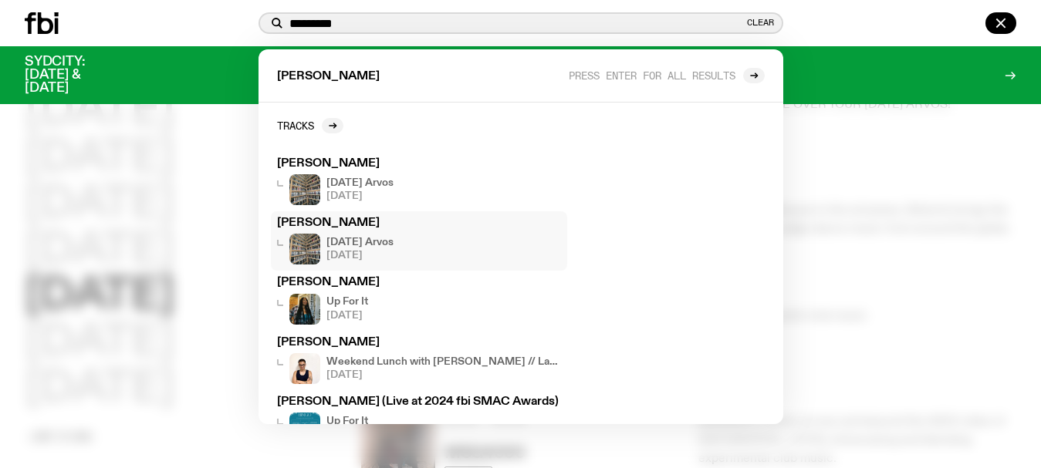
type input "*********"
click at [336, 186] on h4 "[DATE] Arvos" at bounding box center [359, 183] width 67 height 10
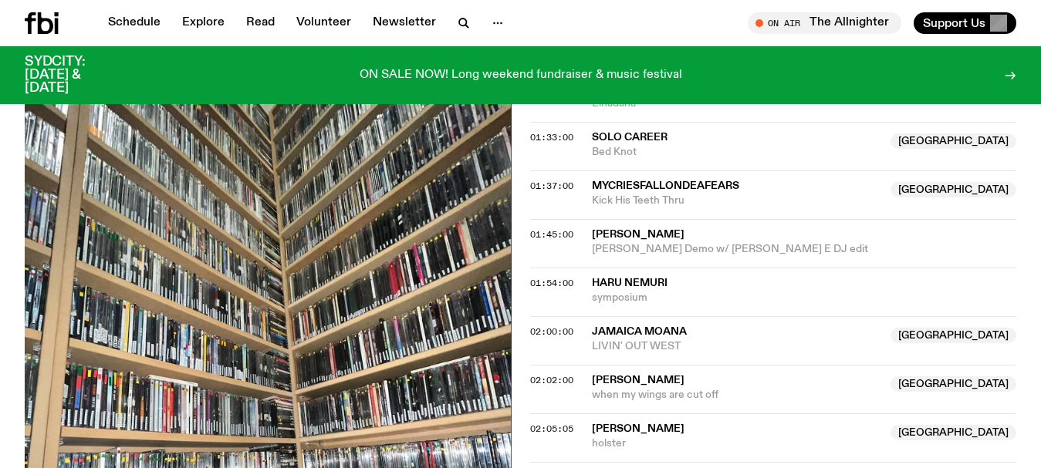
scroll to position [1429, 0]
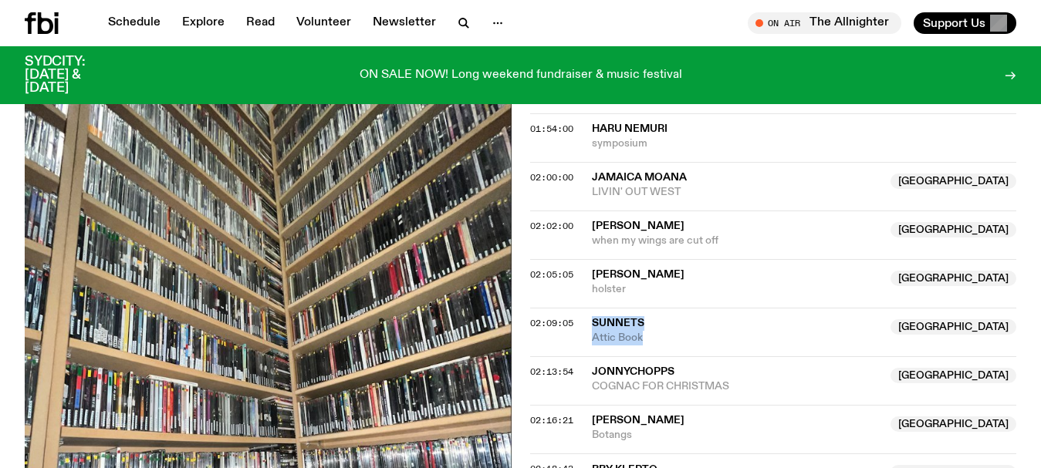
drag, startPoint x: 665, startPoint y: 339, endPoint x: 577, endPoint y: 326, distance: 88.9
click at [577, 326] on div "02:09:05 Sunnets NSW Attic Book [GEOGRAPHIC_DATA]" at bounding box center [773, 332] width 487 height 49
copy div "Sunnets NSW Attic Book"
